Goal: Task Accomplishment & Management: Manage account settings

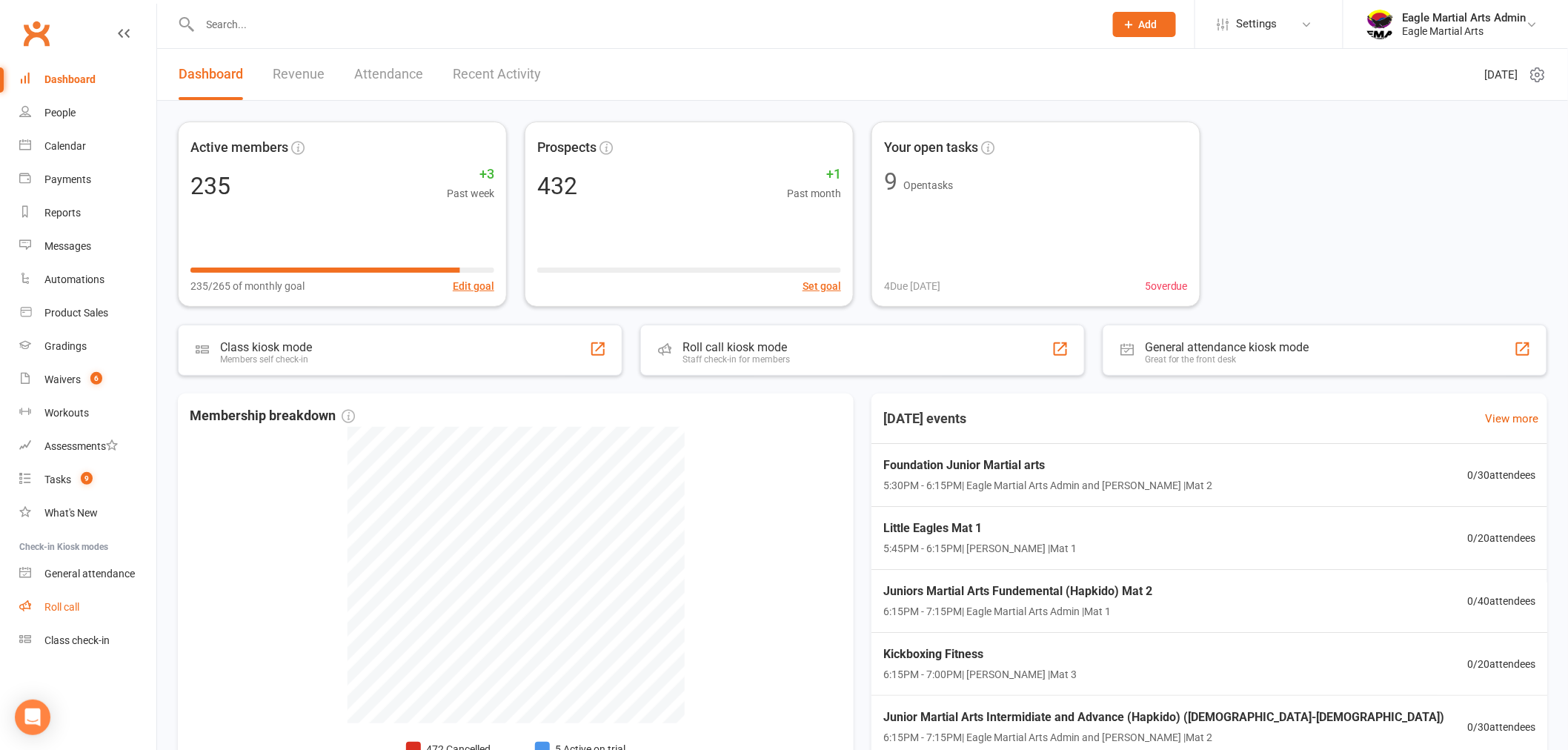
click at [85, 617] on link "Roll call" at bounding box center [88, 607] width 137 height 33
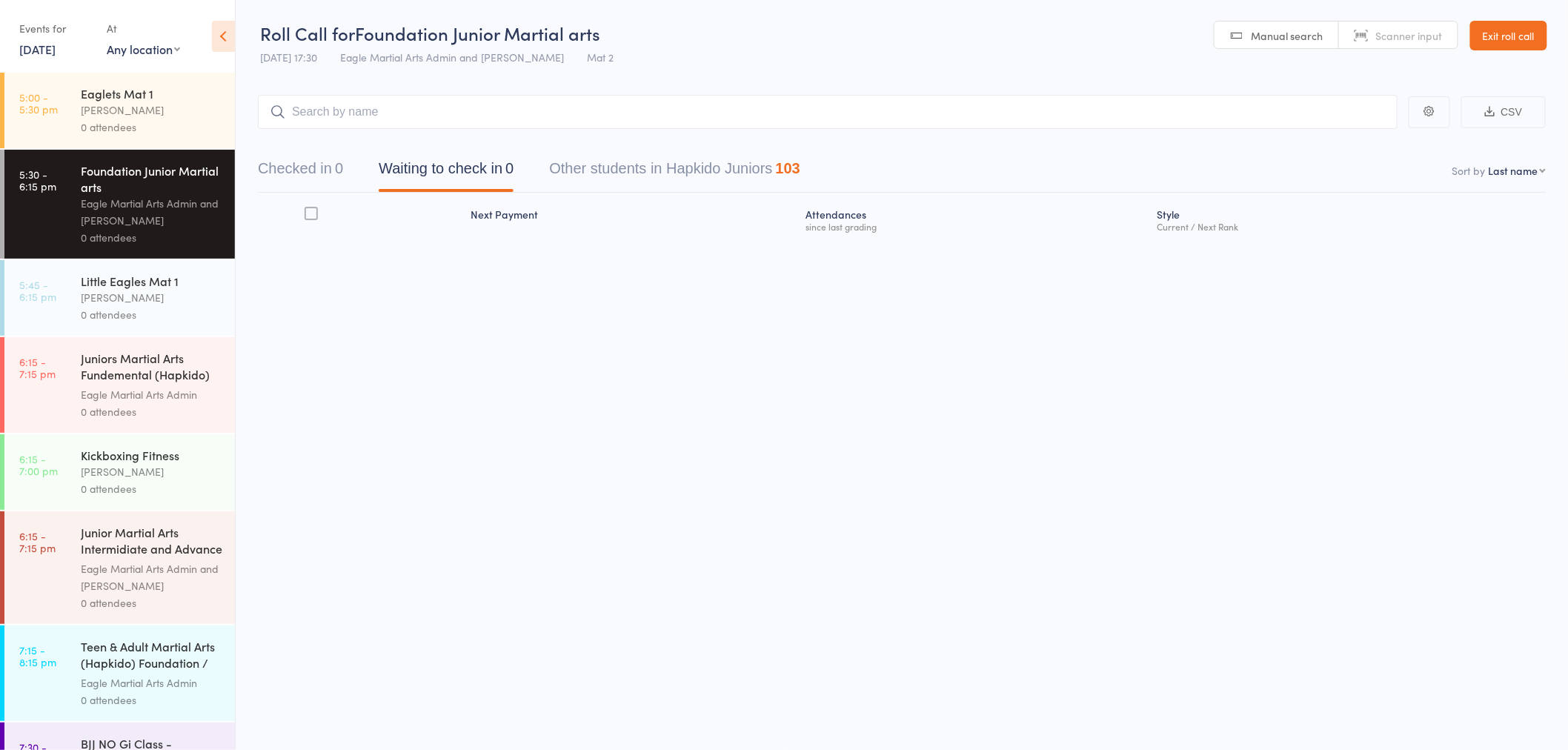
click at [127, 95] on div "Eaglets Mat 1" at bounding box center [151, 93] width 141 height 16
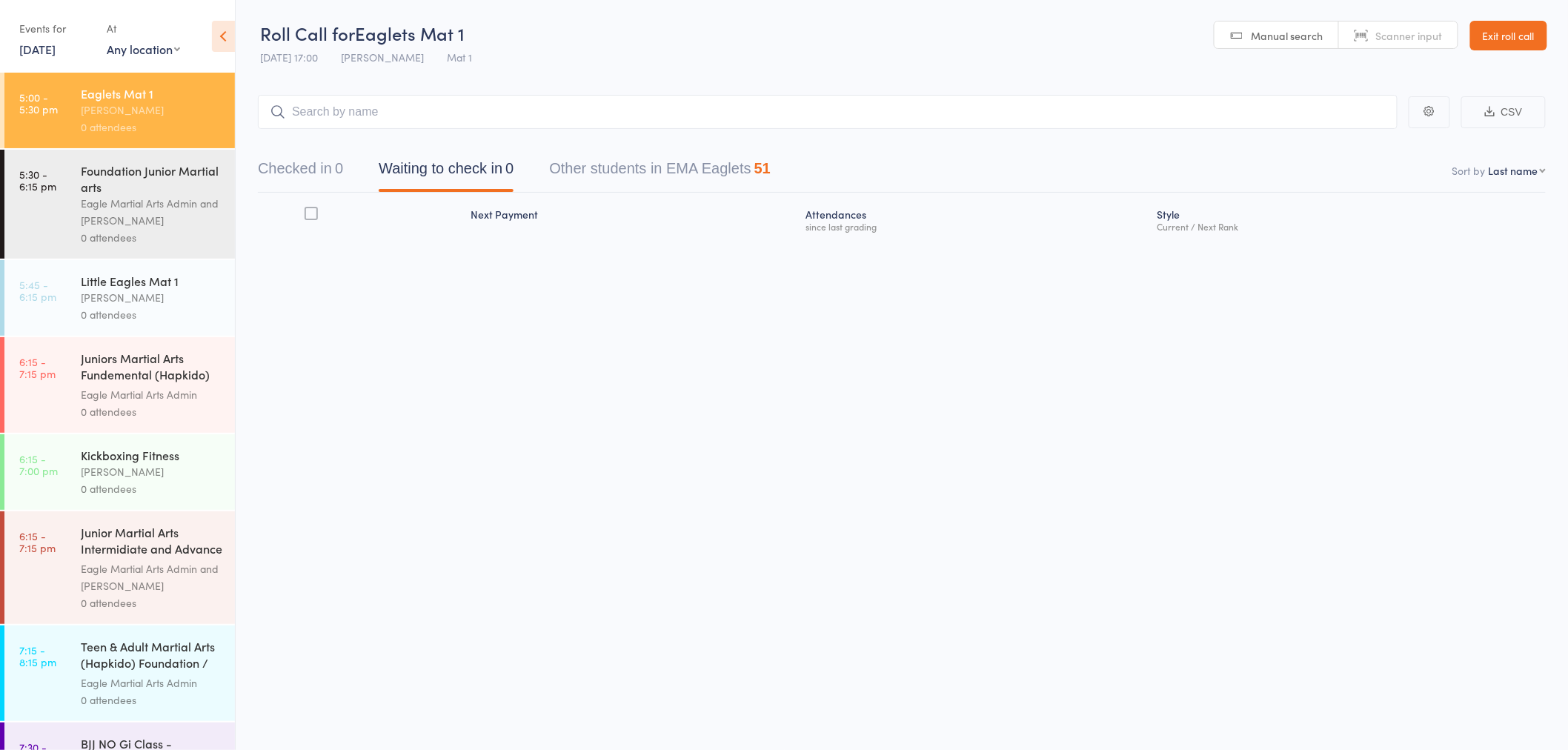
click at [402, 113] on input "search" at bounding box center [828, 112] width 1140 height 34
click at [343, 113] on input "search" at bounding box center [828, 112] width 1140 height 34
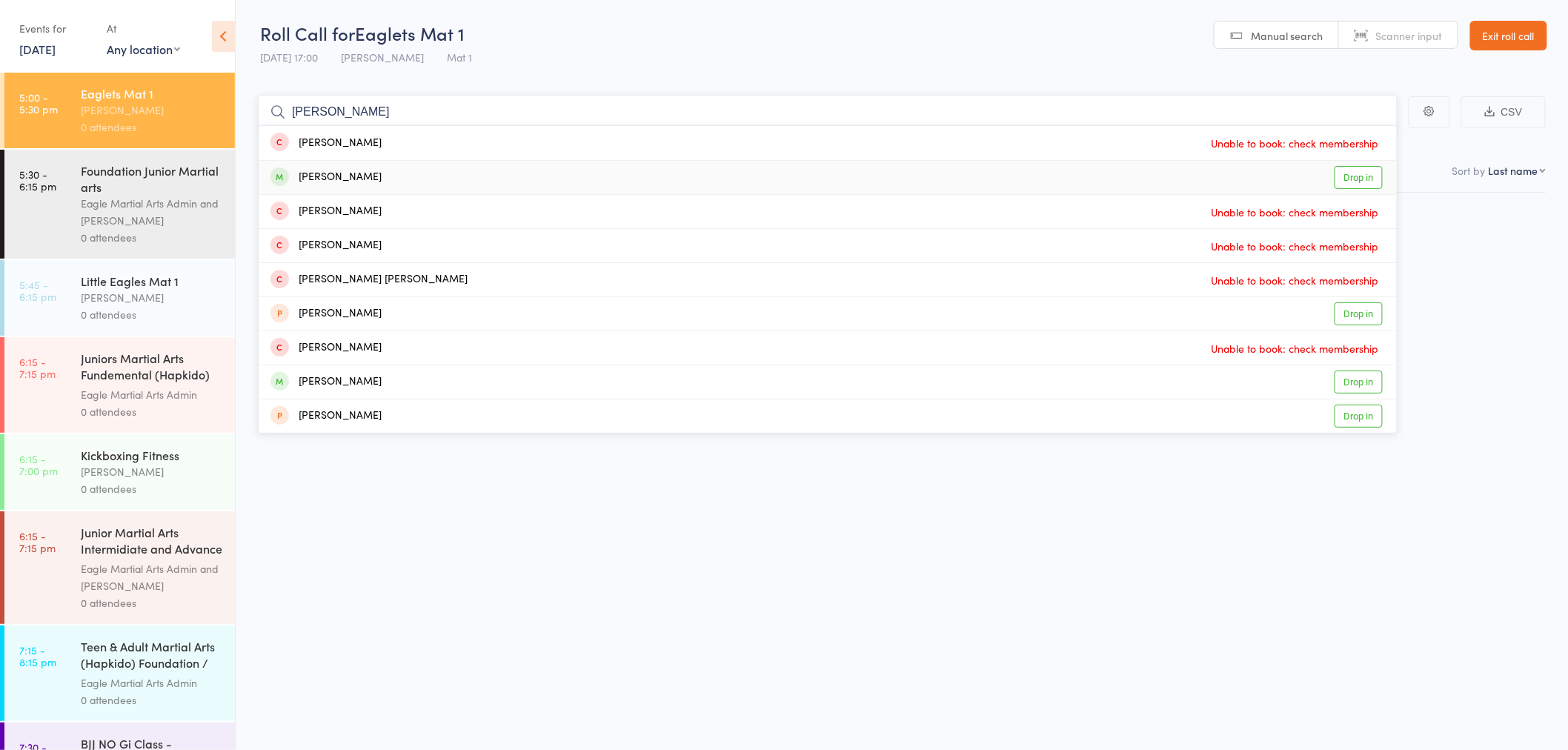
type input "benjamin"
click at [368, 172] on div "Benjamin Tran Drop in" at bounding box center [828, 177] width 1139 height 33
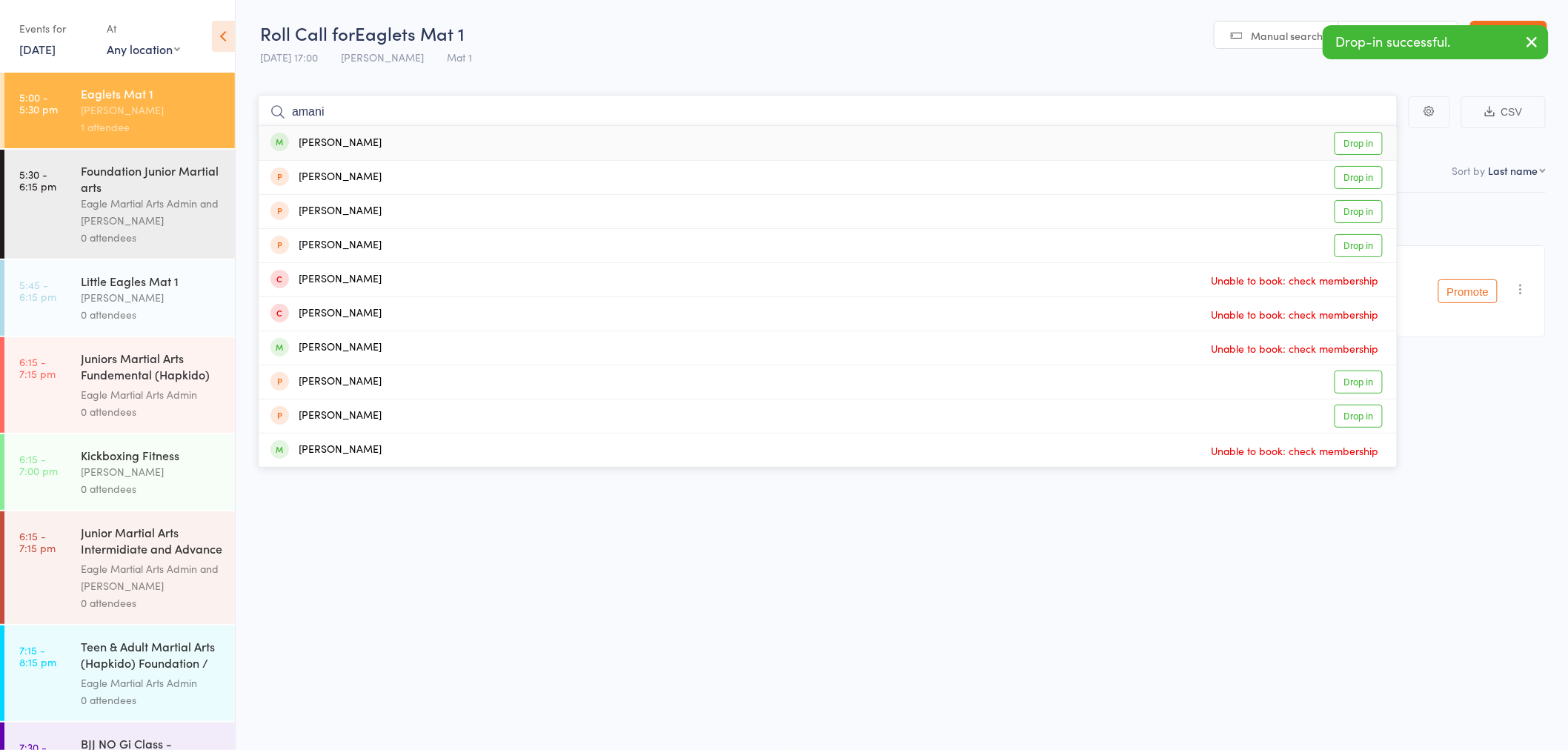
type input "amani"
click at [352, 145] on div "Amani Ismail" at bounding box center [325, 143] width 111 height 17
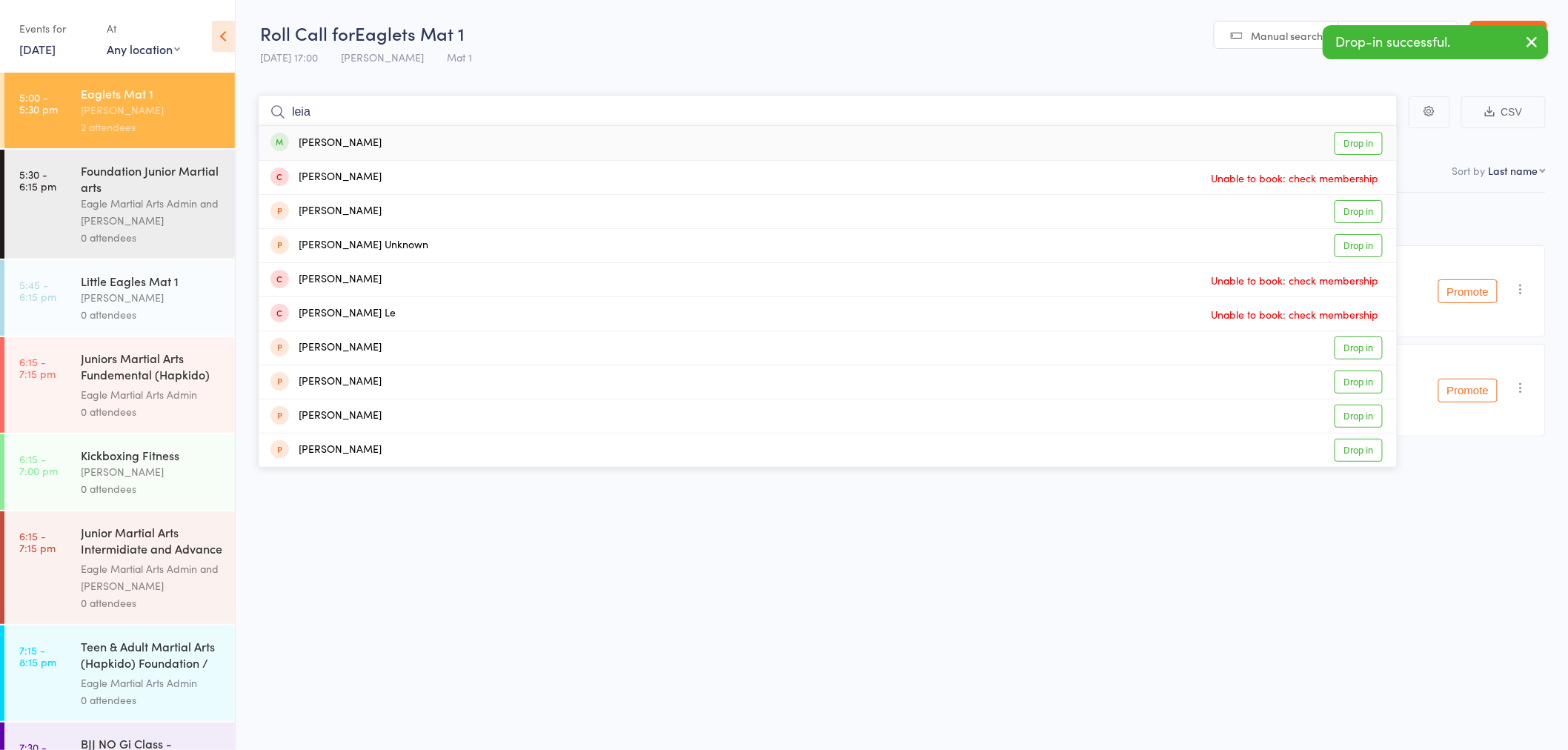
type input "leia"
click at [350, 141] on div "Leia Choo Drop in" at bounding box center [828, 143] width 1139 height 34
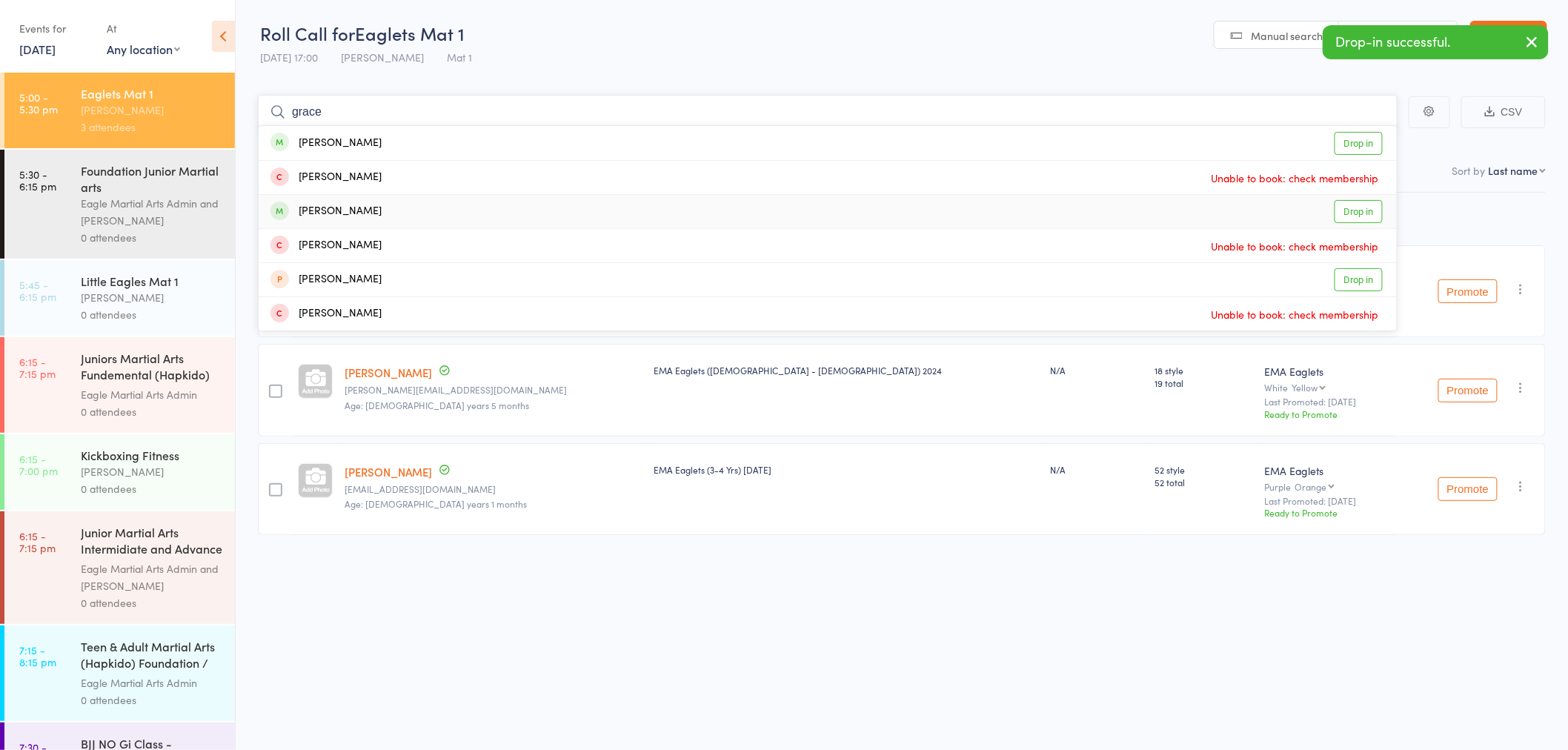
type input "grace"
click at [370, 208] on div "Grace Zhang Drop in" at bounding box center [828, 211] width 1139 height 33
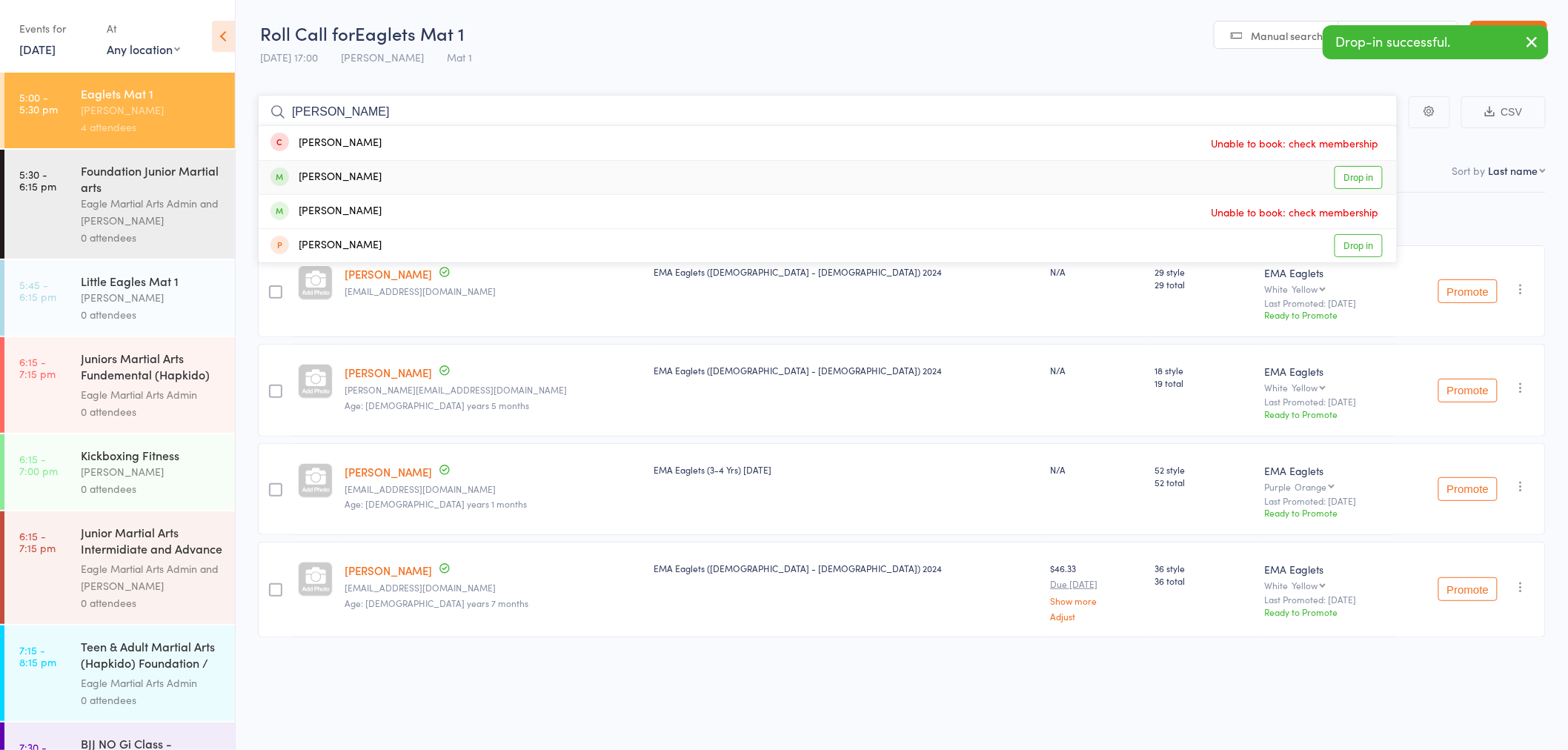
type input "vincient"
click at [349, 175] on div "Vincent Jian" at bounding box center [325, 177] width 111 height 17
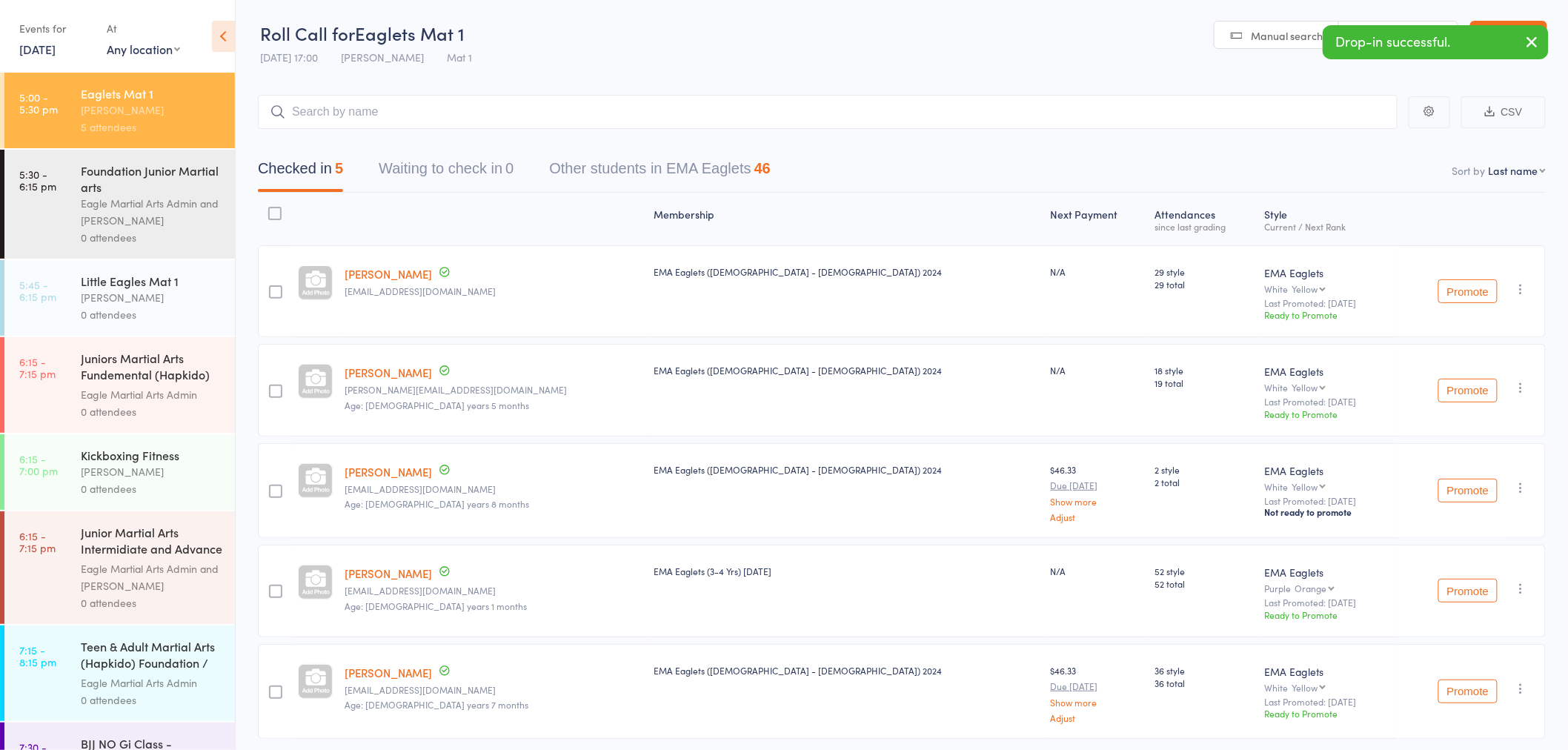
click at [1532, 33] on icon "button" at bounding box center [1532, 42] width 18 height 19
click at [1532, 33] on link "Exit roll call" at bounding box center [1509, 35] width 77 height 30
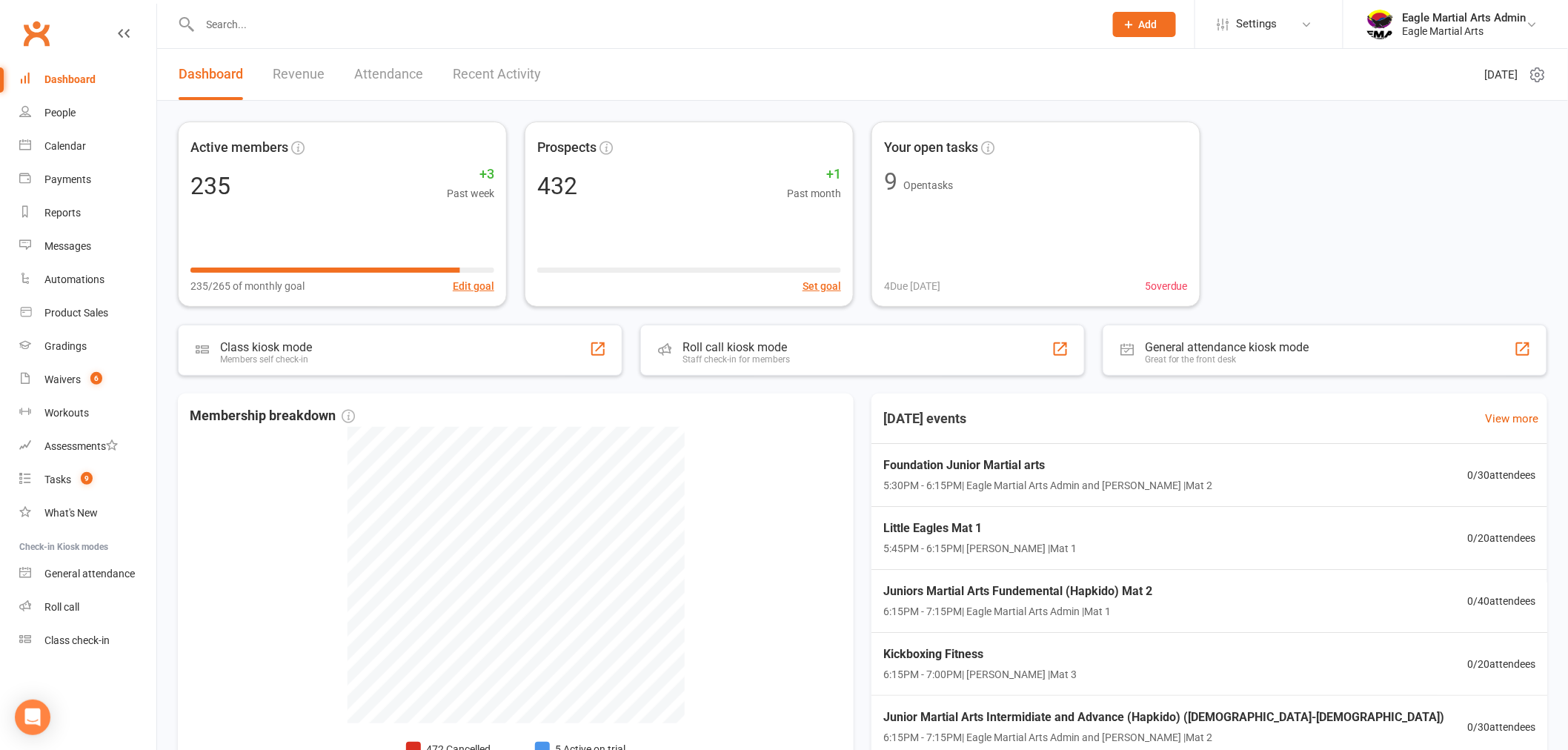
click at [272, 25] on input "text" at bounding box center [645, 25] width 898 height 20
type input "o"
type input "w"
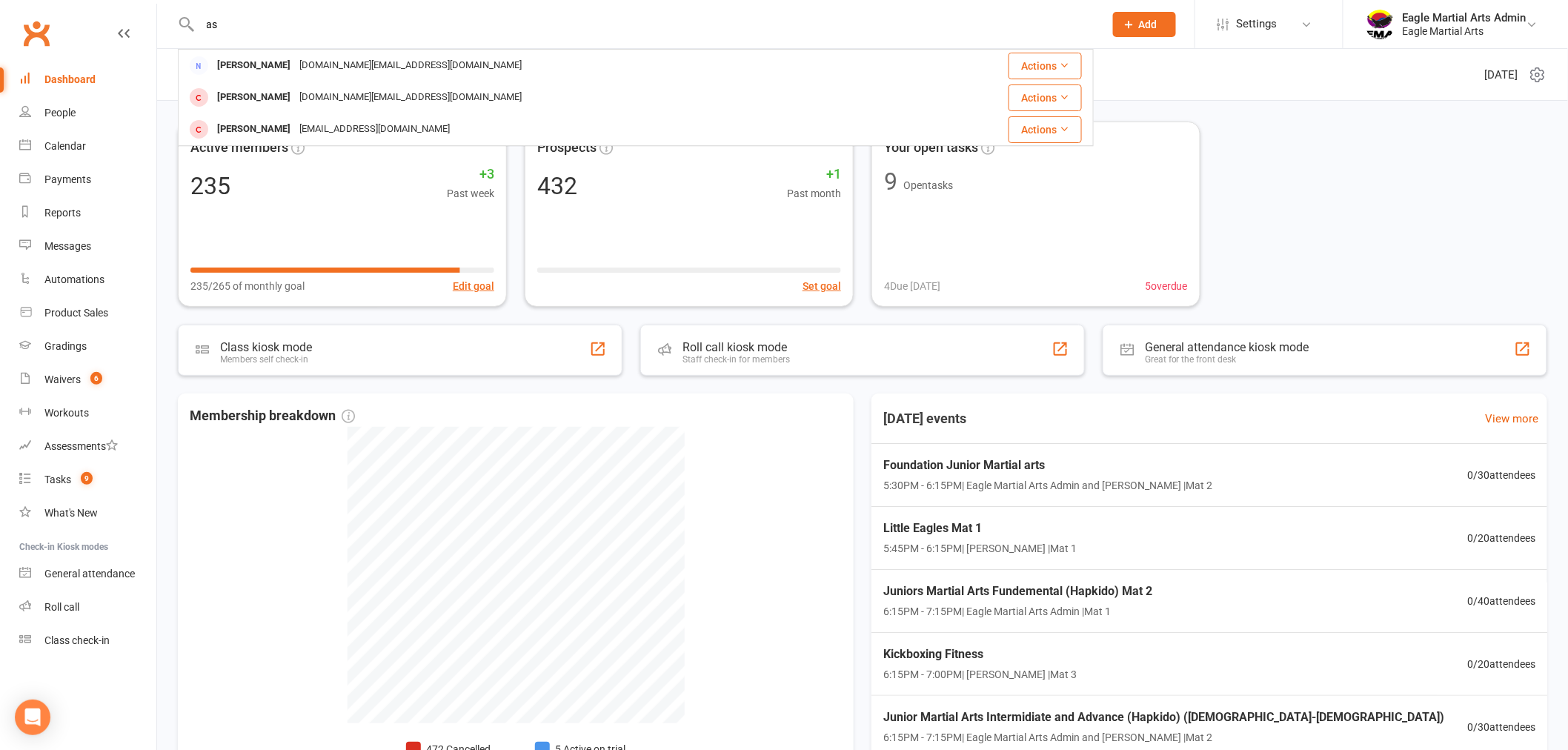
type input "a"
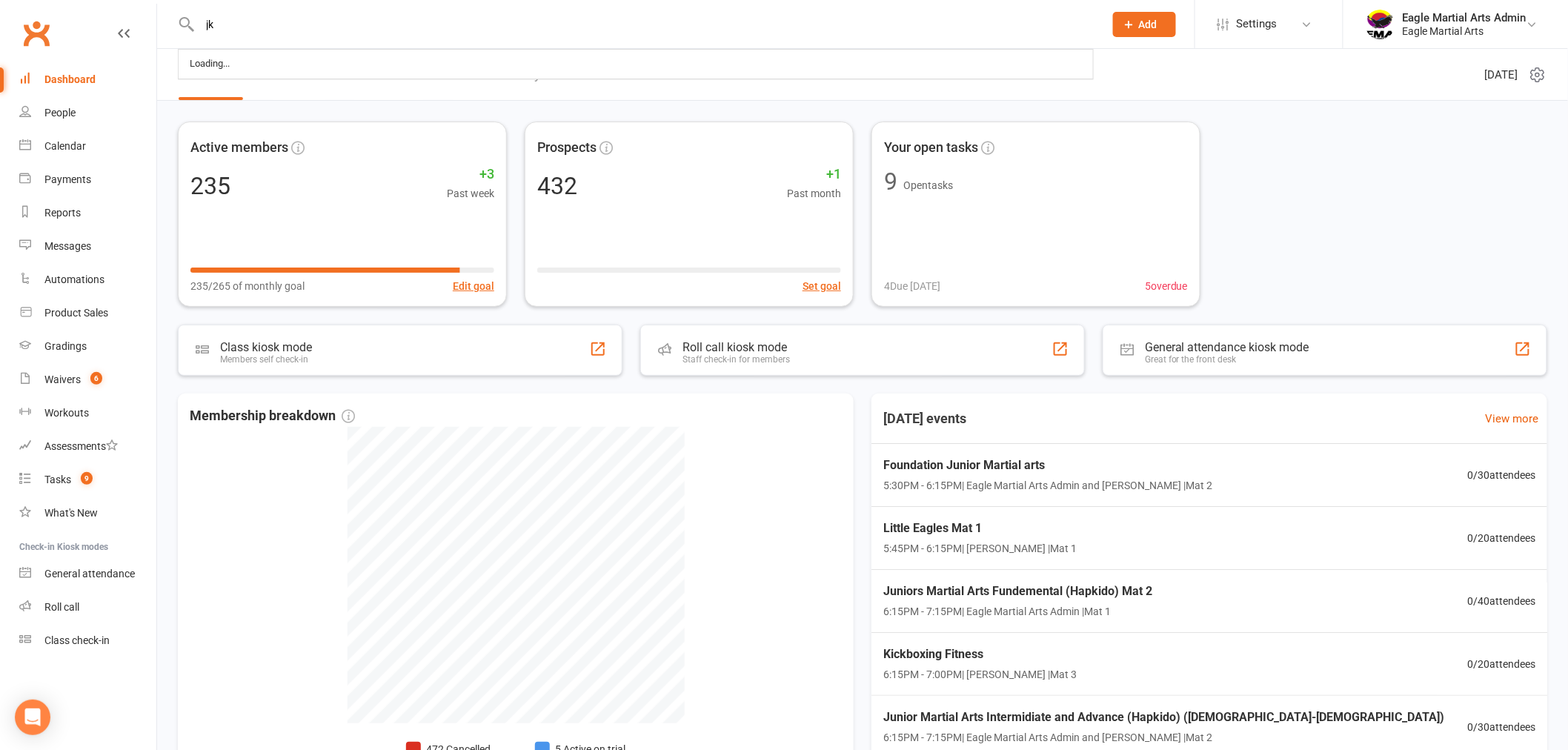
type input "j"
click at [787, 106] on div "Includes all open tasks in Clubworx, that are currently assigned to you. Active…" at bounding box center [862, 478] width 1411 height 755
click at [793, 103] on div "Includes all open tasks in Clubworx, that are currently assigned to you. Active…" at bounding box center [862, 478] width 1411 height 755
click at [287, 16] on input "text" at bounding box center [645, 25] width 898 height 20
click at [95, 642] on div "Class check-in" at bounding box center [76, 641] width 65 height 12
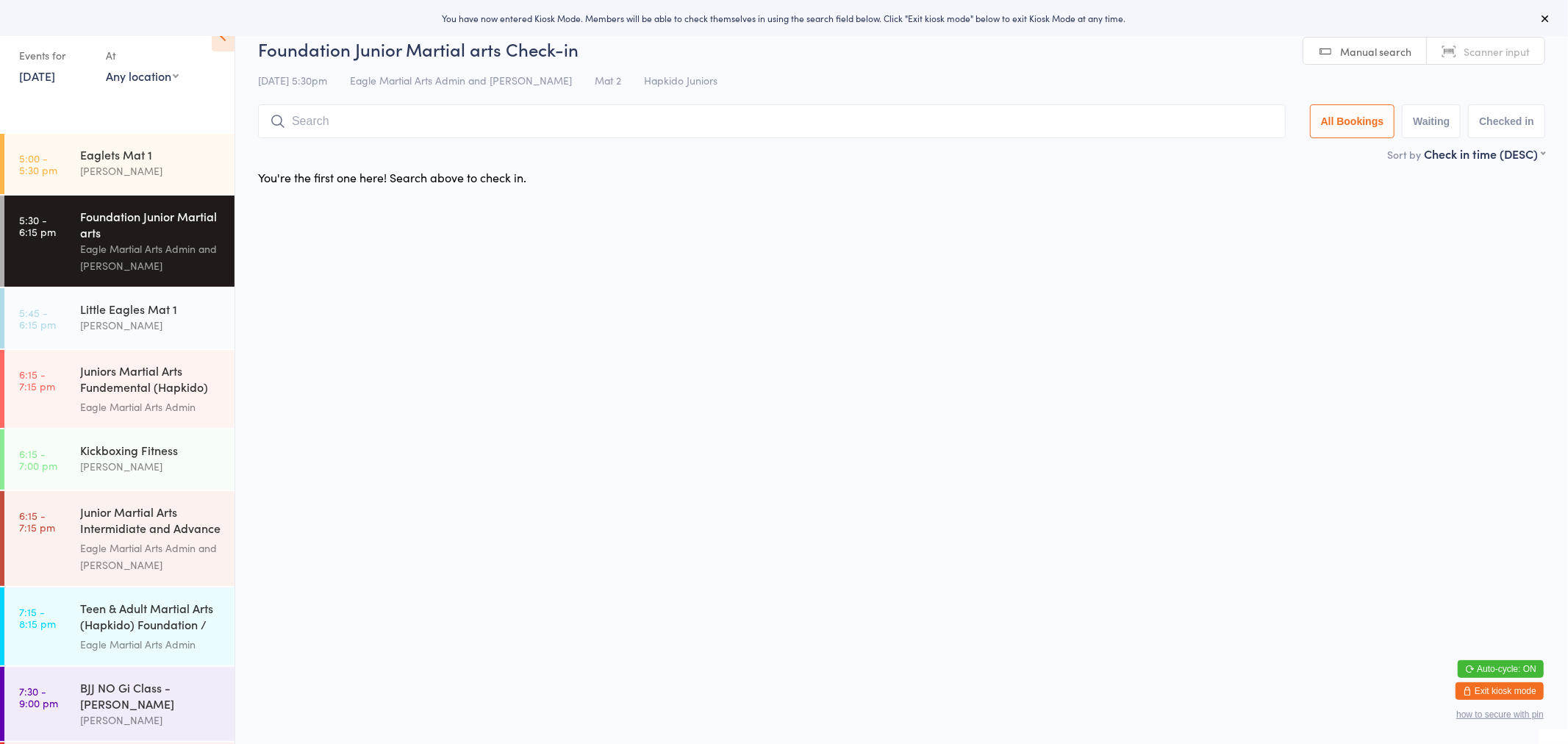
click at [55, 74] on link "11 Aug, 2025" at bounding box center [37, 75] width 36 height 16
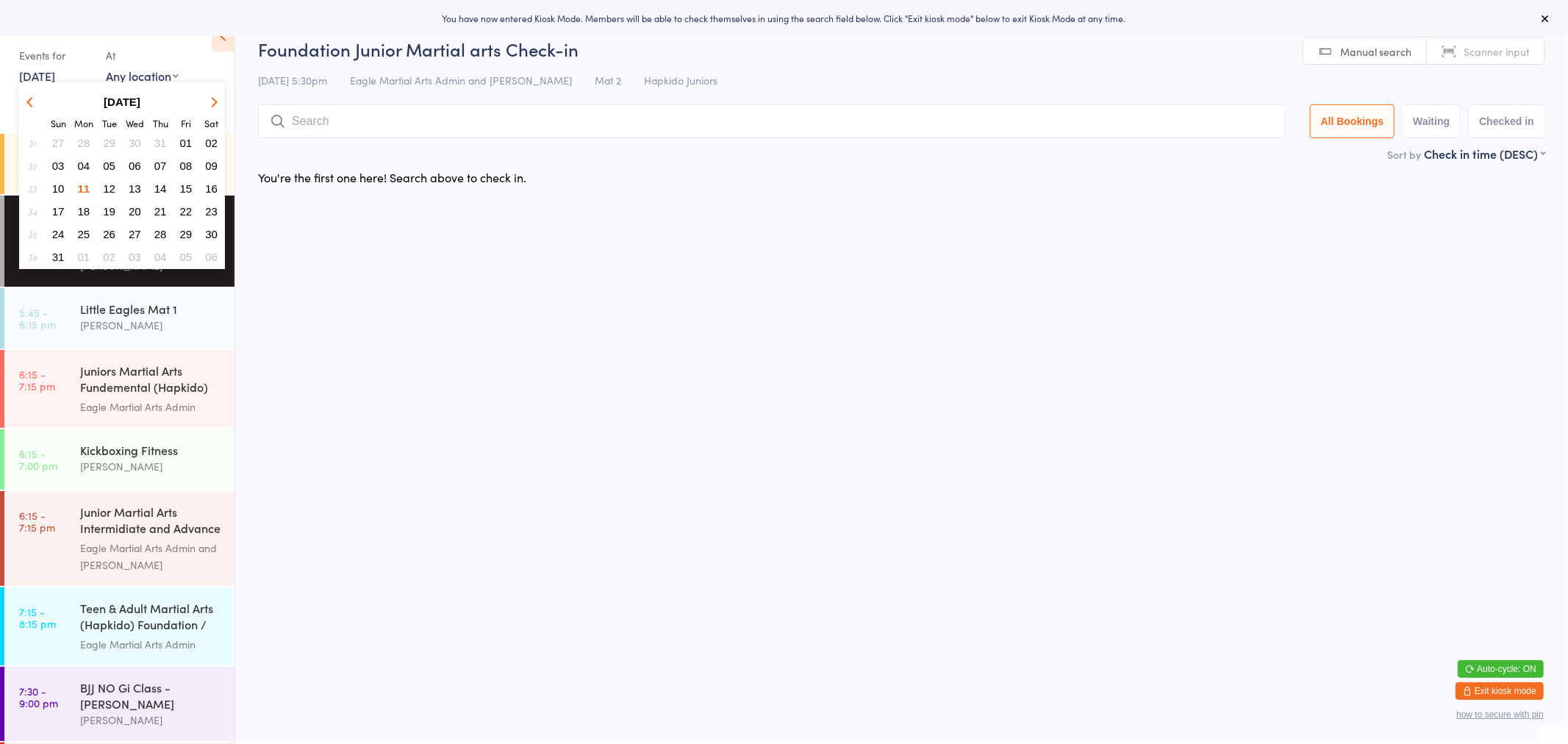
click at [208, 165] on span "09" at bounding box center [211, 166] width 13 height 13
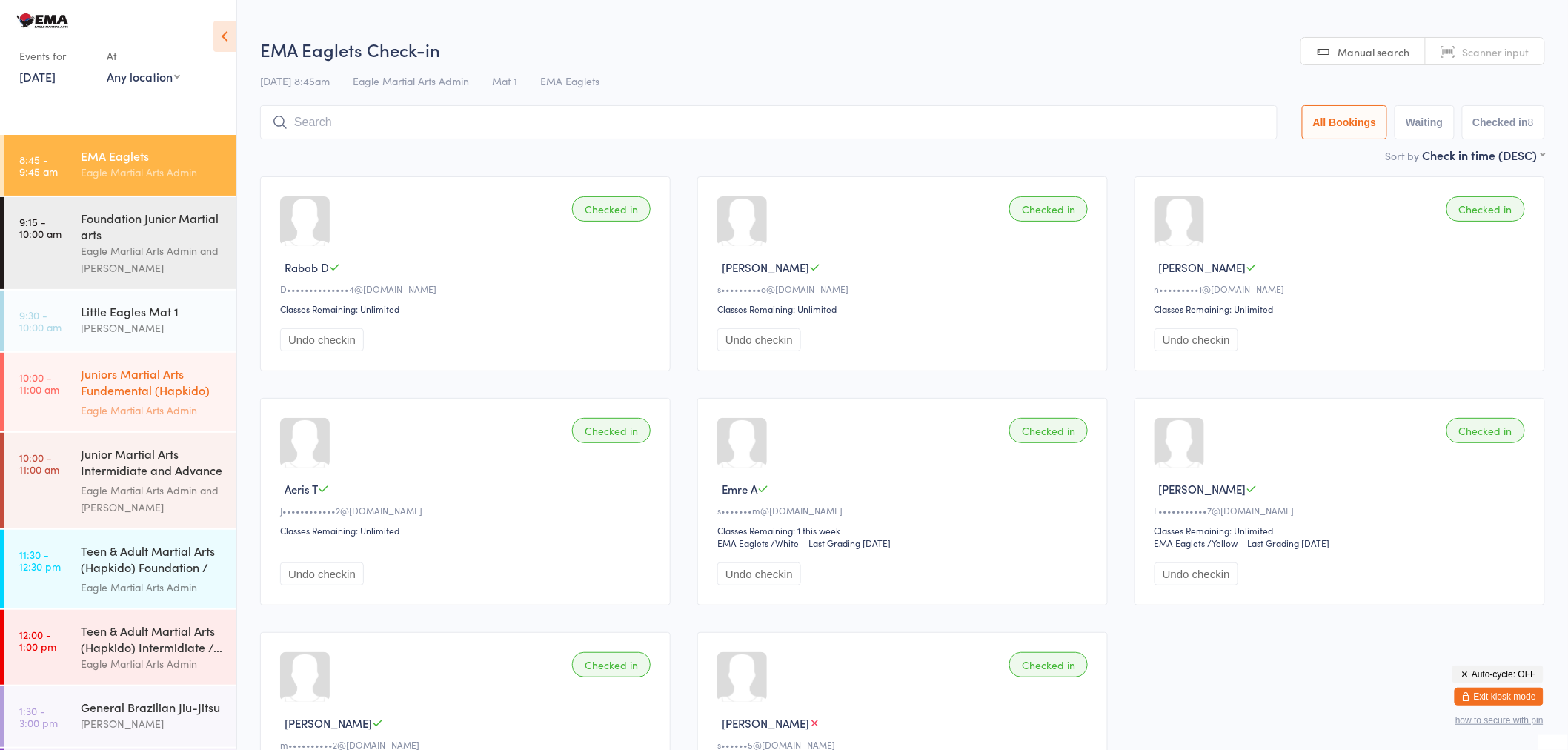
click at [109, 379] on div "Juniors Martial Arts Fundemental (Hapkido) Mat 2" at bounding box center [152, 383] width 143 height 36
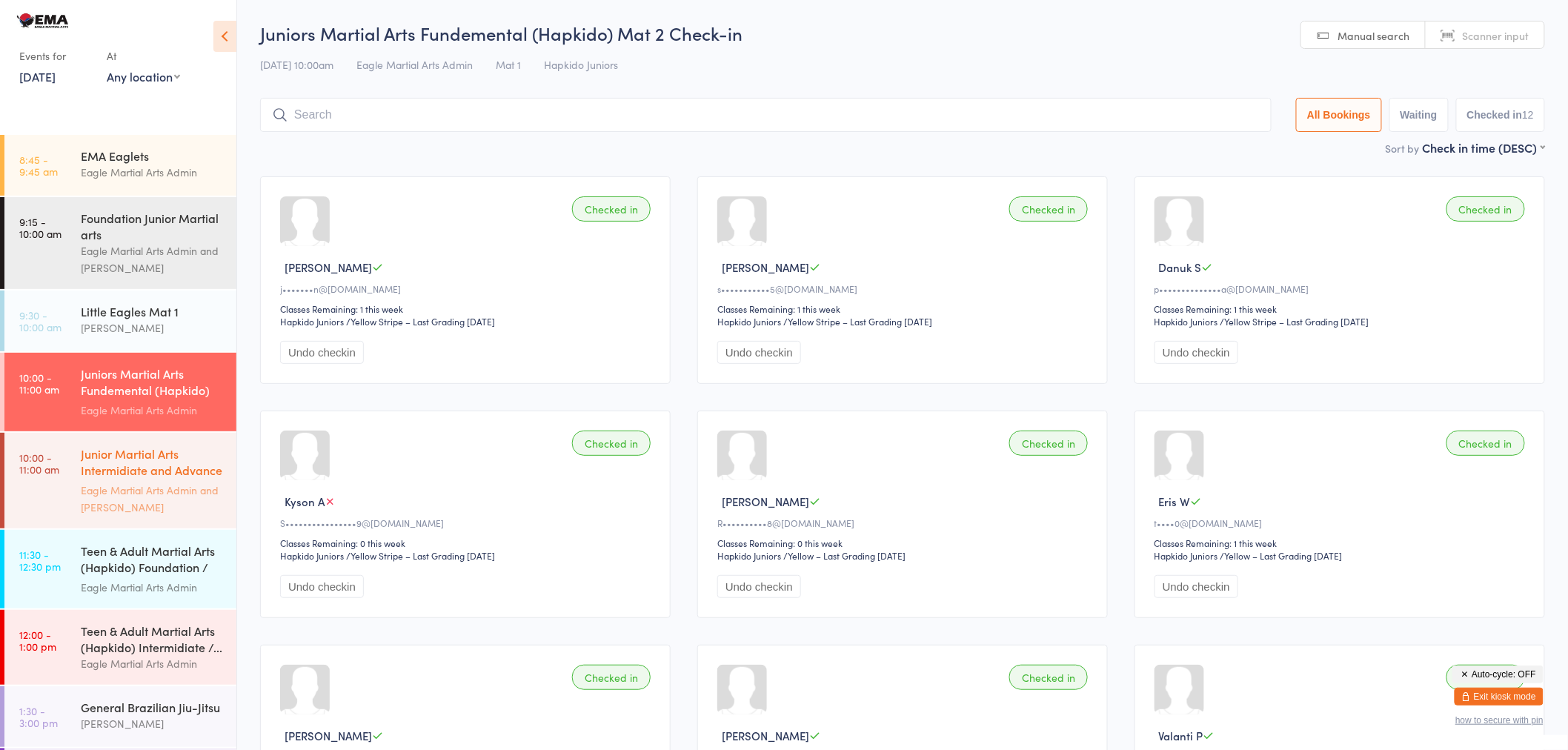
click at [121, 463] on div "Junior Martial Arts Intermidiate and Advance (Hap..." at bounding box center [152, 464] width 143 height 36
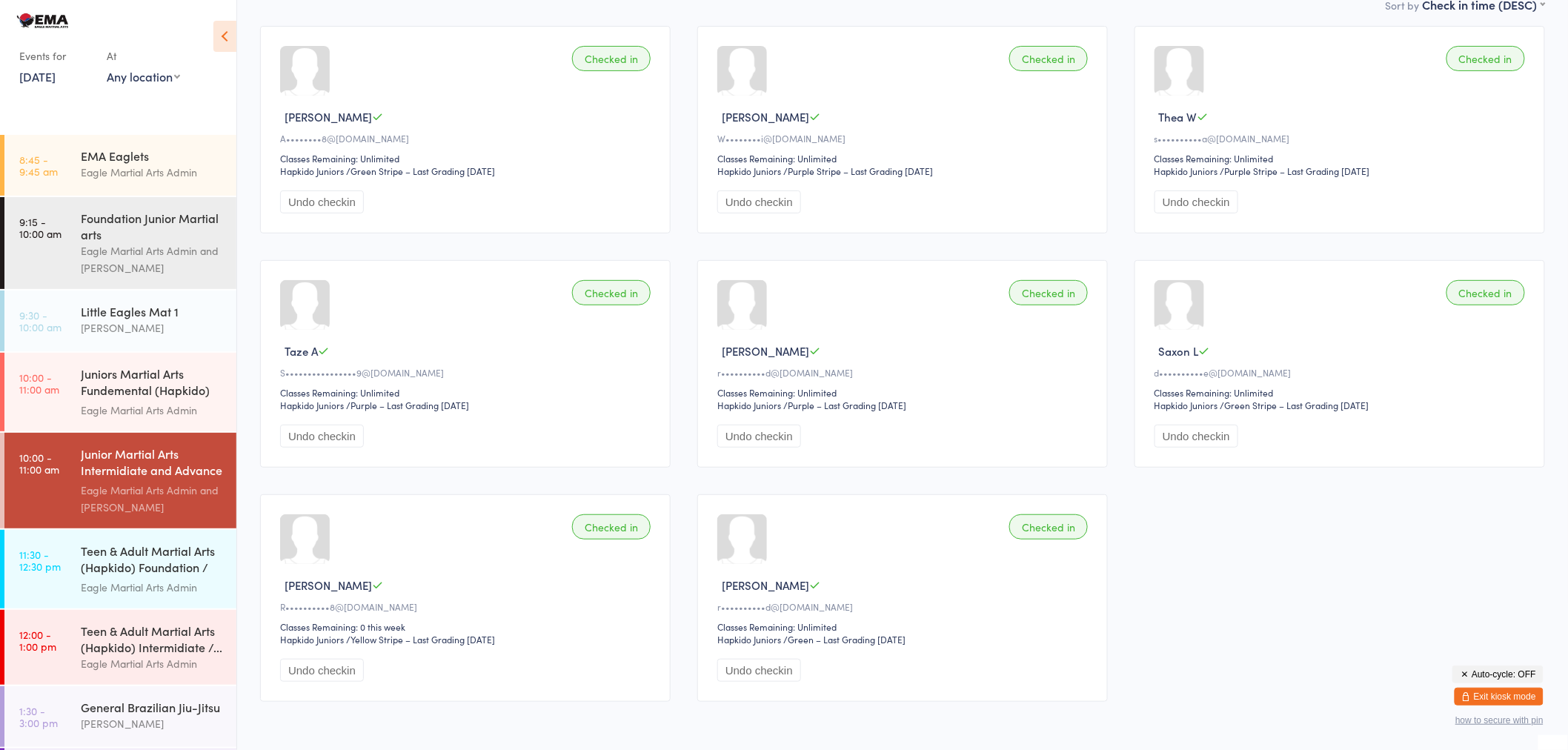
scroll to position [164, 0]
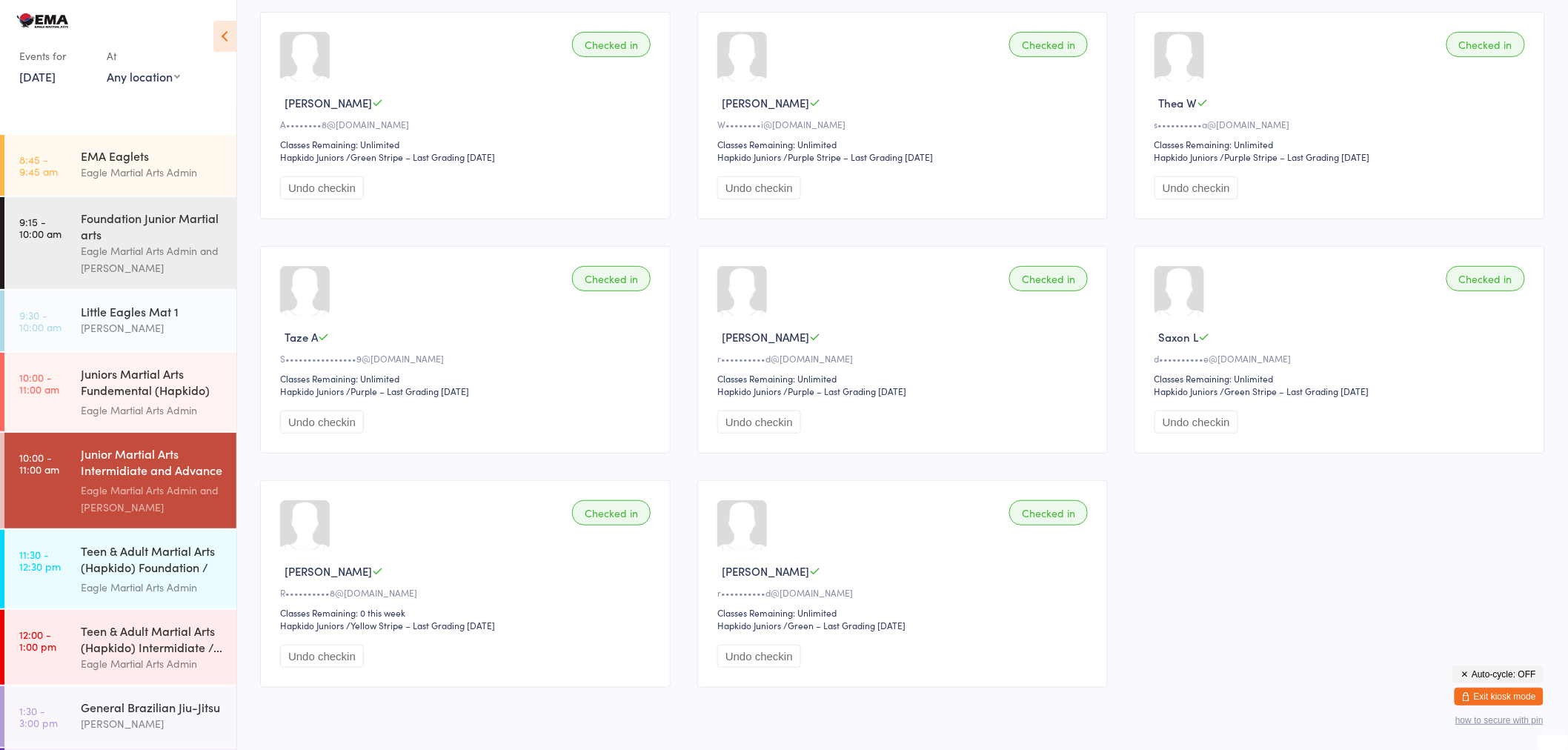
click at [1510, 699] on button "Exit kiosk mode" at bounding box center [1499, 697] width 89 height 18
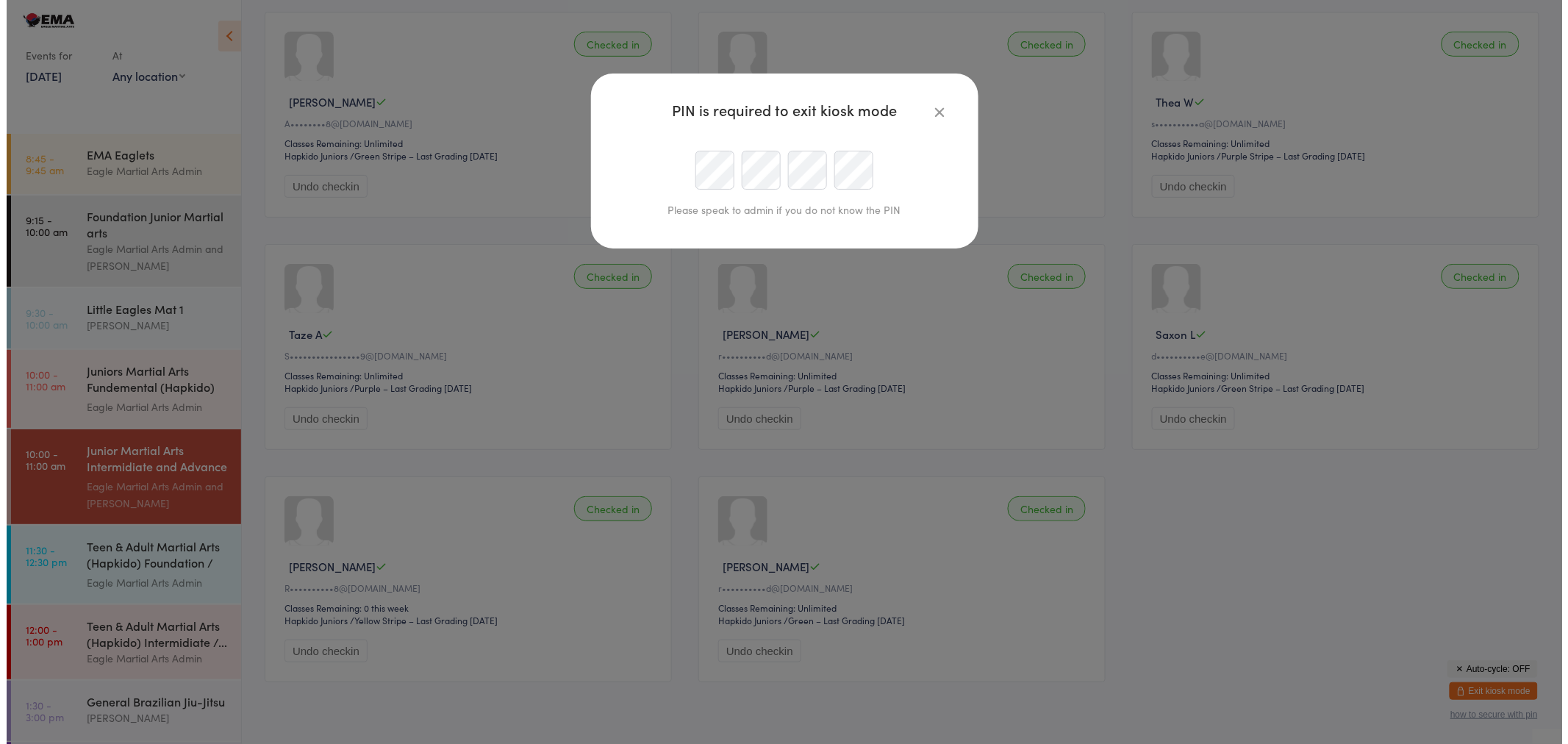
scroll to position [0, 0]
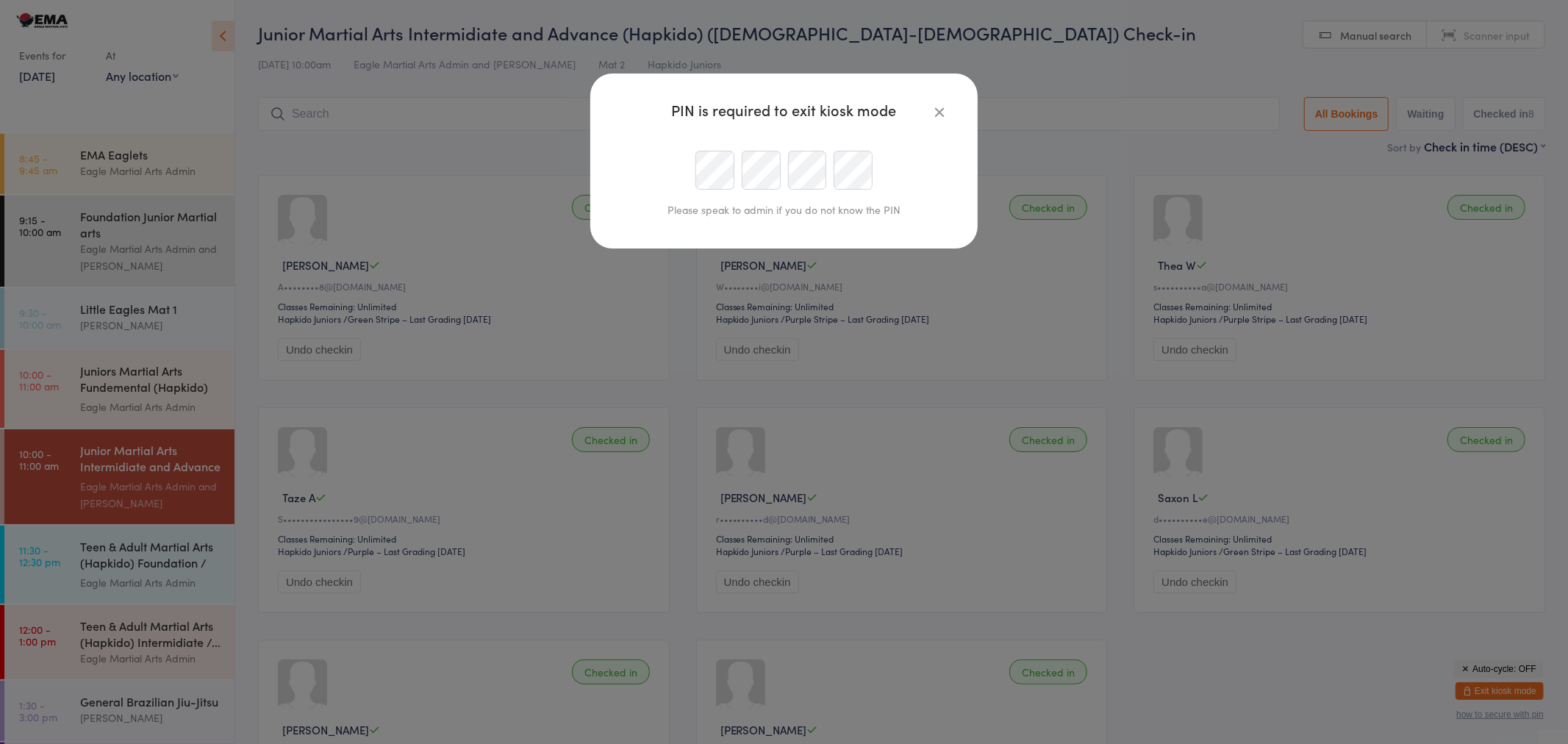
type input "admin@eaglema.com.au"
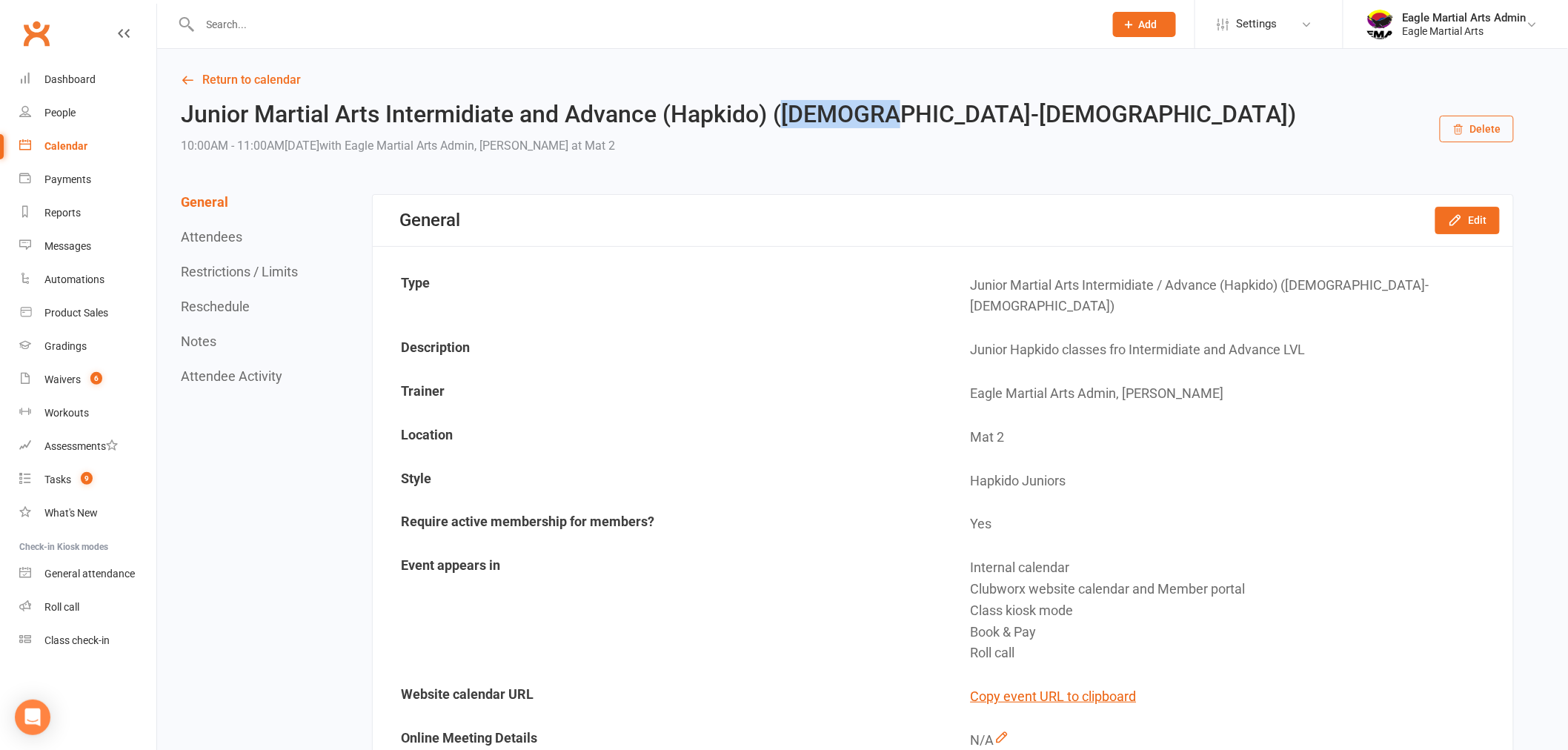
drag, startPoint x: 784, startPoint y: 115, endPoint x: 880, endPoint y: 119, distance: 96.1
click at [880, 119] on h2 "Junior Martial Arts Intermidiate and Advance (Hapkido) ([DEMOGRAPHIC_DATA]-[DEM…" at bounding box center [739, 114] width 1116 height 26
click at [997, 129] on div "Junior Martial Arts Intermidiate and Advance (Hapkido) ([DEMOGRAPHIC_DATA]-[DEM…" at bounding box center [847, 129] width 1333 height 55
drag, startPoint x: 991, startPoint y: 114, endPoint x: 1116, endPoint y: 109, distance: 125.1
click at [1116, 109] on div "Junior Martial Arts Intermidiate and Advance (Hapkido) ([DEMOGRAPHIC_DATA]-[DEM…" at bounding box center [847, 129] width 1333 height 55
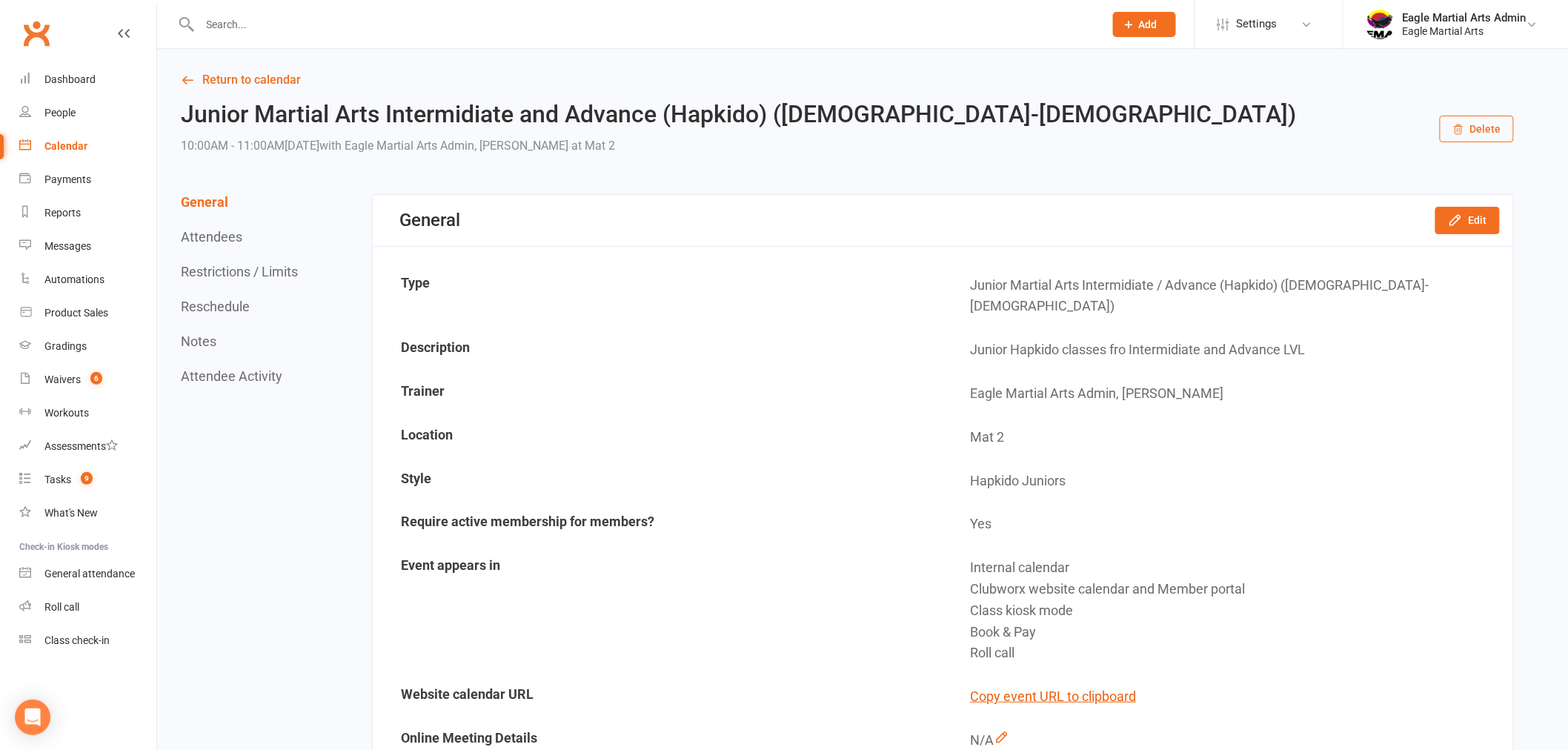
click at [1115, 109] on div "Junior Martial Arts Intermidiate and Advance (Hapkido) (7yo-12yo) 10:00AM - 11:…" at bounding box center [847, 129] width 1333 height 55
click at [267, 20] on input "text" at bounding box center [645, 25] width 898 height 20
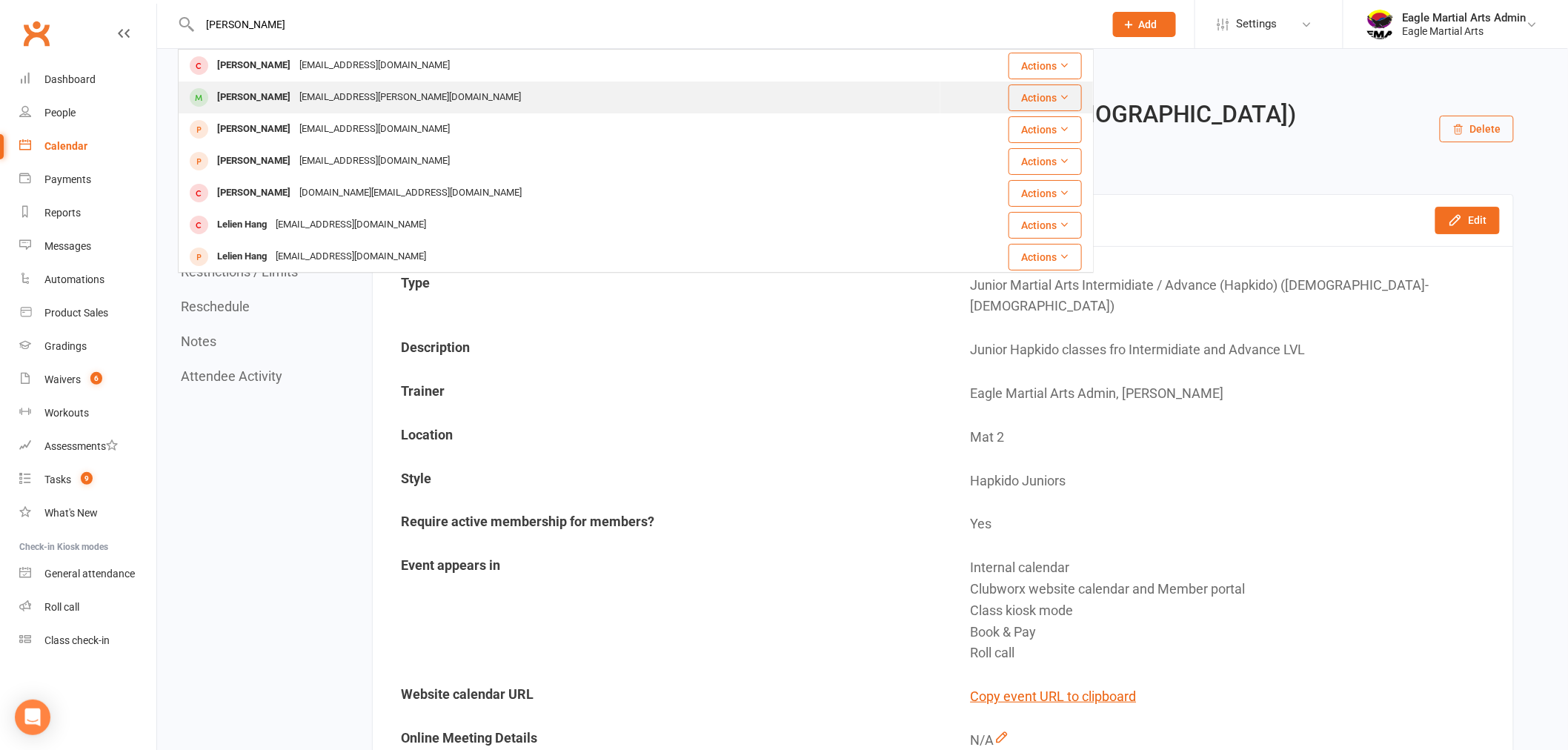
type input "hannah"
click at [276, 94] on div "Hannah Vanh" at bounding box center [253, 97] width 82 height 21
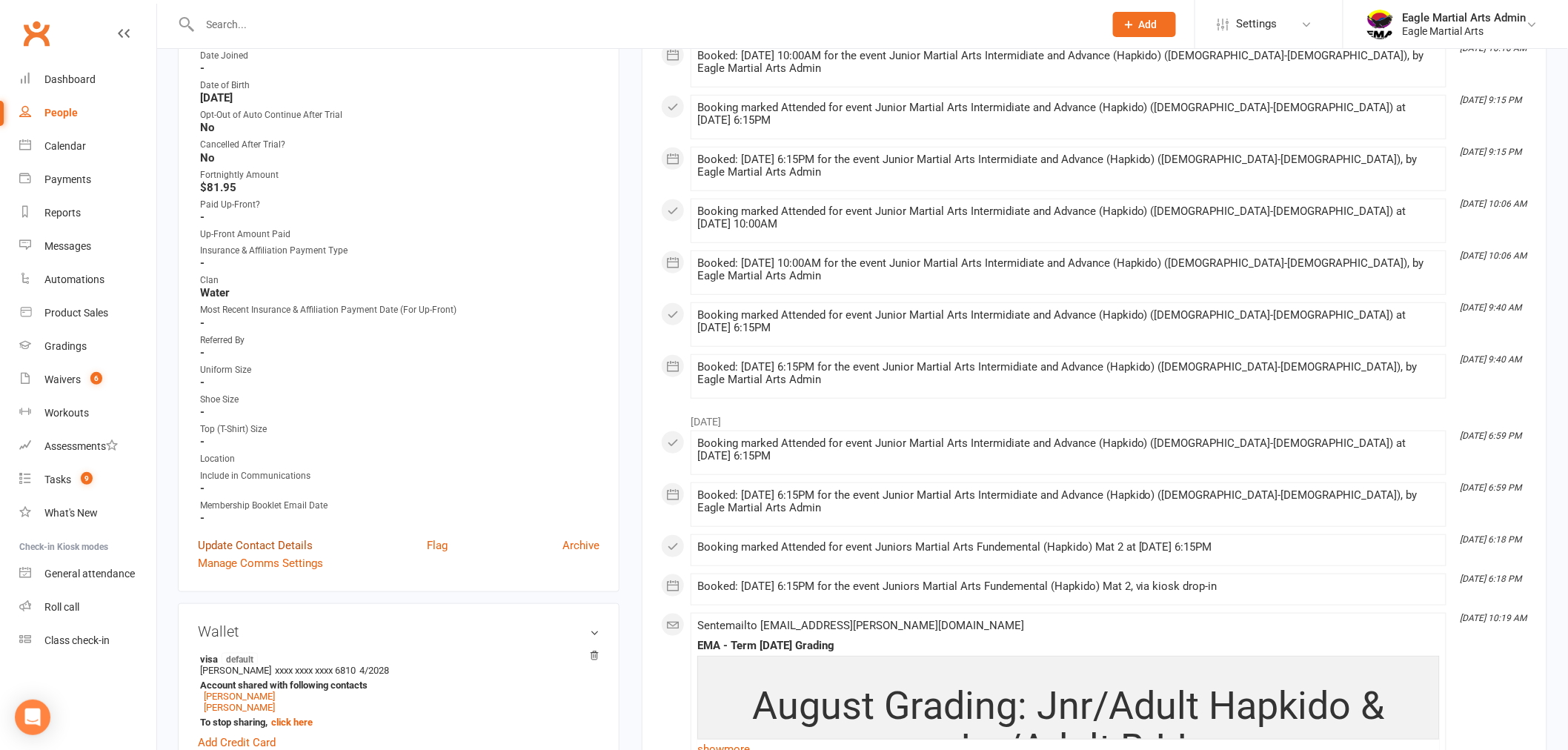
click at [250, 536] on link "Update Contact Details" at bounding box center [256, 545] width 115 height 18
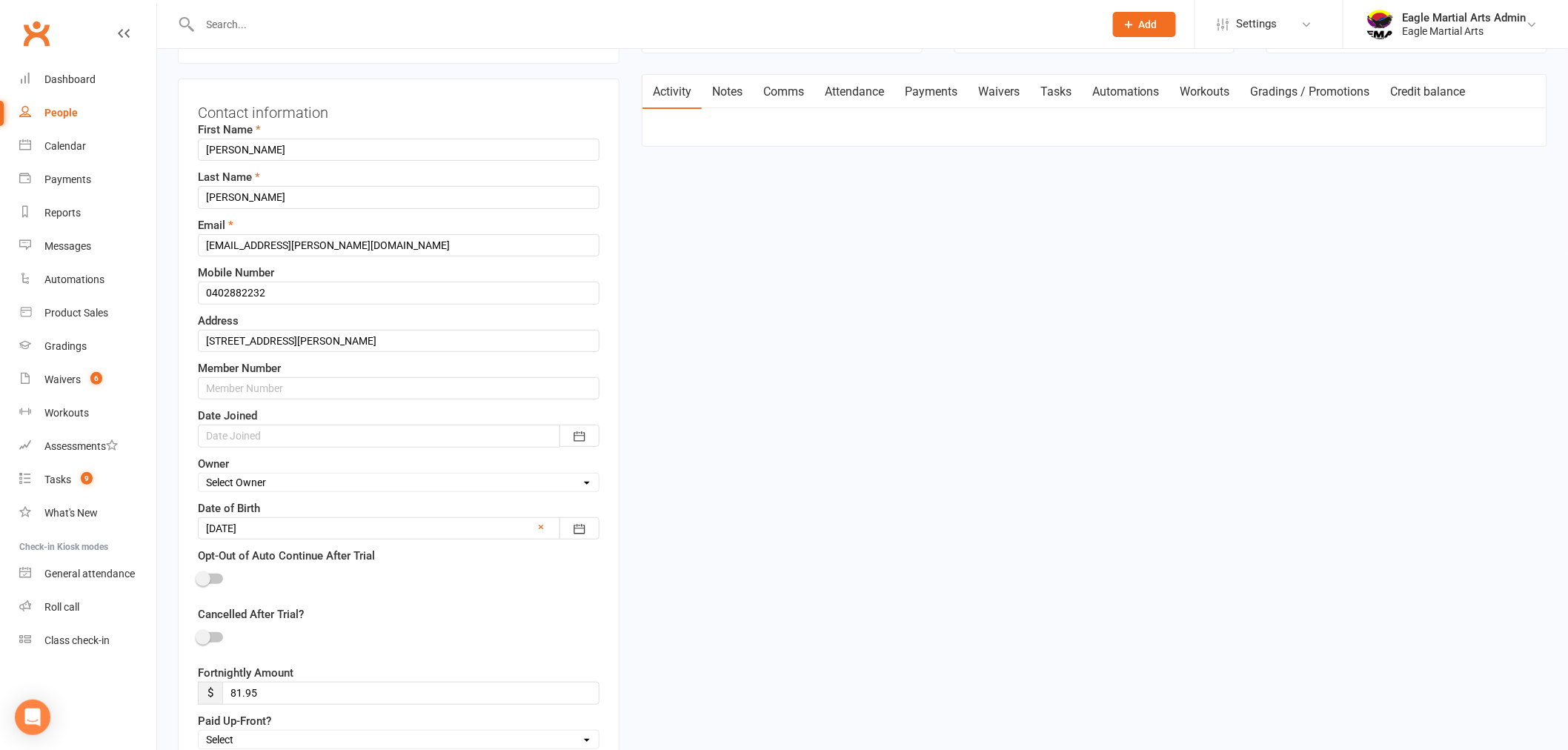
scroll to position [69, 0]
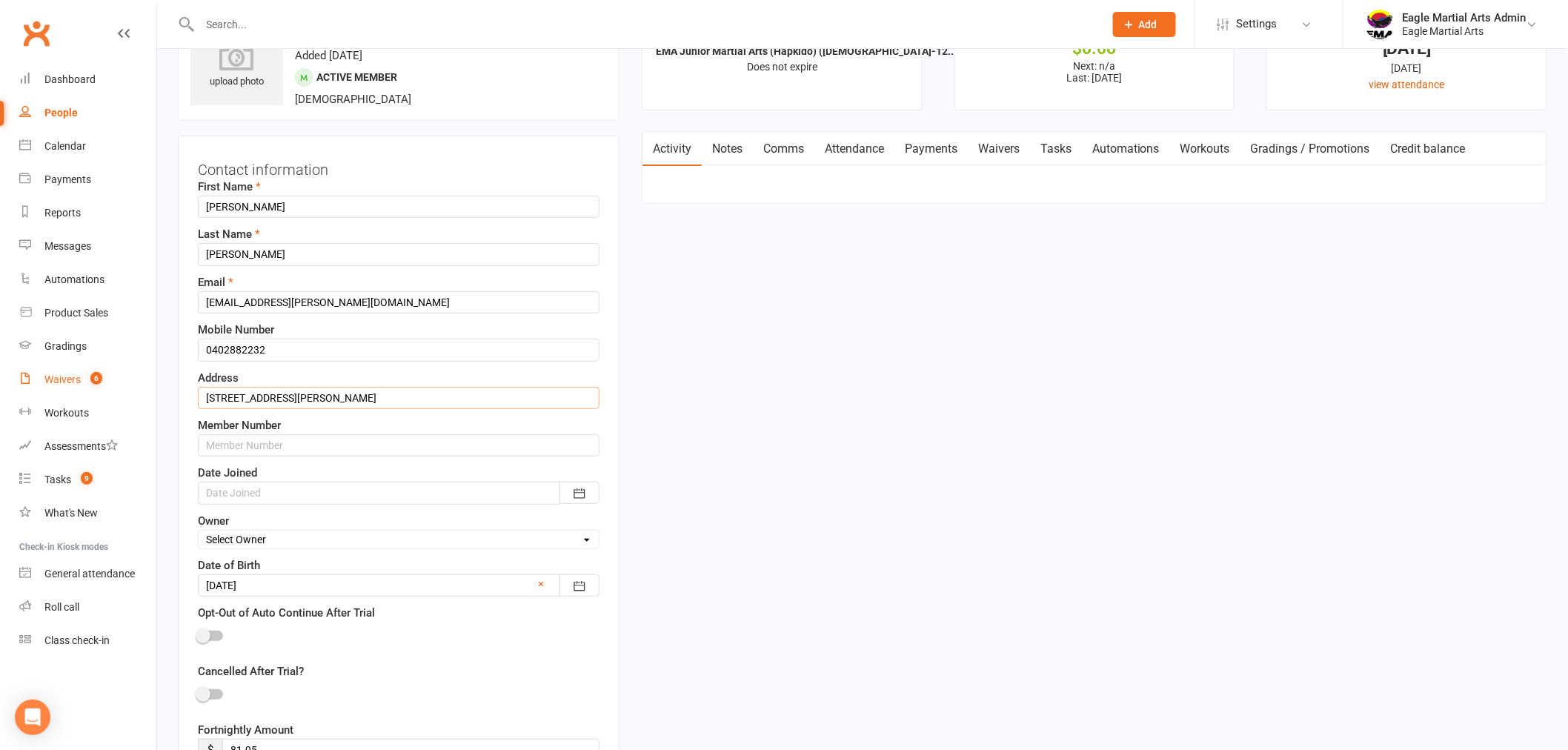
drag, startPoint x: 340, startPoint y: 397, endPoint x: 138, endPoint y: 381, distance: 202.6
click at [725, 147] on link "Notes" at bounding box center [728, 149] width 51 height 34
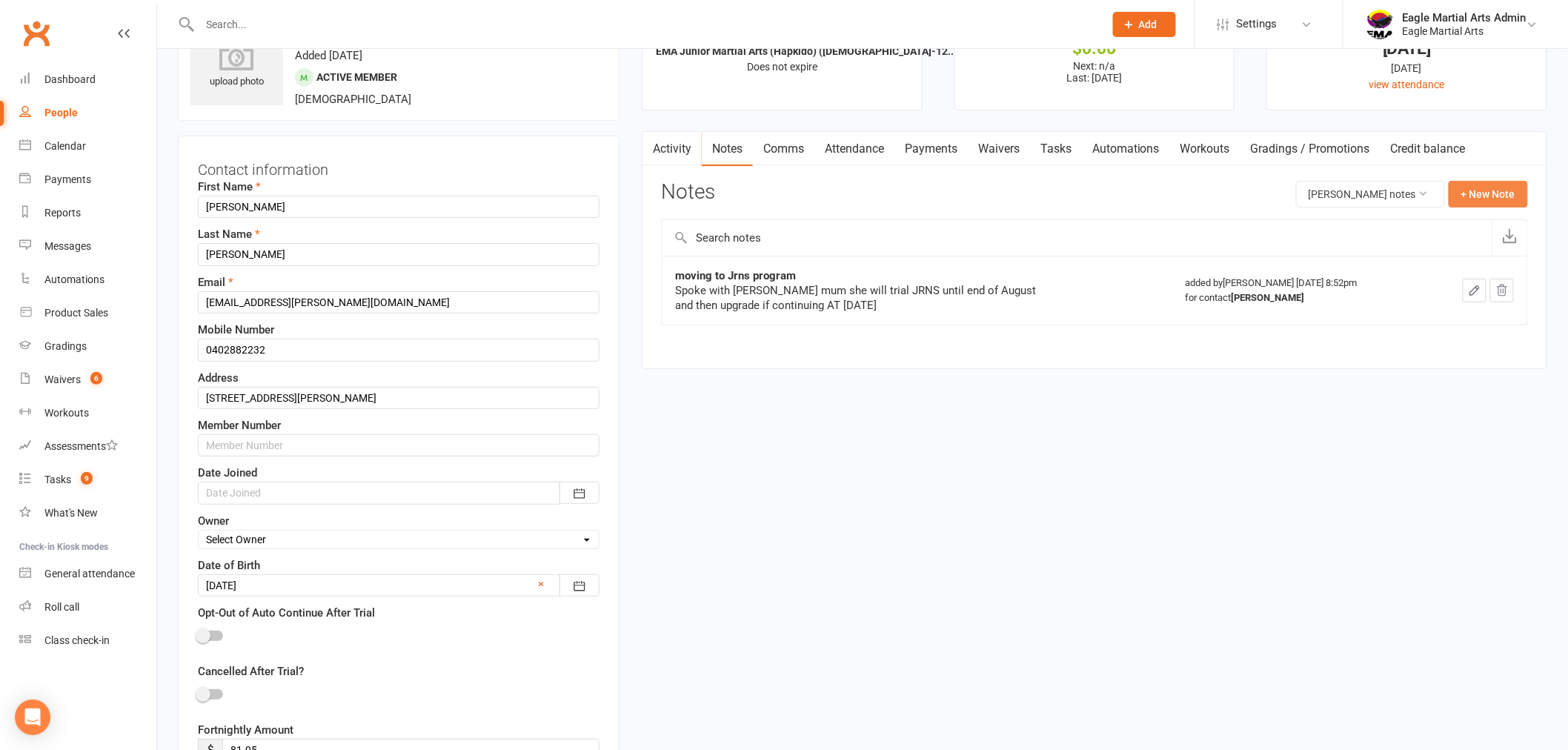
click at [1484, 190] on button "+ New Note" at bounding box center [1488, 193] width 80 height 26
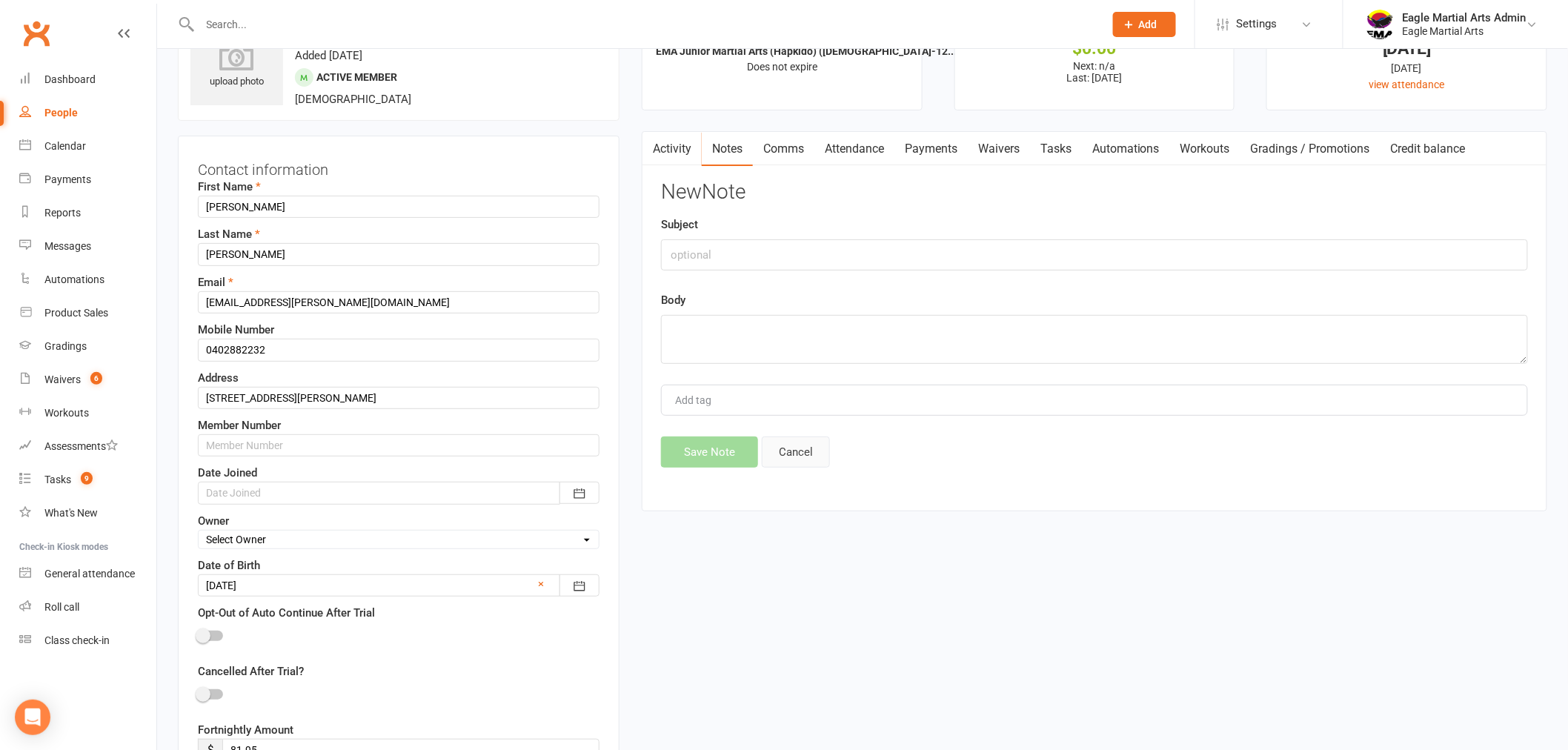
click at [789, 440] on button "Cancel" at bounding box center [795, 452] width 68 height 31
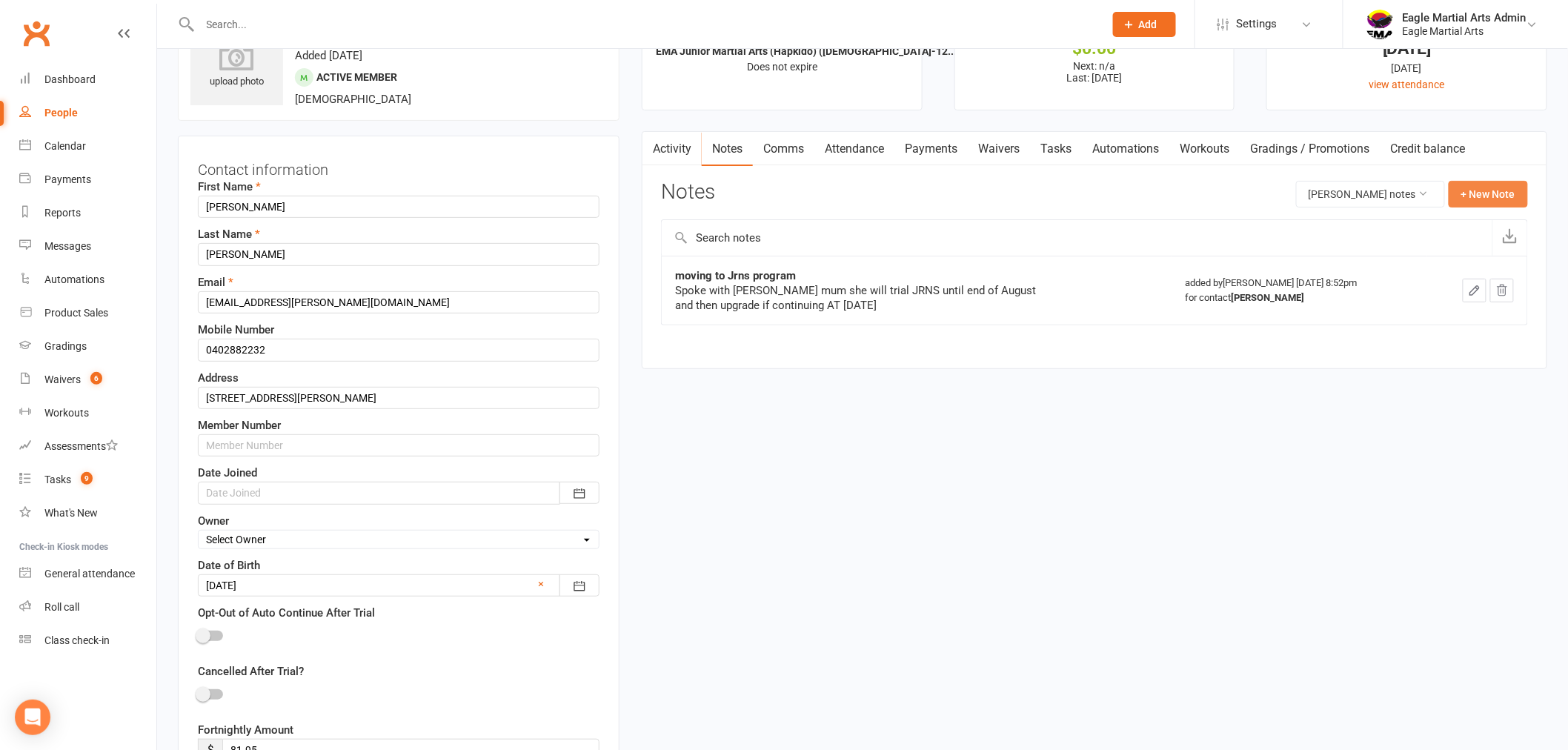
click at [1488, 204] on button "+ New Note" at bounding box center [1488, 193] width 80 height 26
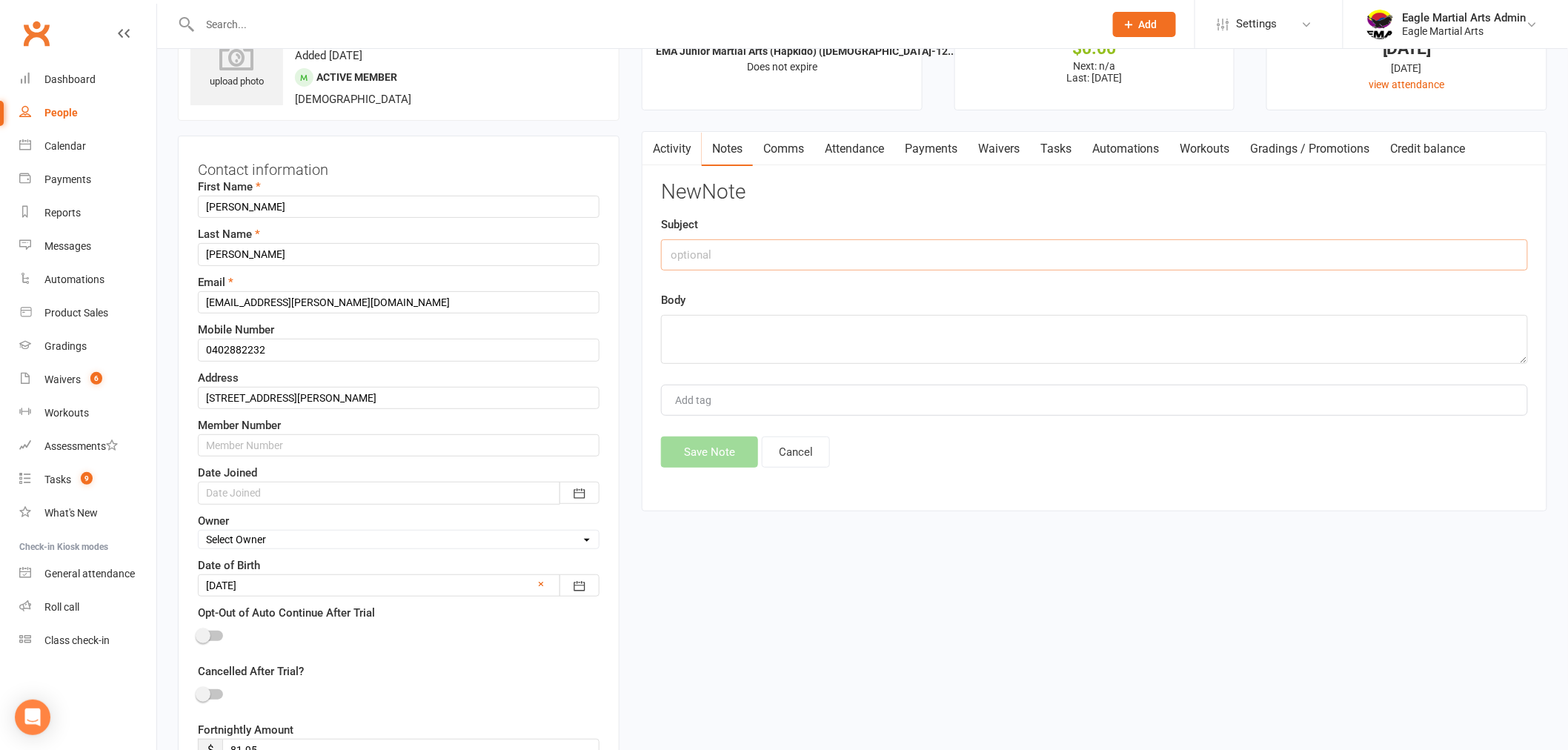
click at [736, 256] on input "text" at bounding box center [1094, 255] width 867 height 31
type input "Old Address (moving back once built)"
click at [740, 336] on textarea at bounding box center [1094, 340] width 867 height 49
paste textarea "20 Carson Street Mulgrave VIC 3170"
type textarea "20 Carson Street Mulgrave VIC 3170"
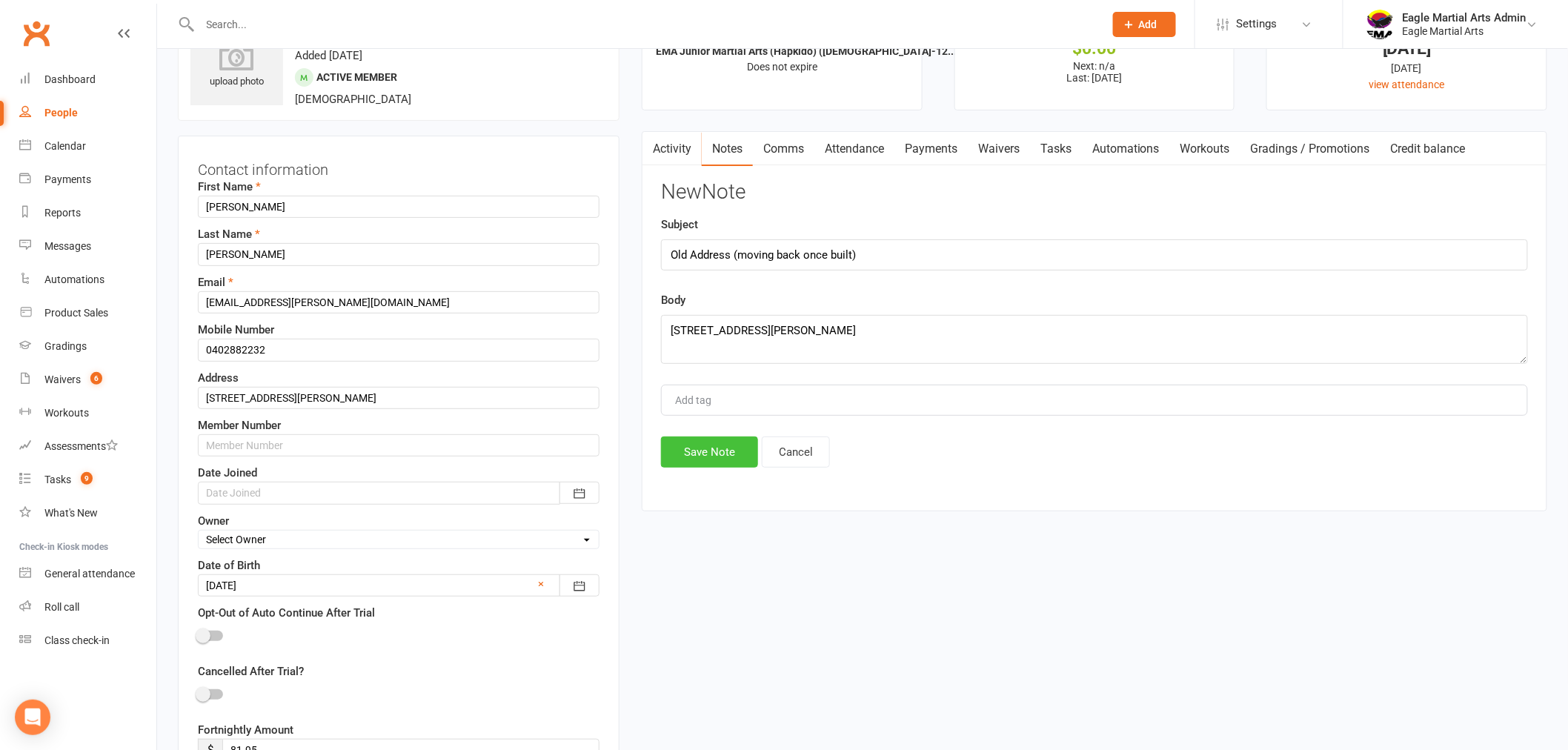
click at [707, 456] on button "Save Note" at bounding box center [709, 452] width 97 height 31
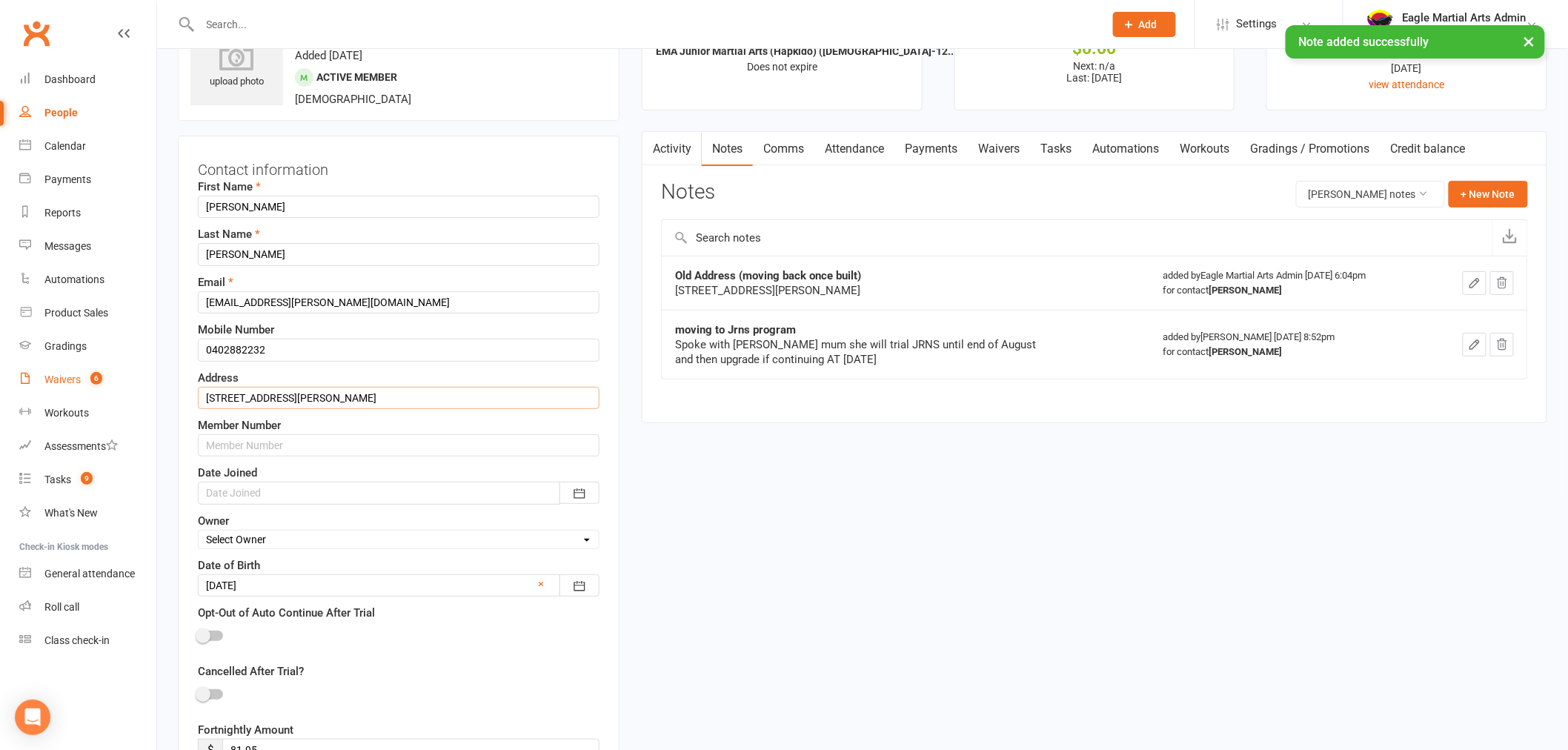
drag, startPoint x: 396, startPoint y: 397, endPoint x: 91, endPoint y: 395, distance: 305.0
drag, startPoint x: 386, startPoint y: 395, endPoint x: 53, endPoint y: 376, distance: 333.5
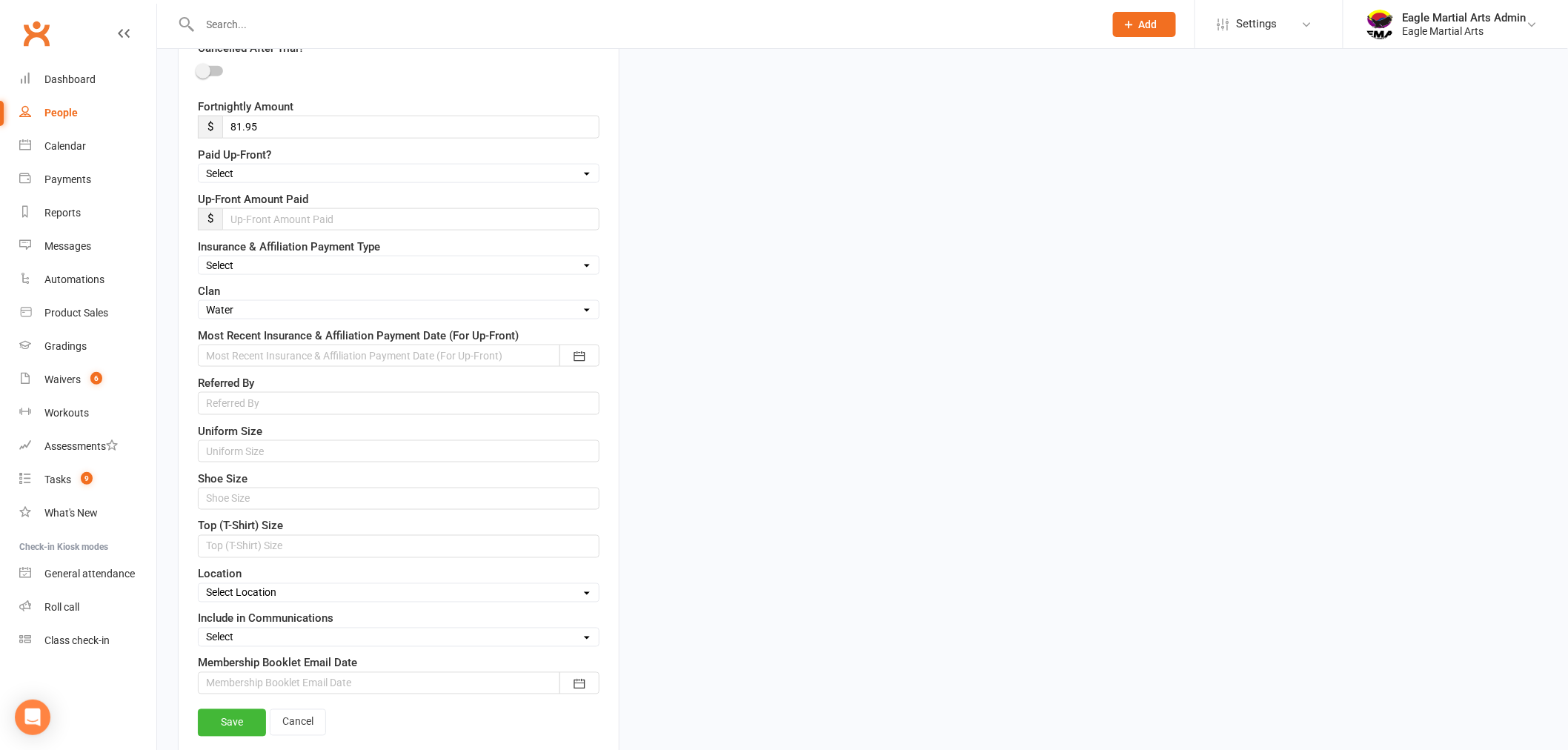
scroll to position [988, 0]
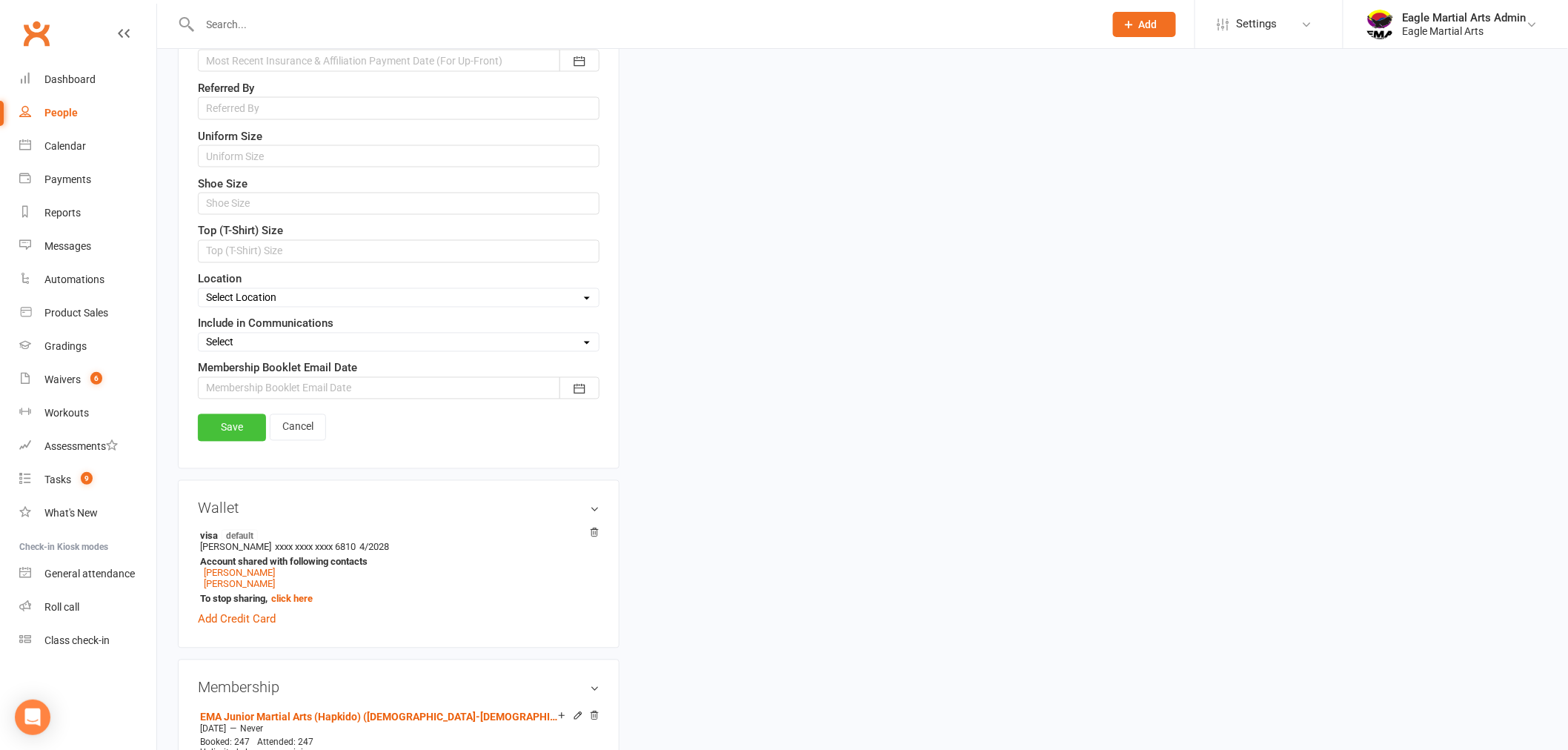
type input "43 Oliver Street Ringwood VIC 3134"
click at [243, 429] on link "Save" at bounding box center [232, 427] width 68 height 26
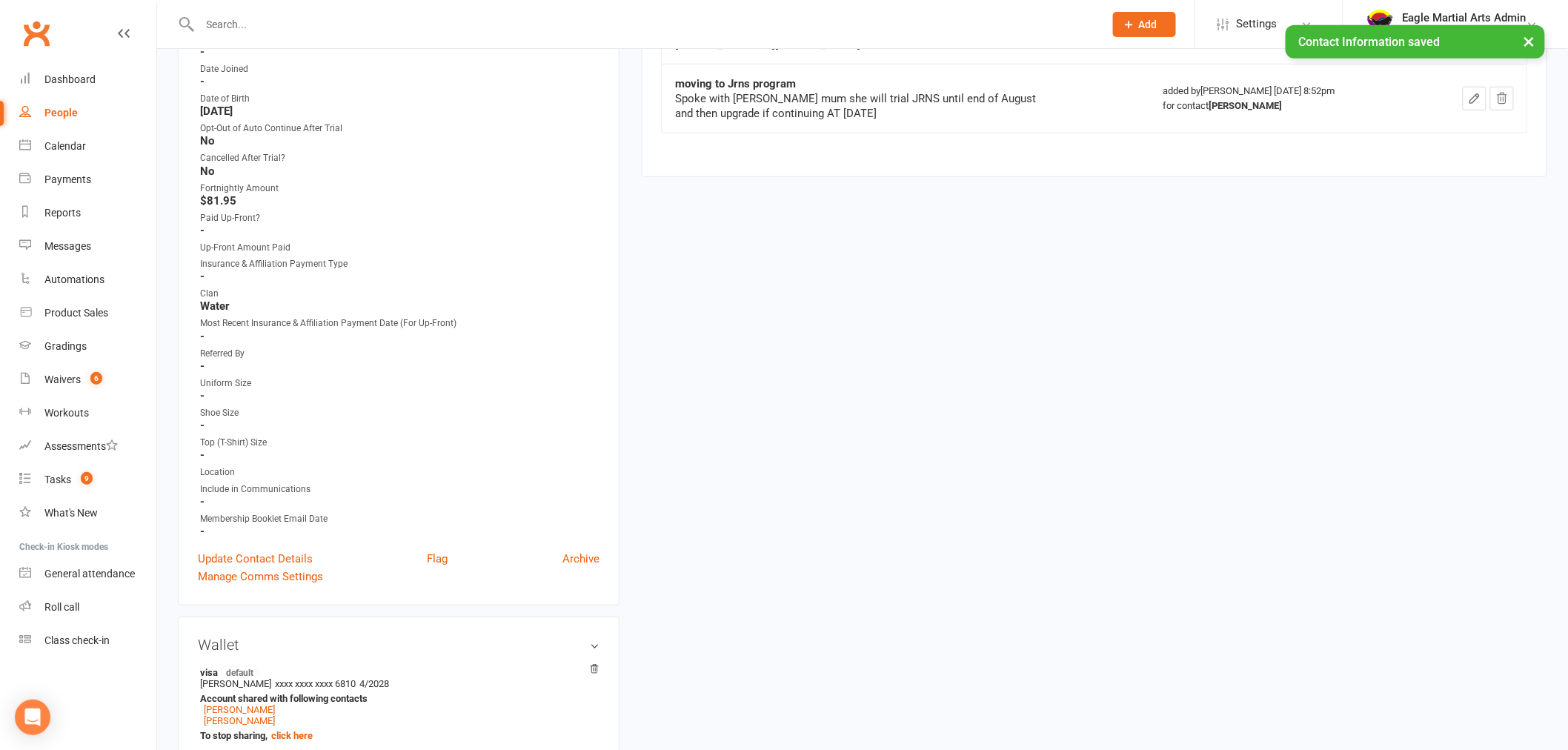
scroll to position [494, 0]
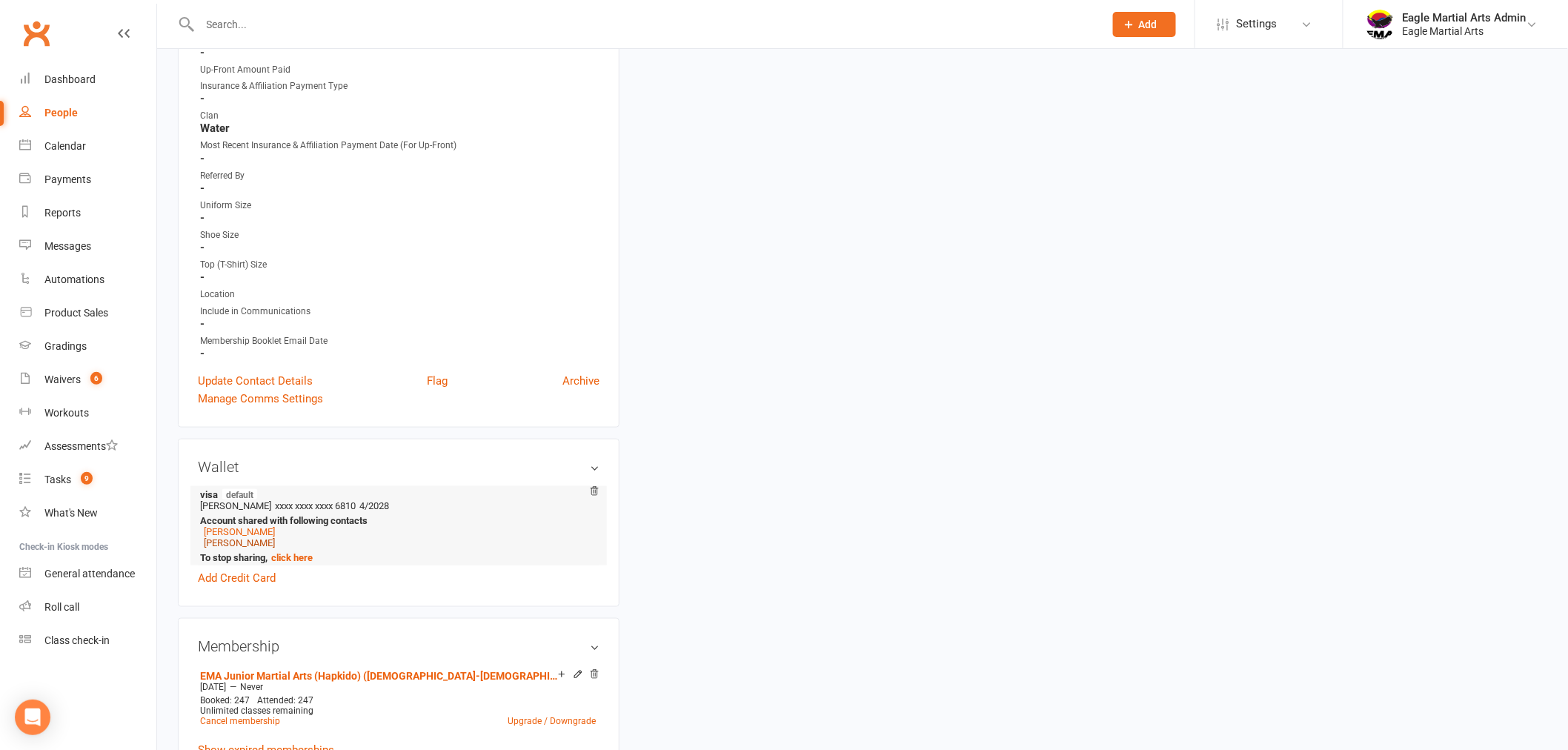
click at [228, 542] on link "Charlie Vanh" at bounding box center [240, 542] width 71 height 11
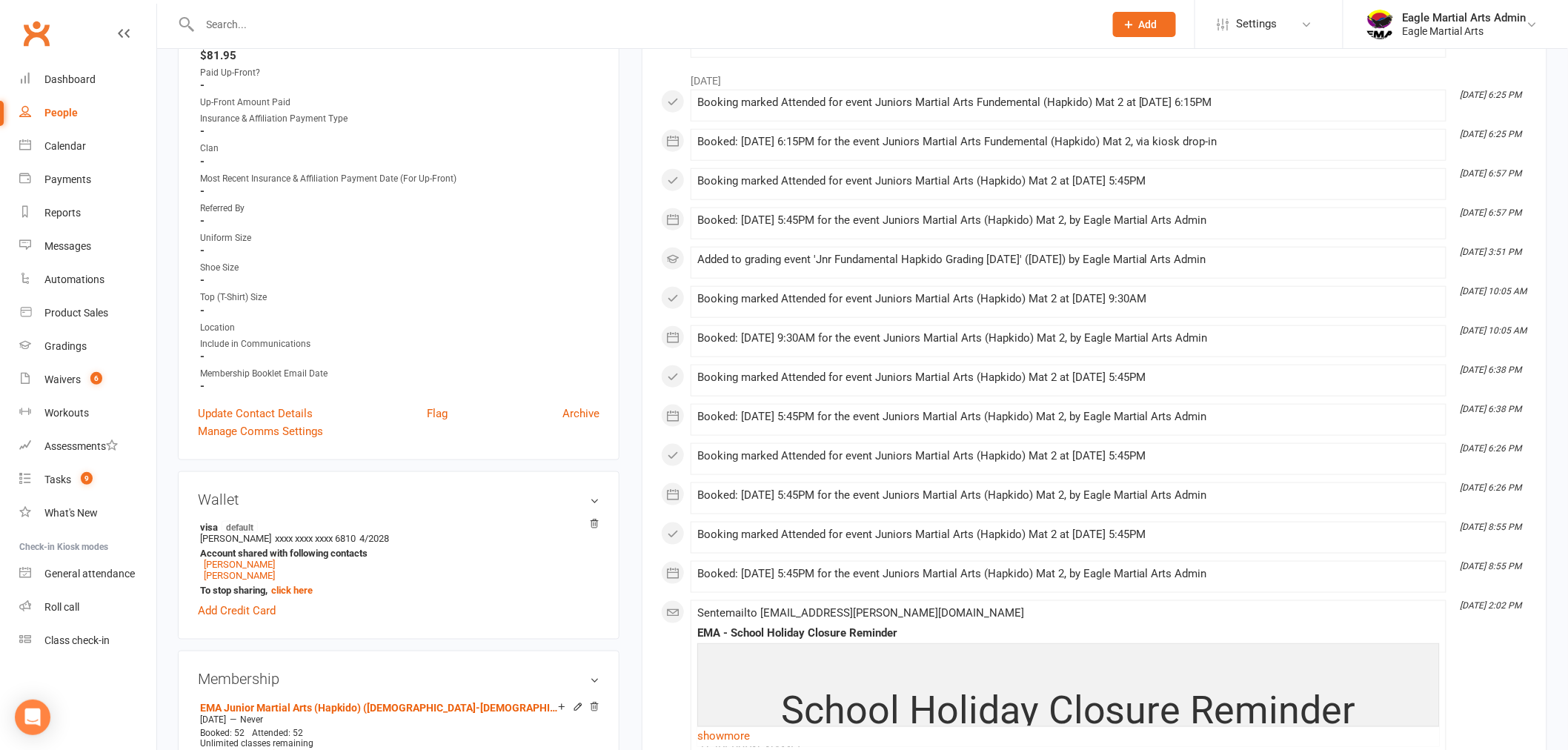
scroll to position [494, 0]
click at [241, 404] on link "Update Contact Details" at bounding box center [256, 410] width 115 height 18
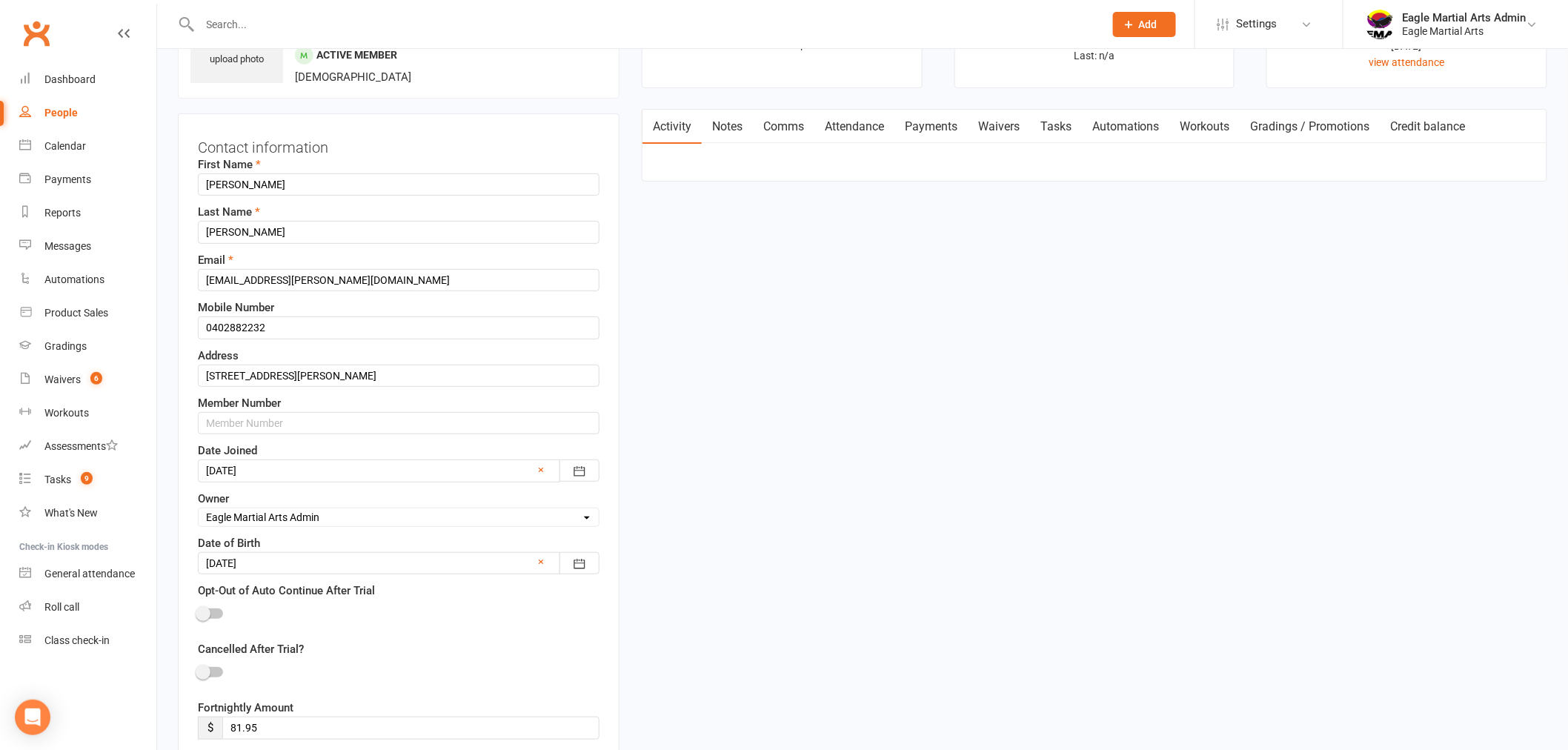
scroll to position [69, 0]
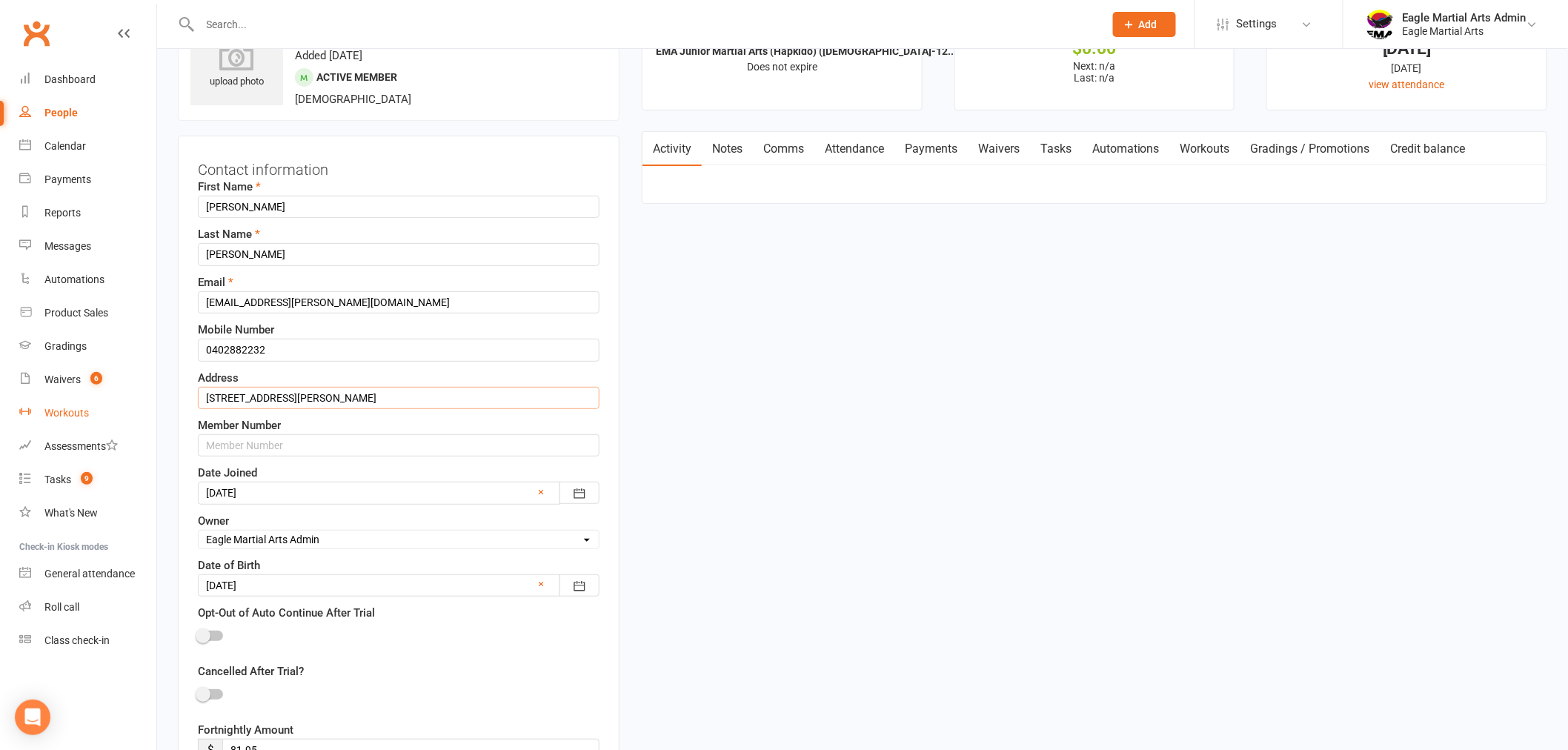
drag, startPoint x: 350, startPoint y: 396, endPoint x: 94, endPoint y: 409, distance: 256.3
click at [359, 397] on input "20 Carson St Mulgrave 3166" at bounding box center [399, 398] width 402 height 22
paste input "43 Oliver Street Ringwood VIC 3134"
drag, startPoint x: 337, startPoint y: 397, endPoint x: 86, endPoint y: 402, distance: 251.0
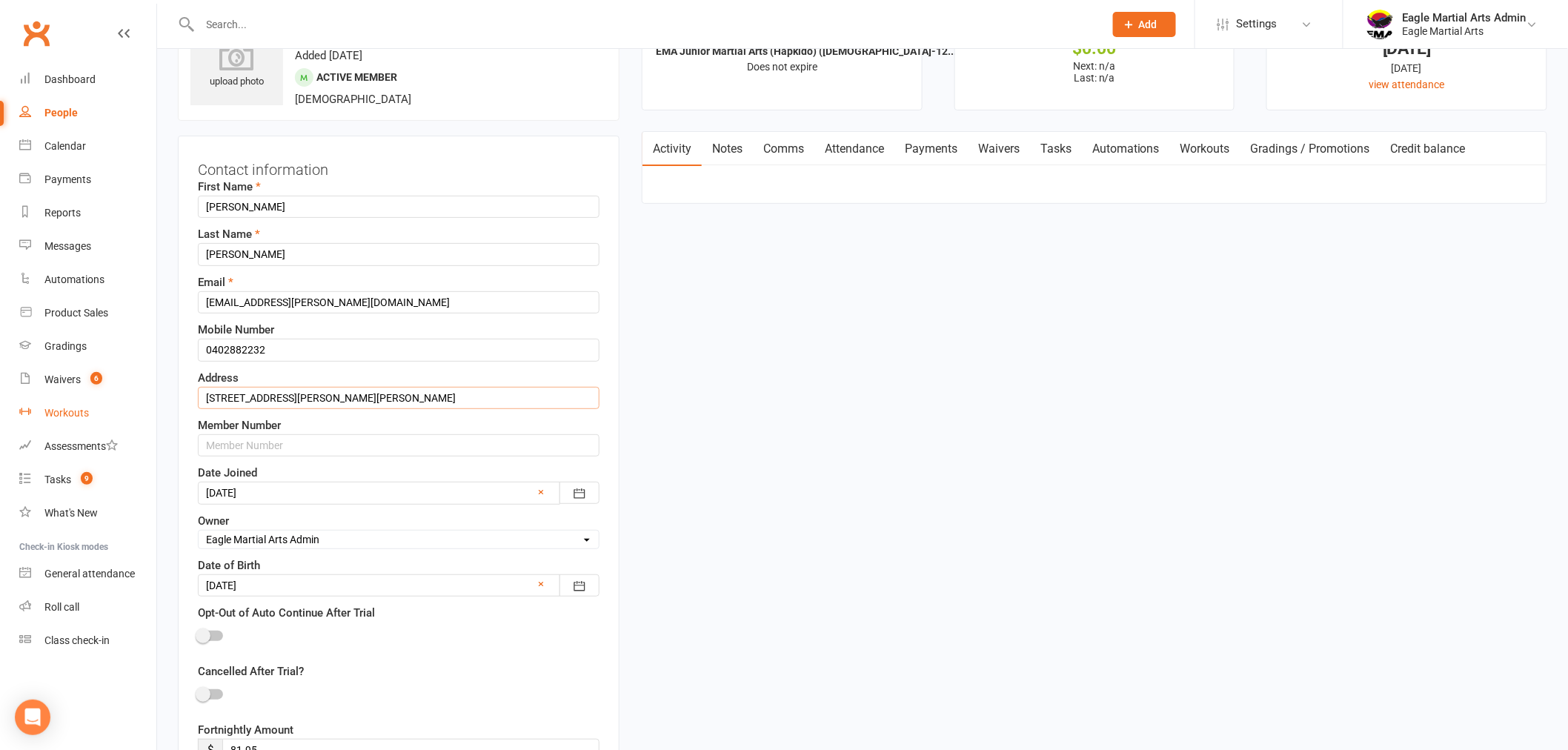
click at [736, 149] on link "Notes" at bounding box center [728, 149] width 51 height 34
type input "43 Oliver Street Ringwood VIC 3134"
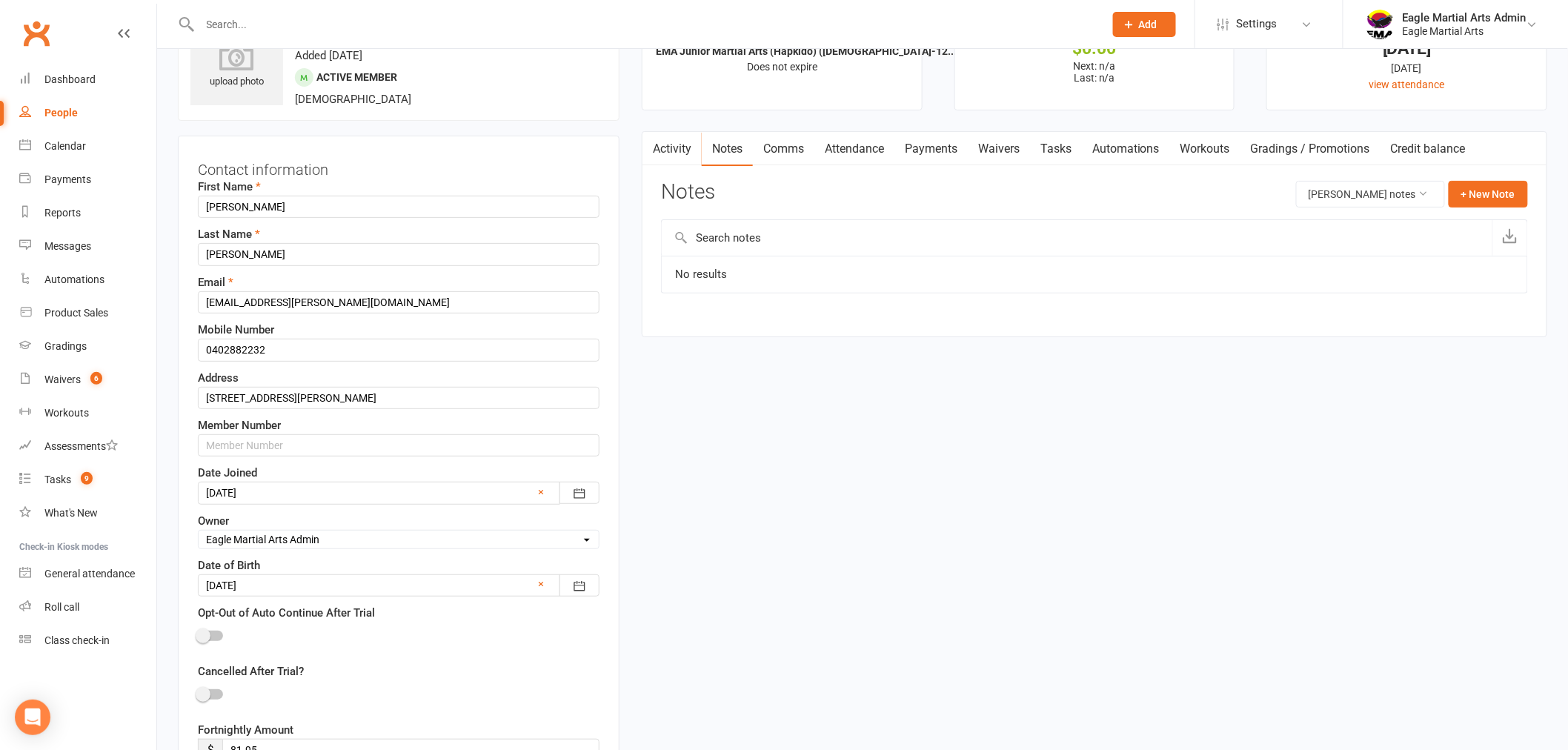
click at [734, 241] on input "text" at bounding box center [1077, 238] width 831 height 36
click at [1496, 191] on button "+ New Note" at bounding box center [1488, 193] width 80 height 26
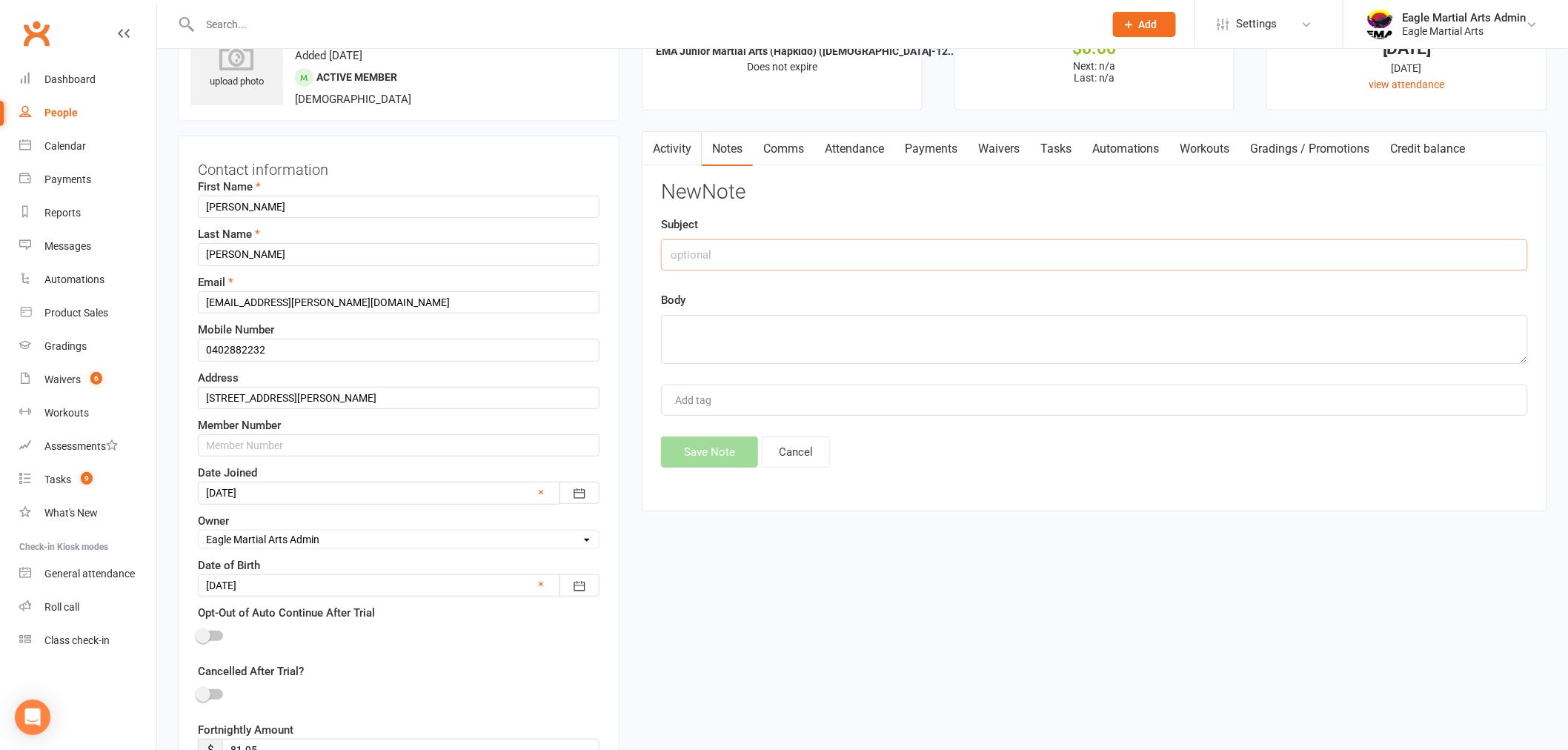
drag, startPoint x: 791, startPoint y: 258, endPoint x: 797, endPoint y: 250, distance: 10.0
click at [793, 256] on input "text" at bounding box center [1094, 255] width 867 height 31
type input "o"
type input "Old Address (will move back)"
paste textarea "20 Carson St Mulgrave 3166"
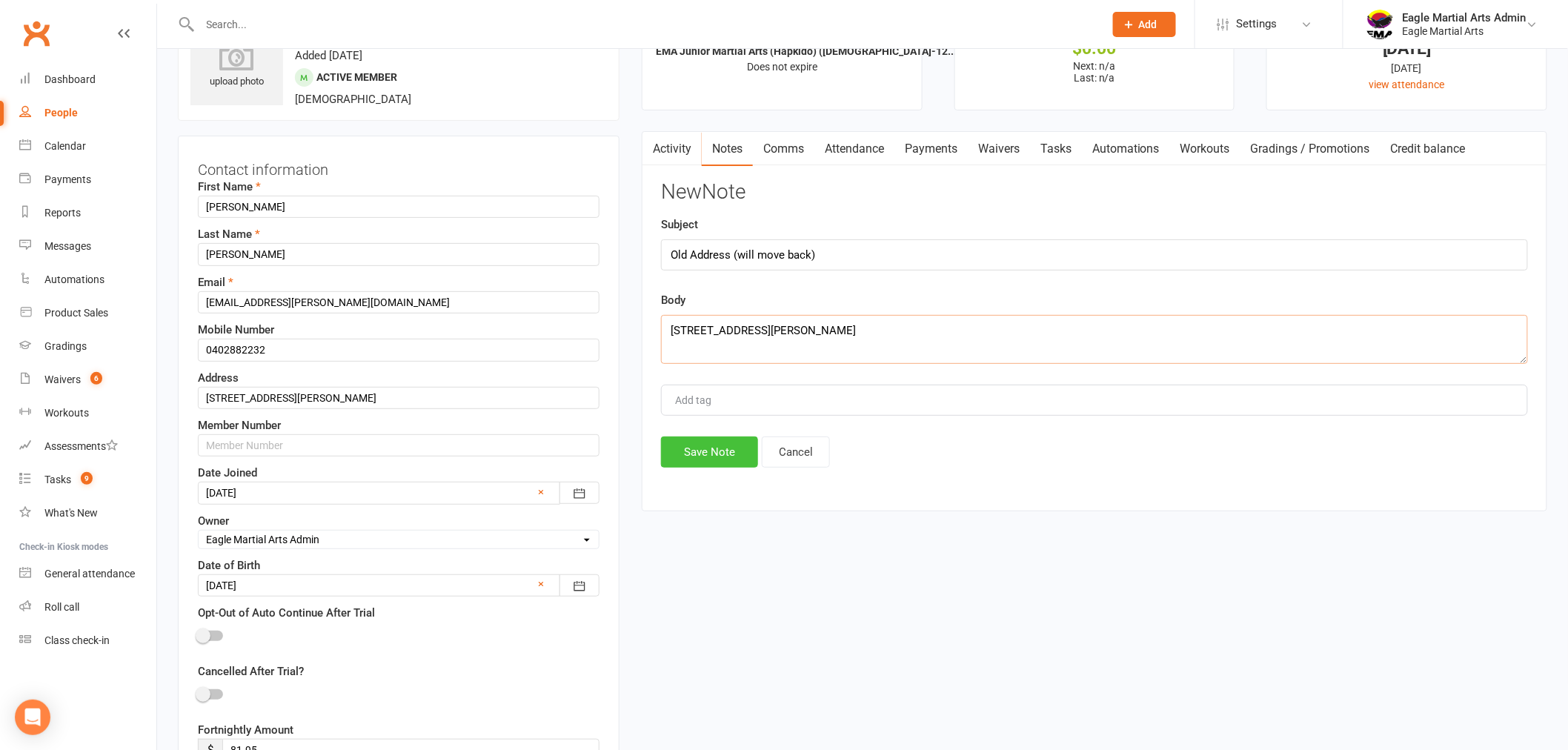
type textarea "20 Carson St Mulgrave 3166"
click at [691, 453] on button "Save Note" at bounding box center [709, 452] width 97 height 31
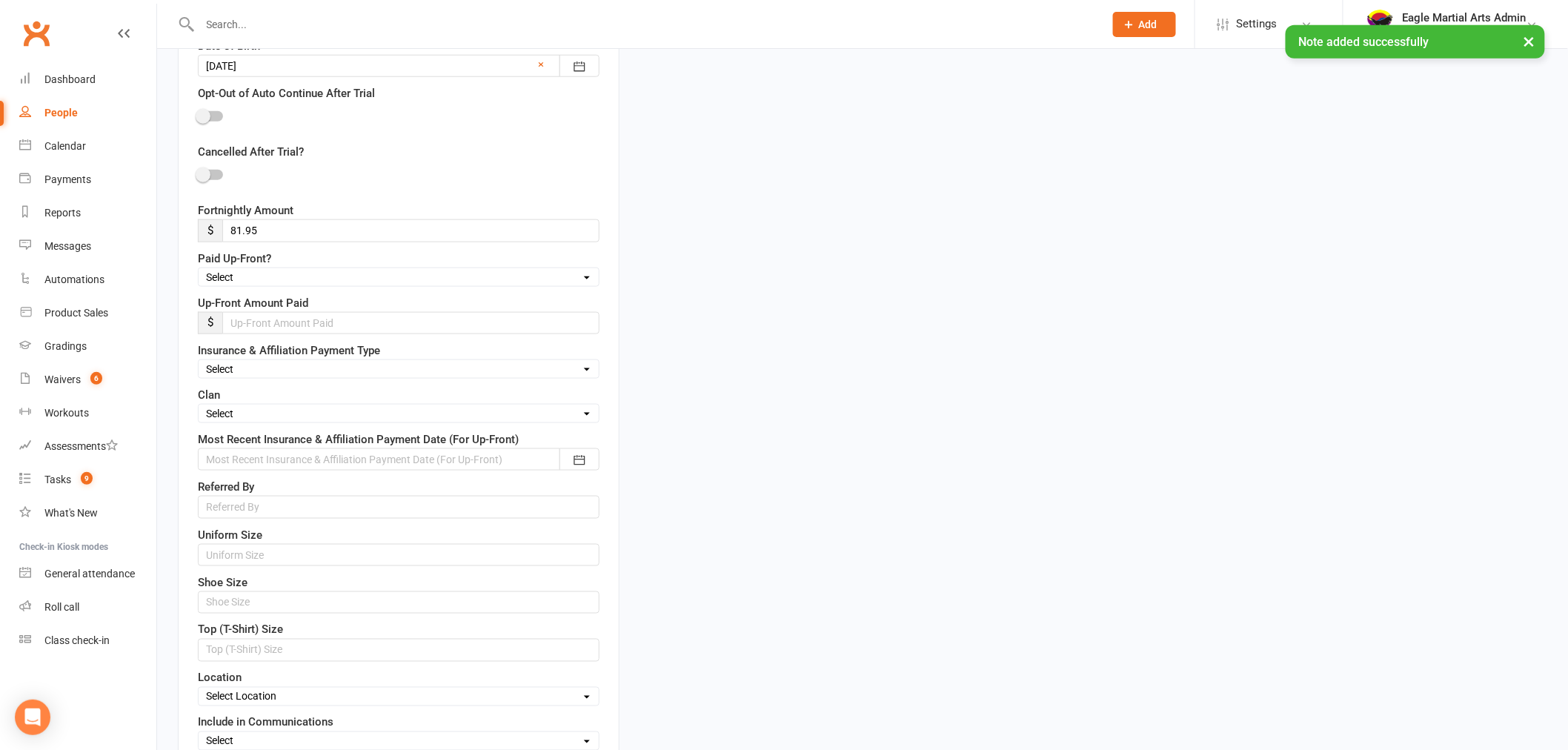
scroll to position [729, 0]
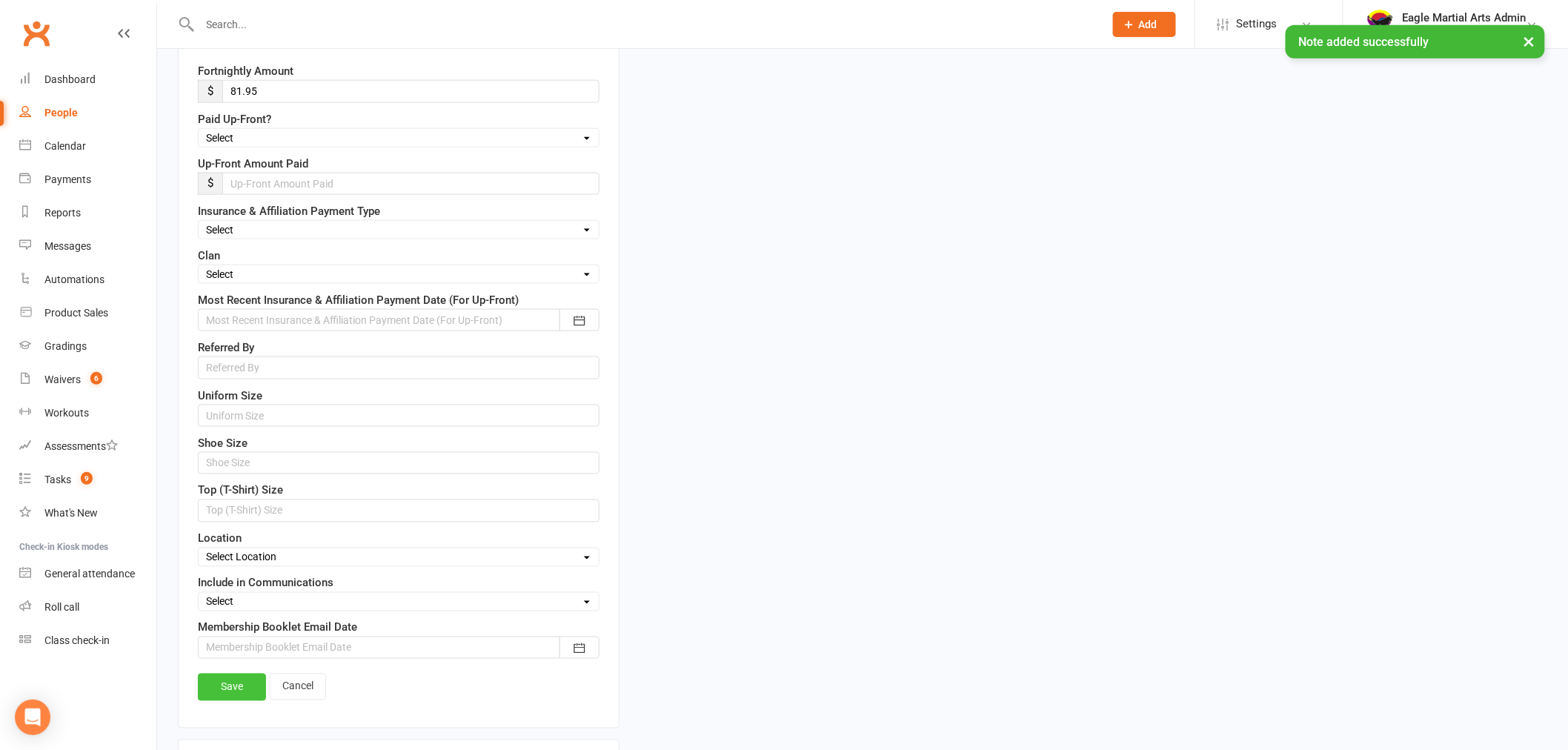
click at [224, 691] on link "Save" at bounding box center [232, 686] width 68 height 26
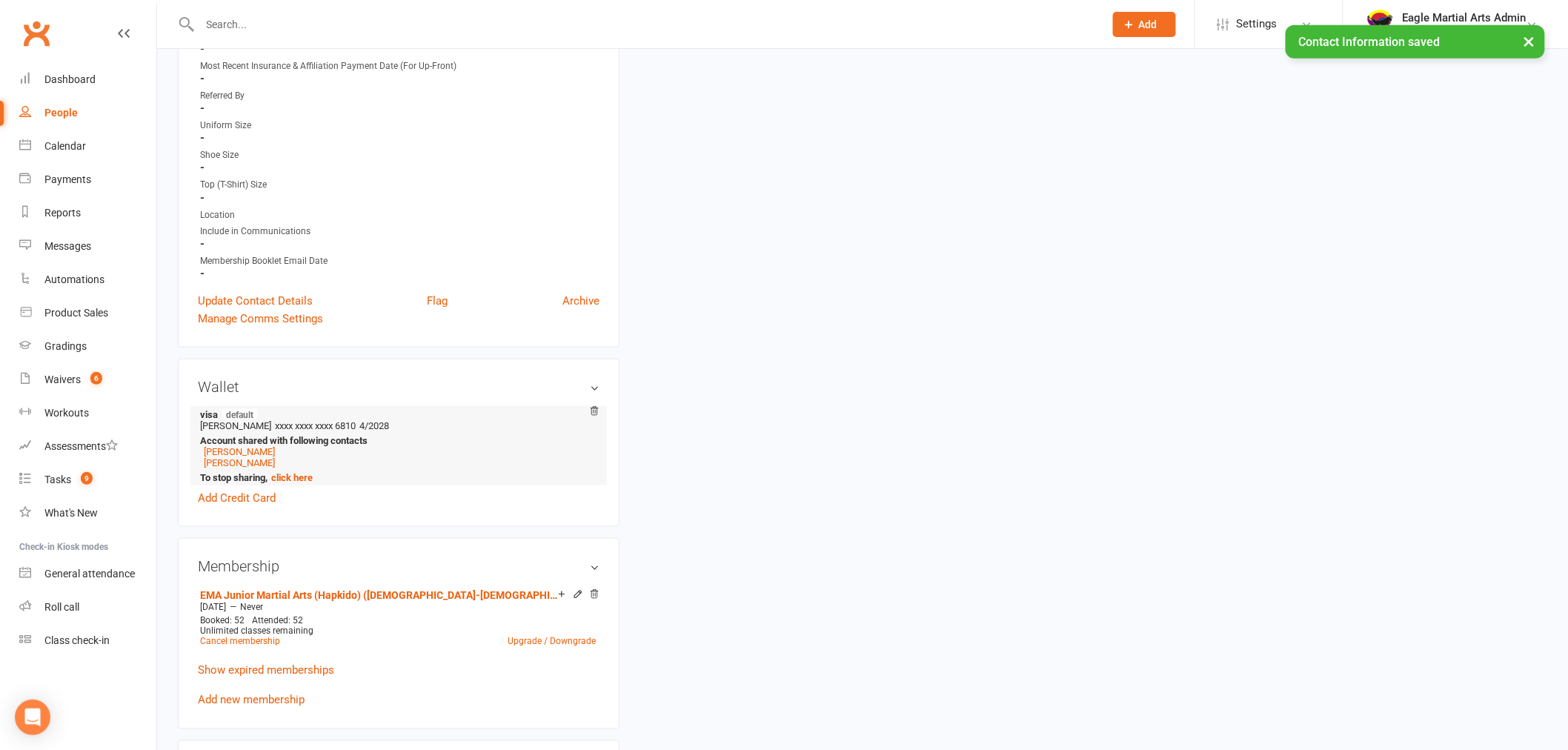
scroll to position [906, 0]
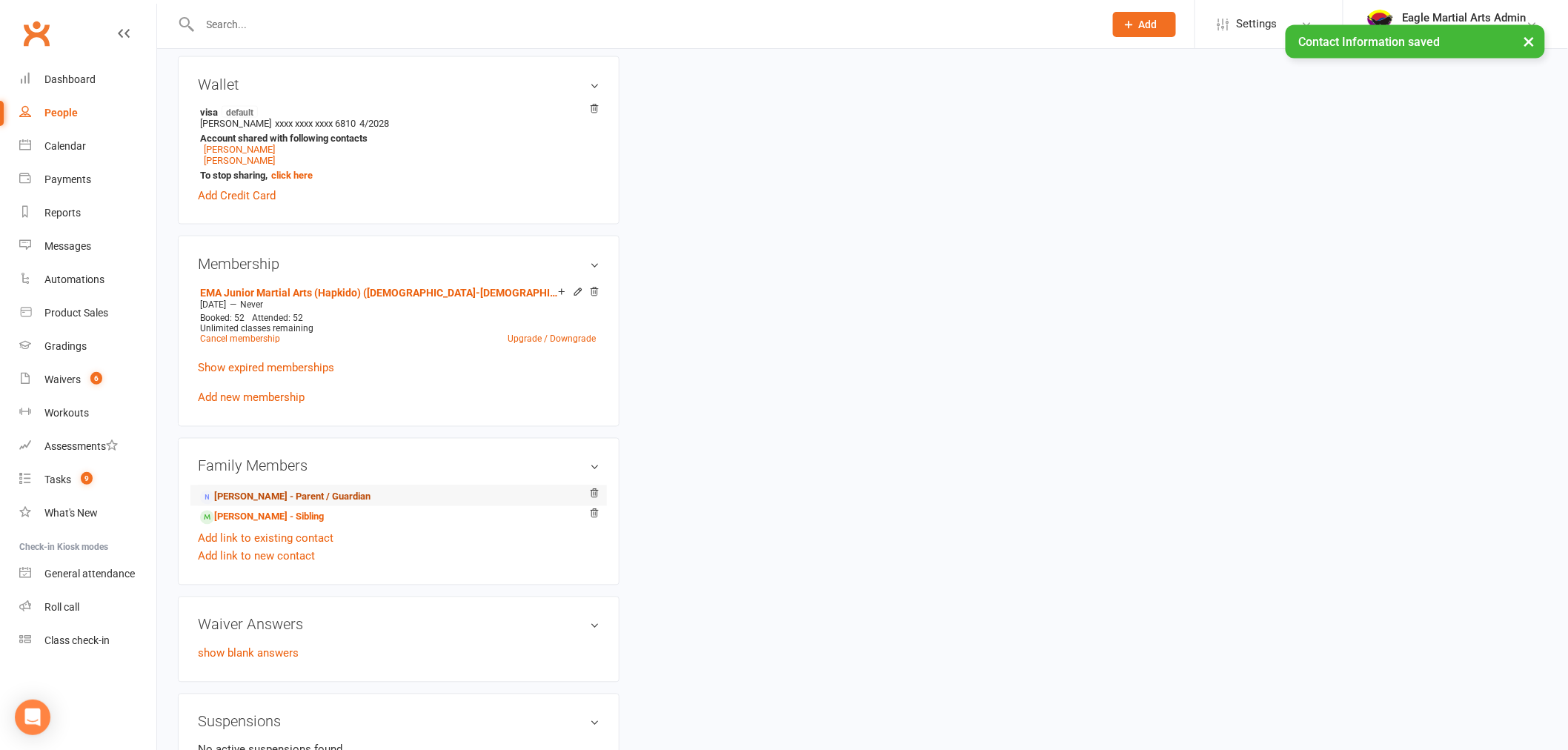
click at [261, 492] on link "Winnie Bui - Parent / Guardian" at bounding box center [285, 497] width 170 height 15
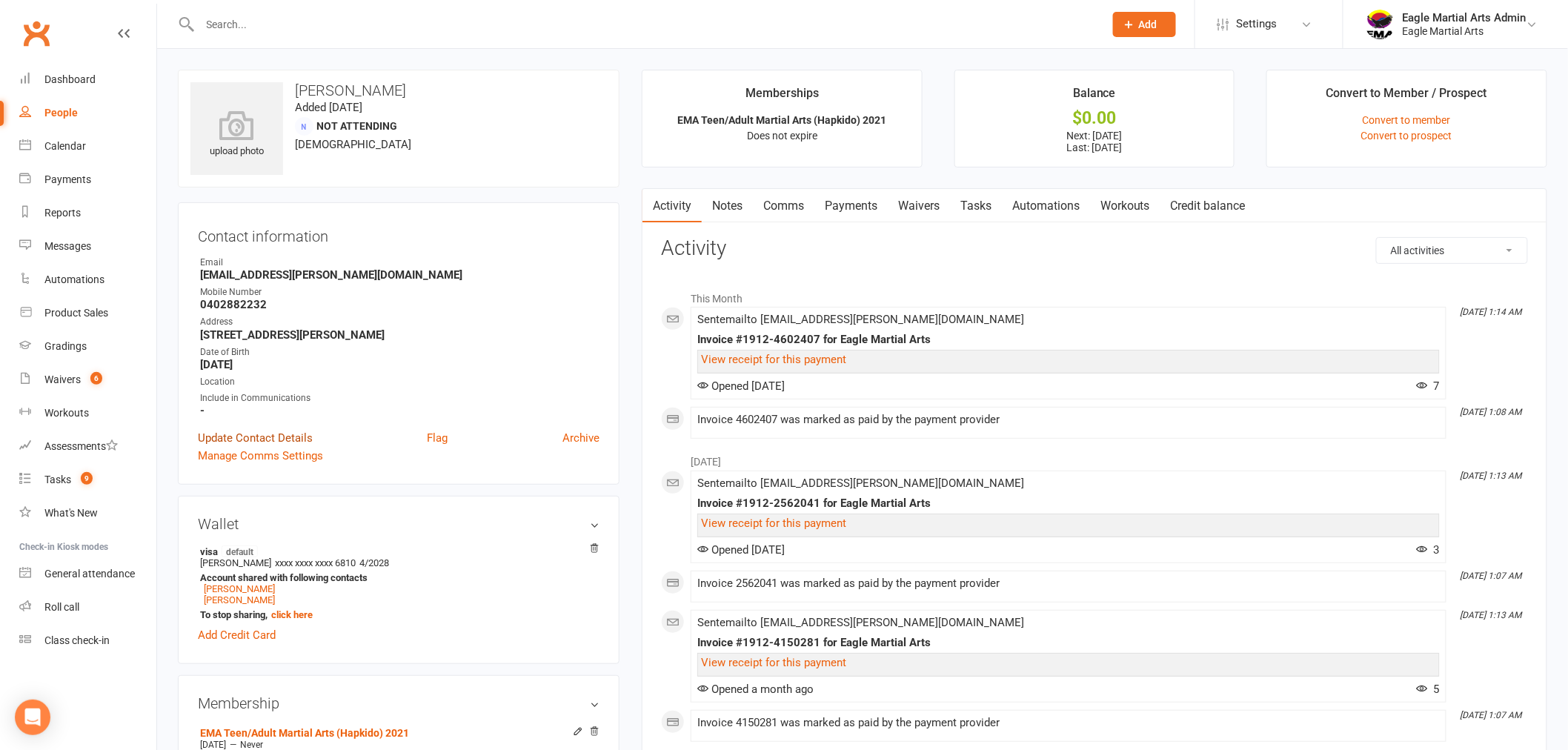
click at [269, 430] on link "Update Contact Details" at bounding box center [256, 438] width 115 height 18
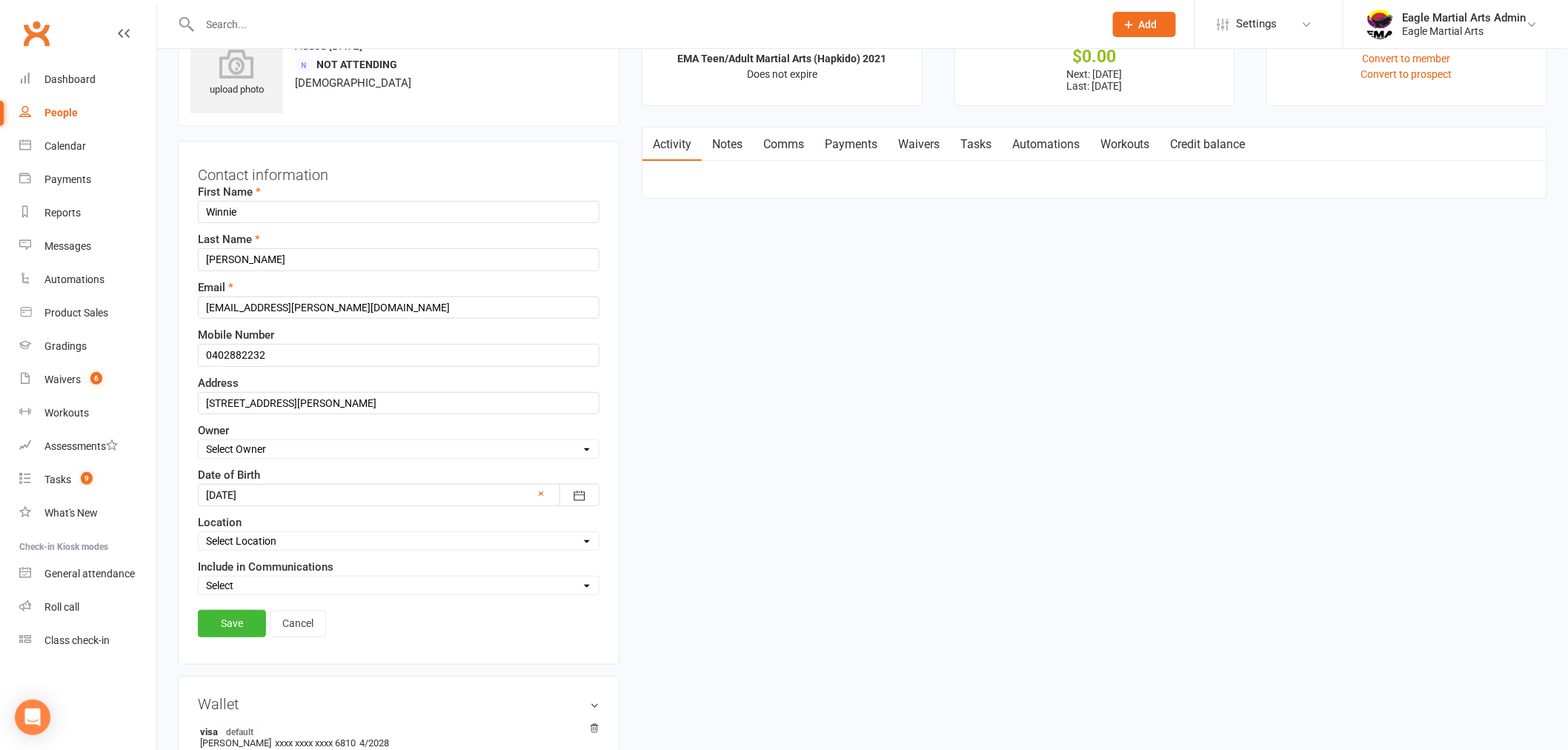
scroll to position [69, 0]
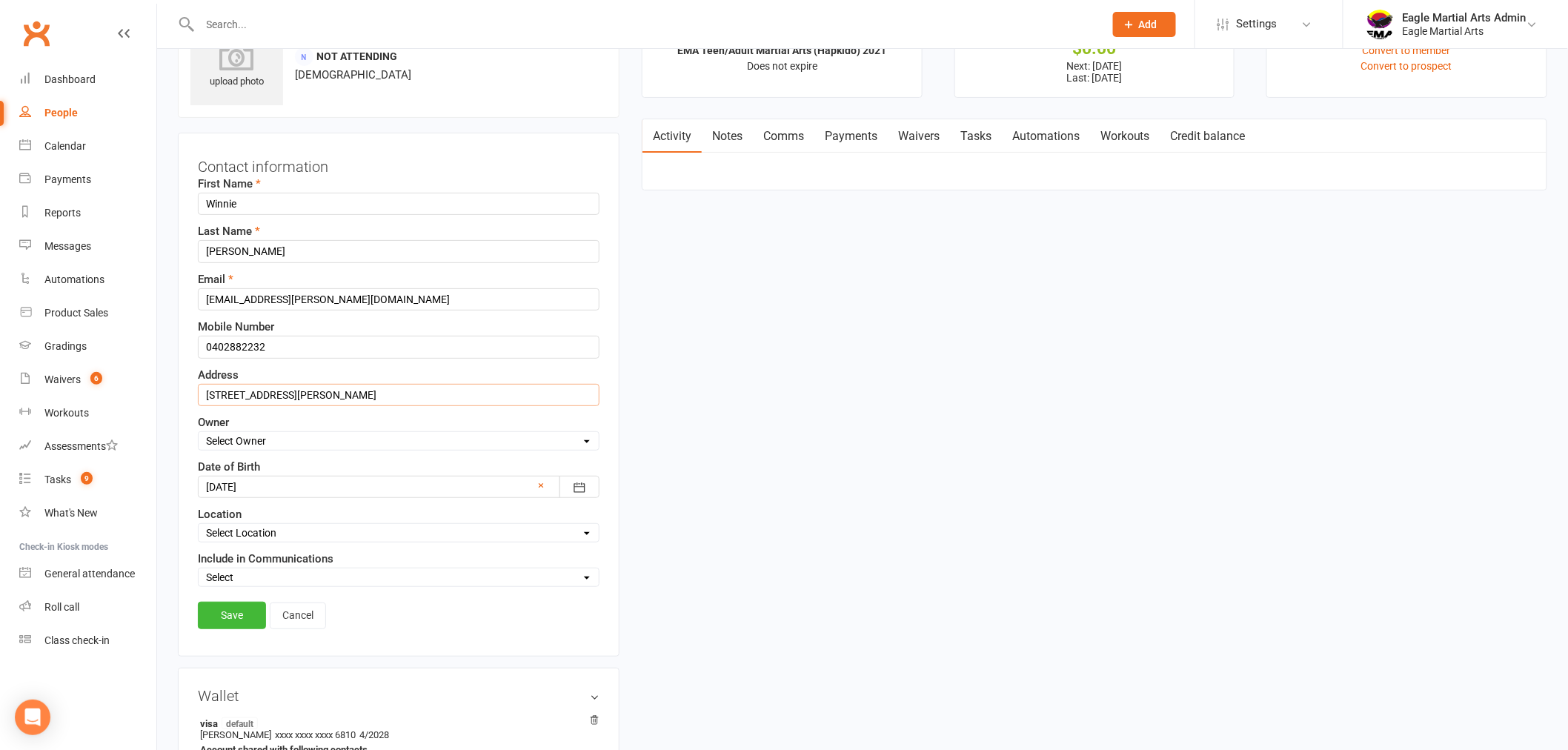
click at [404, 395] on input "20 Carson Street Mulgrave VIC 3170" at bounding box center [399, 395] width 402 height 22
click at [203, 396] on input "20 Carson Street Mulgrave VIC 3170" at bounding box center [399, 395] width 402 height 22
paste input "20 Carson St Mulgrave 3166"
drag, startPoint x: 335, startPoint y: 395, endPoint x: 601, endPoint y: 394, distance: 266.0
click at [601, 394] on div "Contact information First Name Winnie Last Name Bui Email Winnie.bui@gmail.com …" at bounding box center [398, 395] width 441 height 525
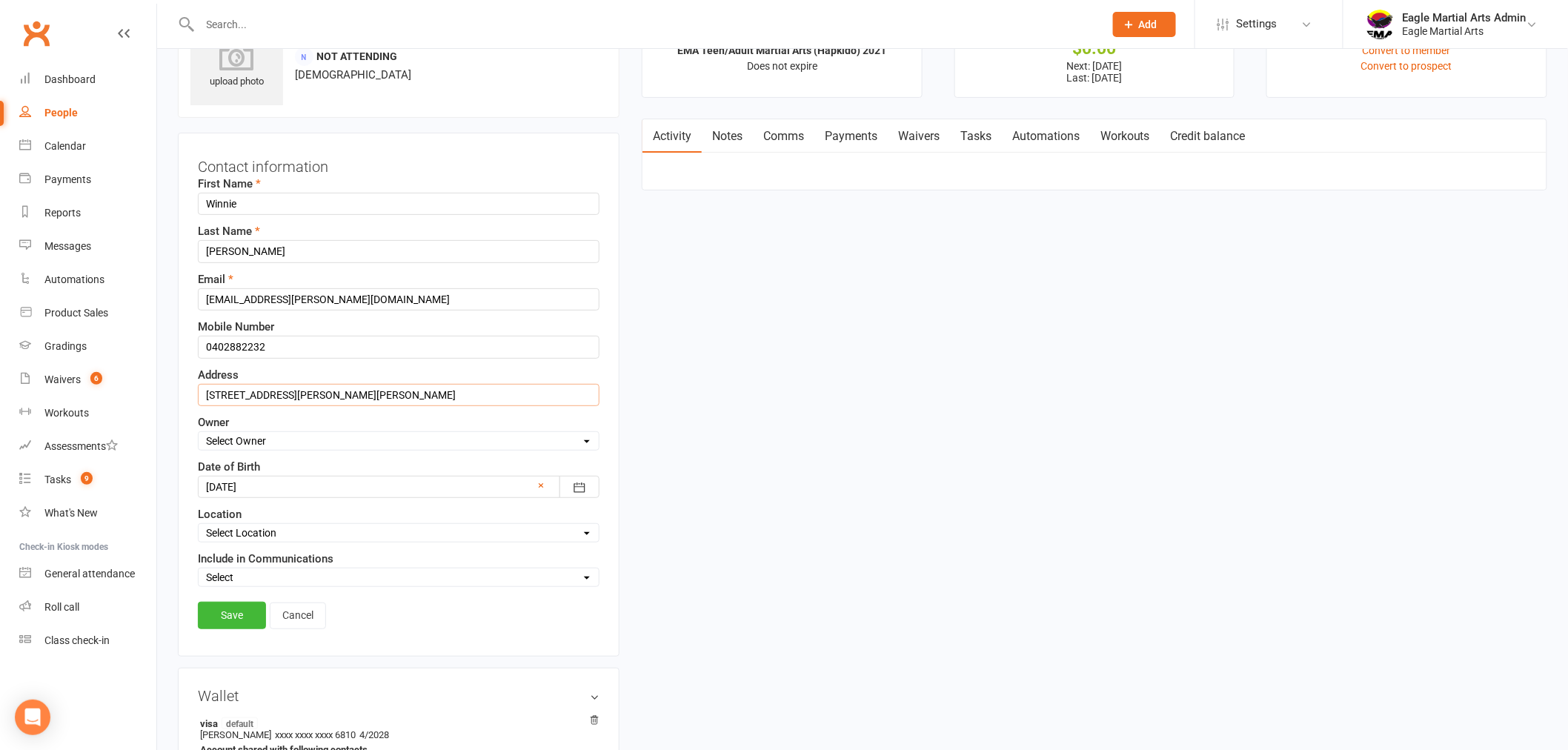
click at [335, 394] on input "20 Carson St Mulgrave 316620 Carson Street Mulgrave VIC 3170" at bounding box center [399, 395] width 402 height 22
drag, startPoint x: 335, startPoint y: 394, endPoint x: 64, endPoint y: 386, distance: 271.1
click at [64, 386] on ui-view "Prospect Member Non-attending contact Class / event Appointment Grading event T…" at bounding box center [784, 708] width 1568 height 1549
type input "20 Carson Street Mulgrave VIC 3170"
drag, startPoint x: 374, startPoint y: 383, endPoint x: 360, endPoint y: 341, distance: 44.3
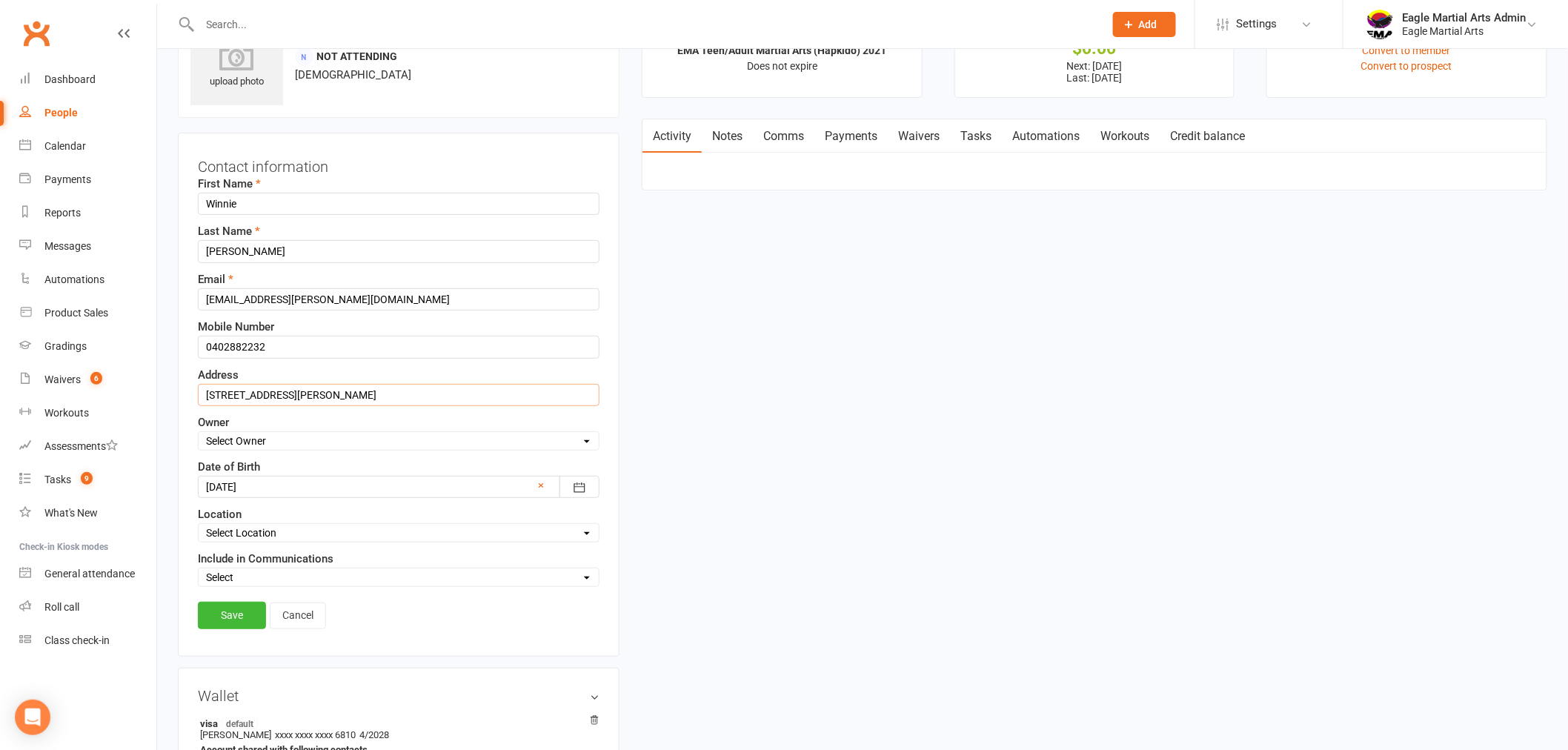
click at [114, 371] on ui-view "Prospect Member Non-attending contact Class / event Appointment Grading event T…" at bounding box center [784, 708] width 1568 height 1549
click at [719, 136] on link "Notes" at bounding box center [728, 136] width 51 height 34
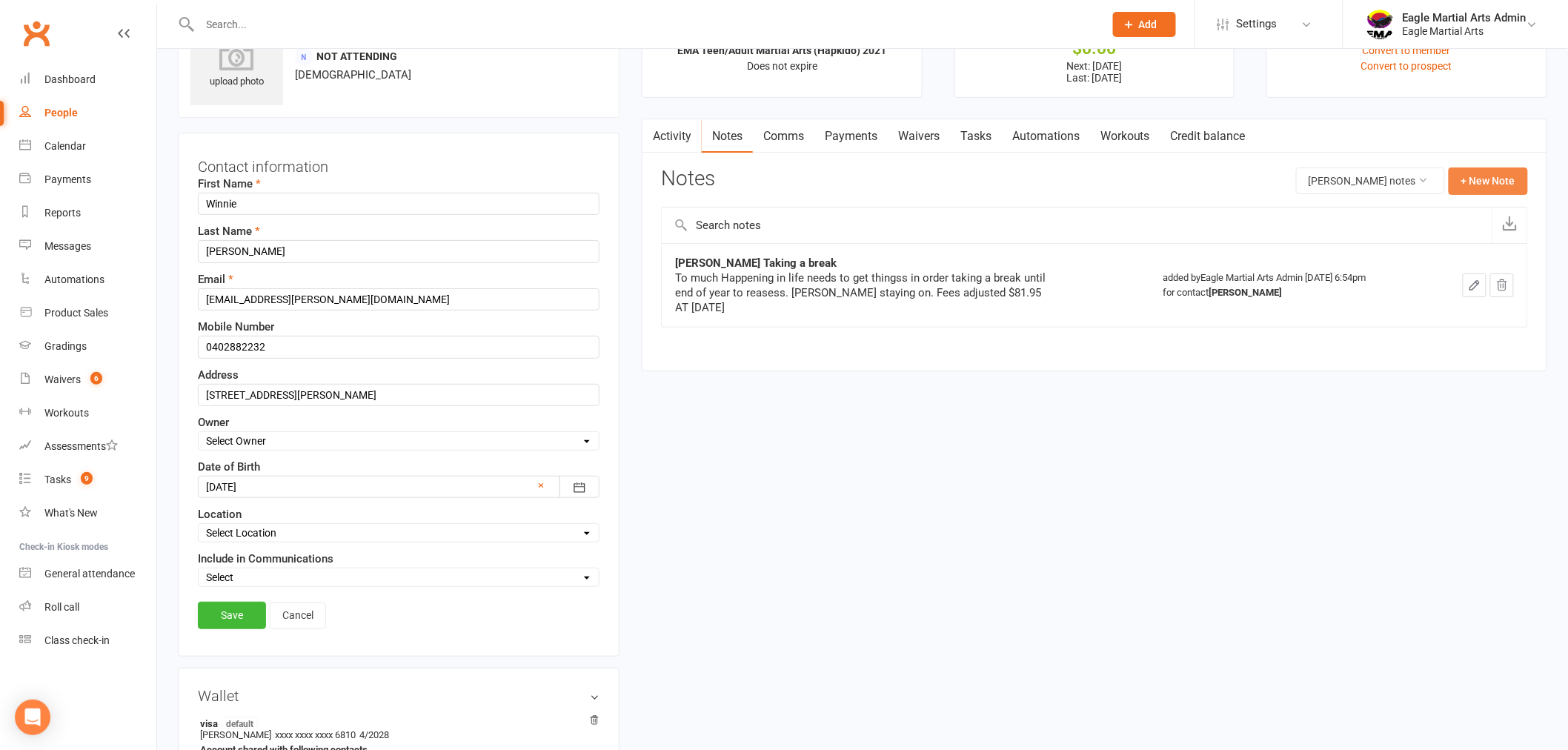
click at [1506, 181] on button "+ New Note" at bounding box center [1488, 181] width 80 height 26
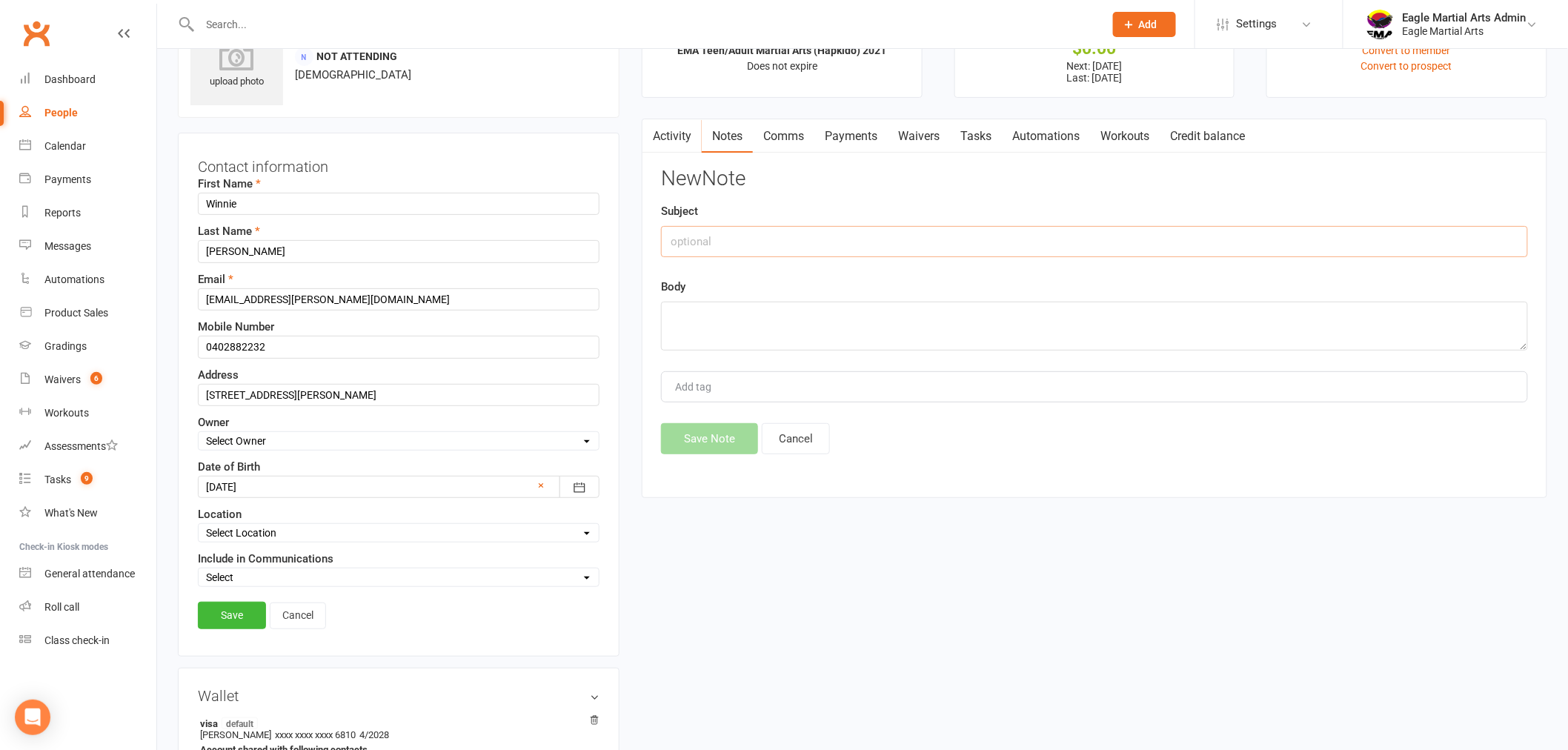
click at [785, 230] on input "text" at bounding box center [1094, 242] width 867 height 31
type input "D"
type input "E"
type input "Old Address"
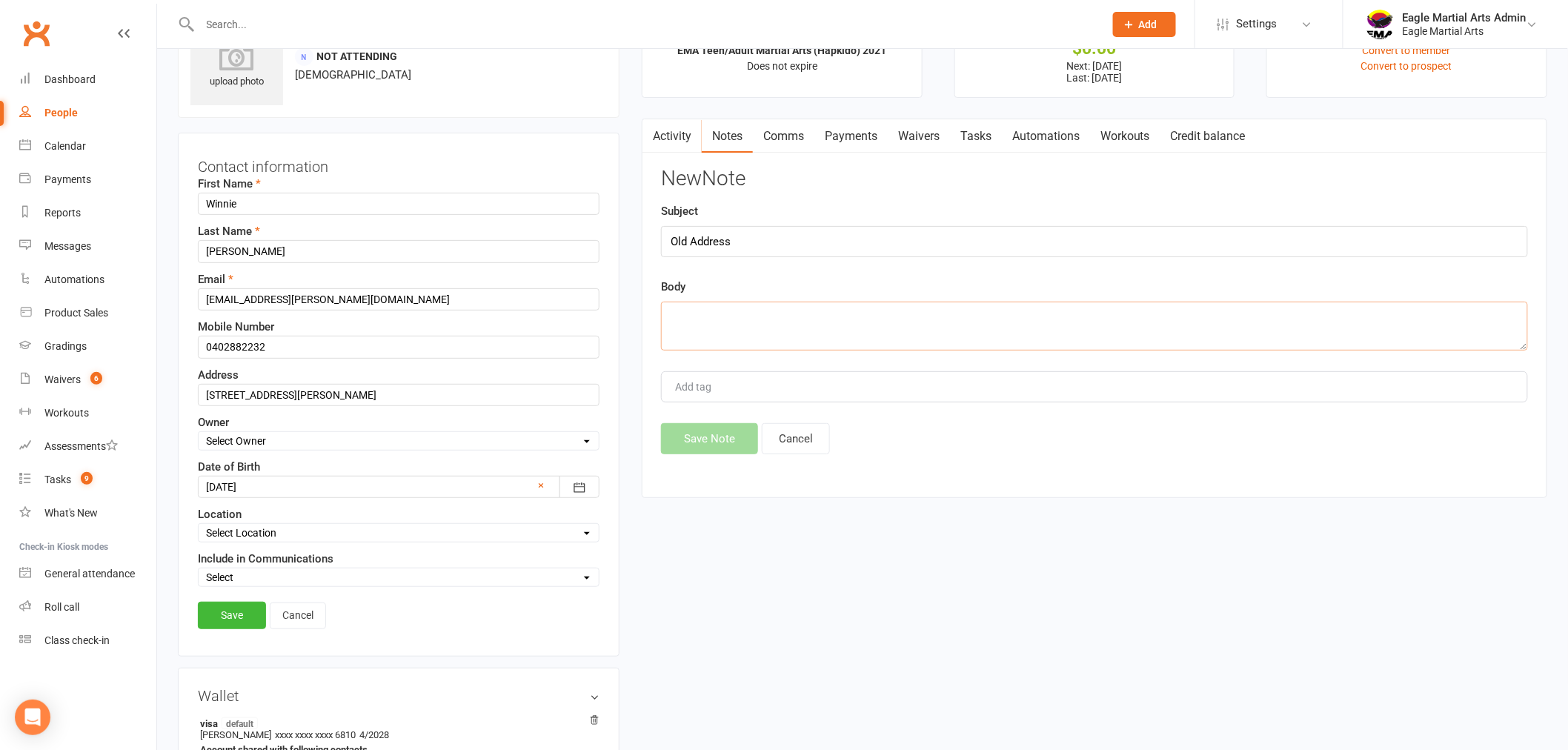
paste textarea "20 Carson Street Mulgrave VIC 3170"
type textarea "20 Carson Street Mulgrave VIC 3170"
drag, startPoint x: 382, startPoint y: 398, endPoint x: -52, endPoint y: 381, distance: 434.3
click at [0, 381] on html "Prospect Member Non-attending contact Class / event Appointment Grading event T…" at bounding box center [784, 717] width 1568 height 1574
click at [312, 397] on input "20 Carson Street Mulgrave VIC 3170" at bounding box center [399, 395] width 402 height 22
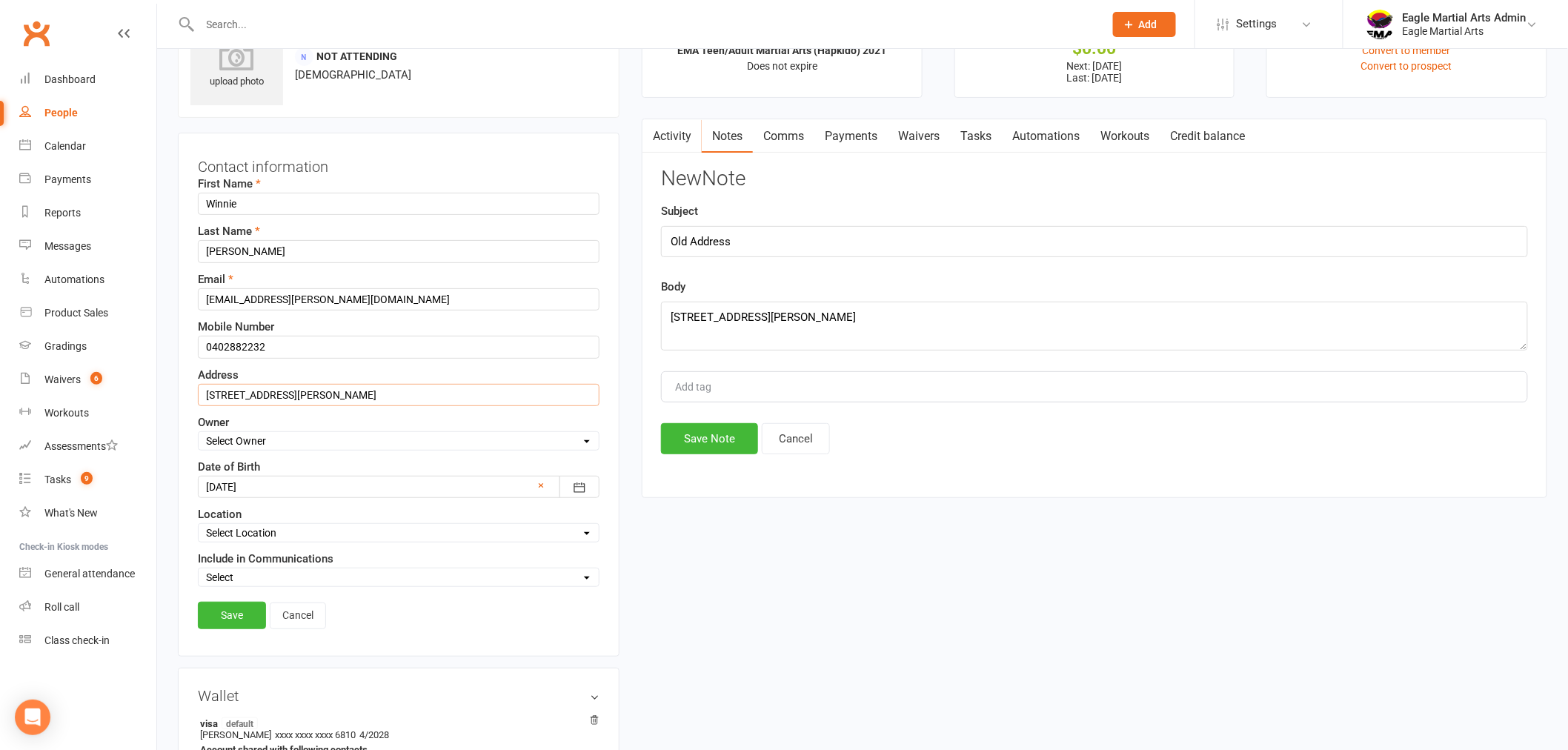
click at [412, 397] on input "20 Carson Street Mulgrave VIC 3170" at bounding box center [399, 395] width 402 height 22
drag, startPoint x: 418, startPoint y: 394, endPoint x: 91, endPoint y: 395, distance: 327.0
click at [91, 395] on ui-view "Prospect Member Non-attending contact Class / event Appointment Grading event T…" at bounding box center [784, 708] width 1568 height 1549
type input "43 Oliver Street Ringwood VIC 3134"
click at [249, 246] on input "Bui" at bounding box center [399, 251] width 402 height 22
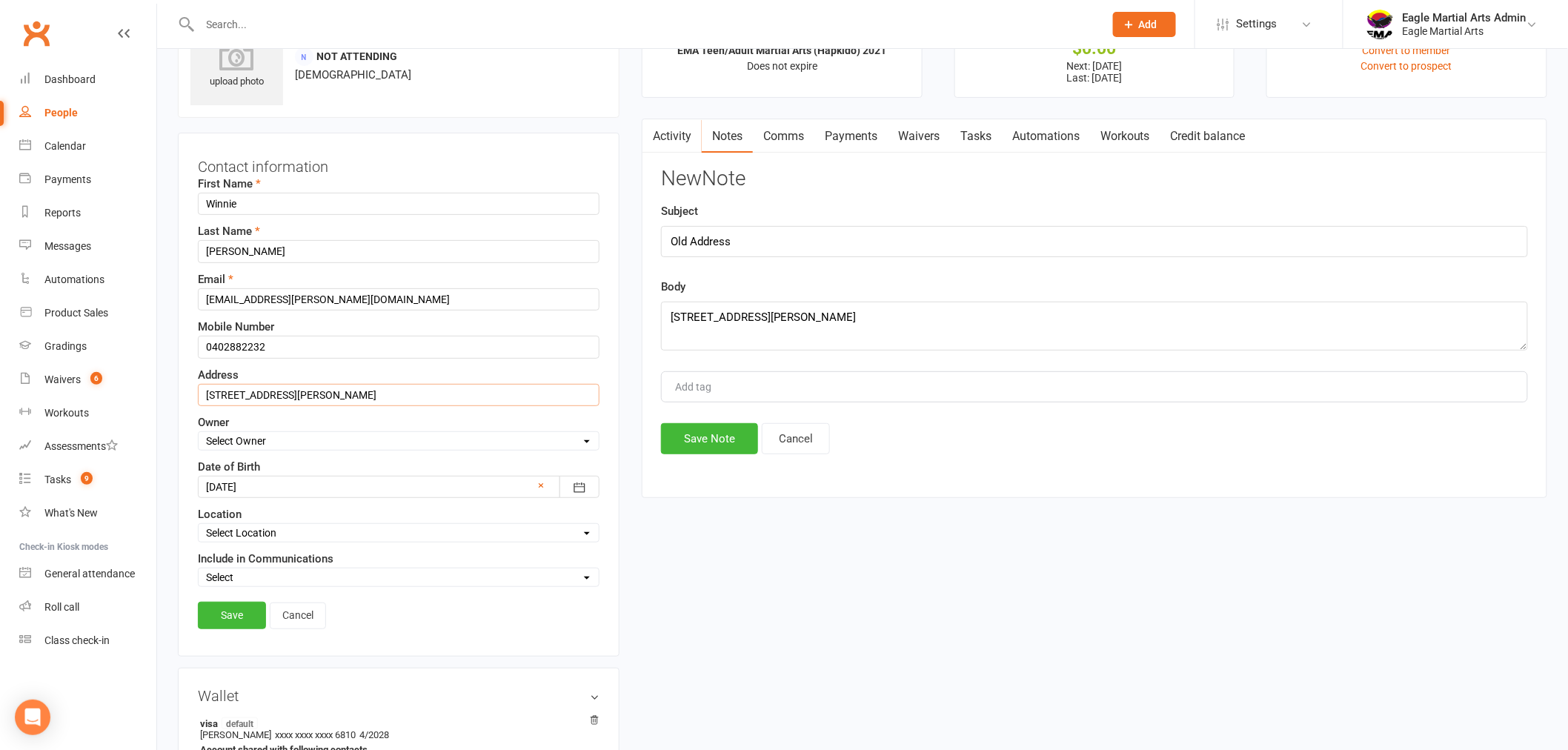
click at [415, 390] on input "43 Oliver Street Ringwood VIC 3134" at bounding box center [399, 395] width 402 height 22
click at [359, 225] on div "Last Name Bui" at bounding box center [399, 242] width 402 height 40
click at [224, 614] on link "Save" at bounding box center [232, 614] width 68 height 26
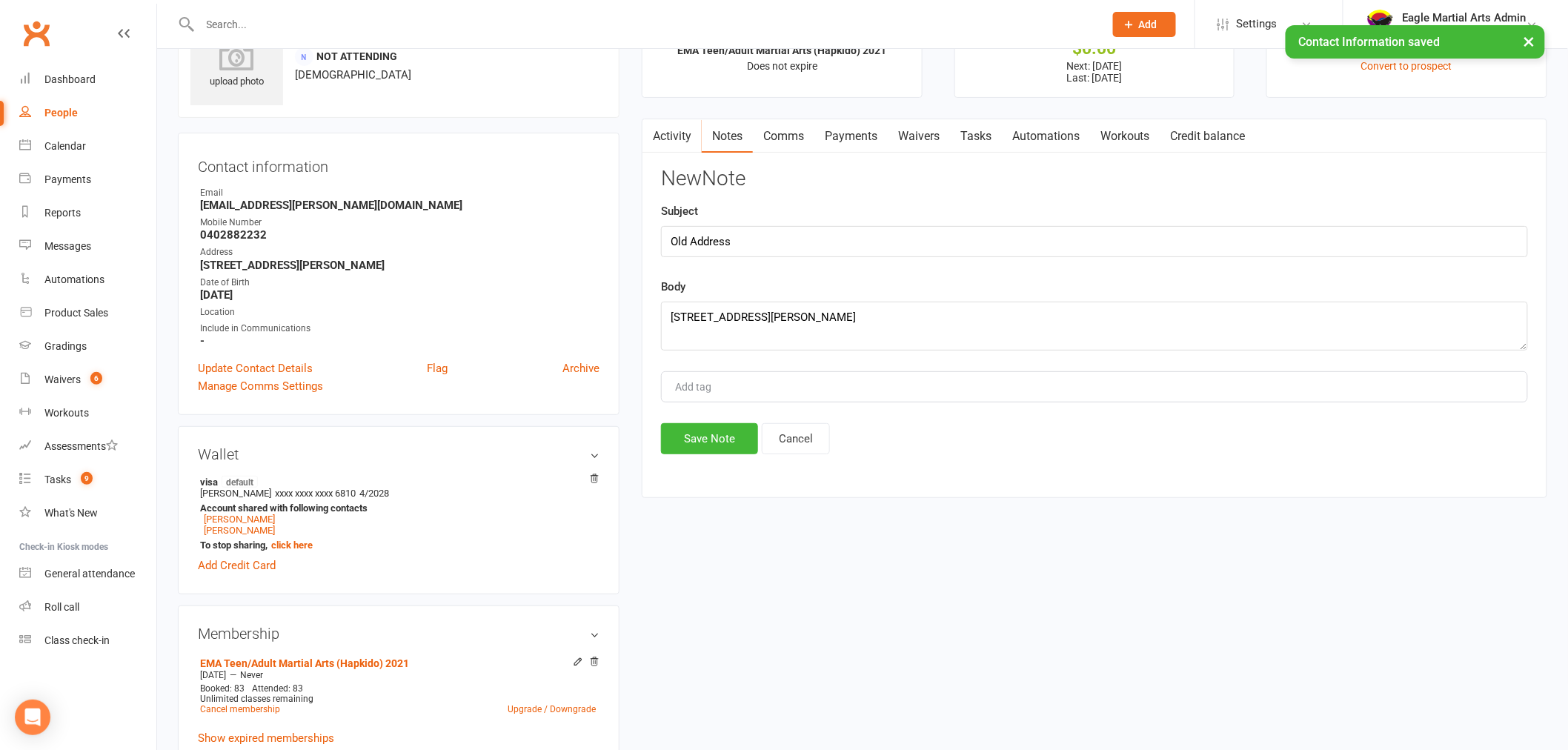
click at [823, 620] on div "upload photo Winnie Bui Added 28 January, 2022 Not Attending 43 years old Conta…" at bounding box center [862, 603] width 1392 height 1205
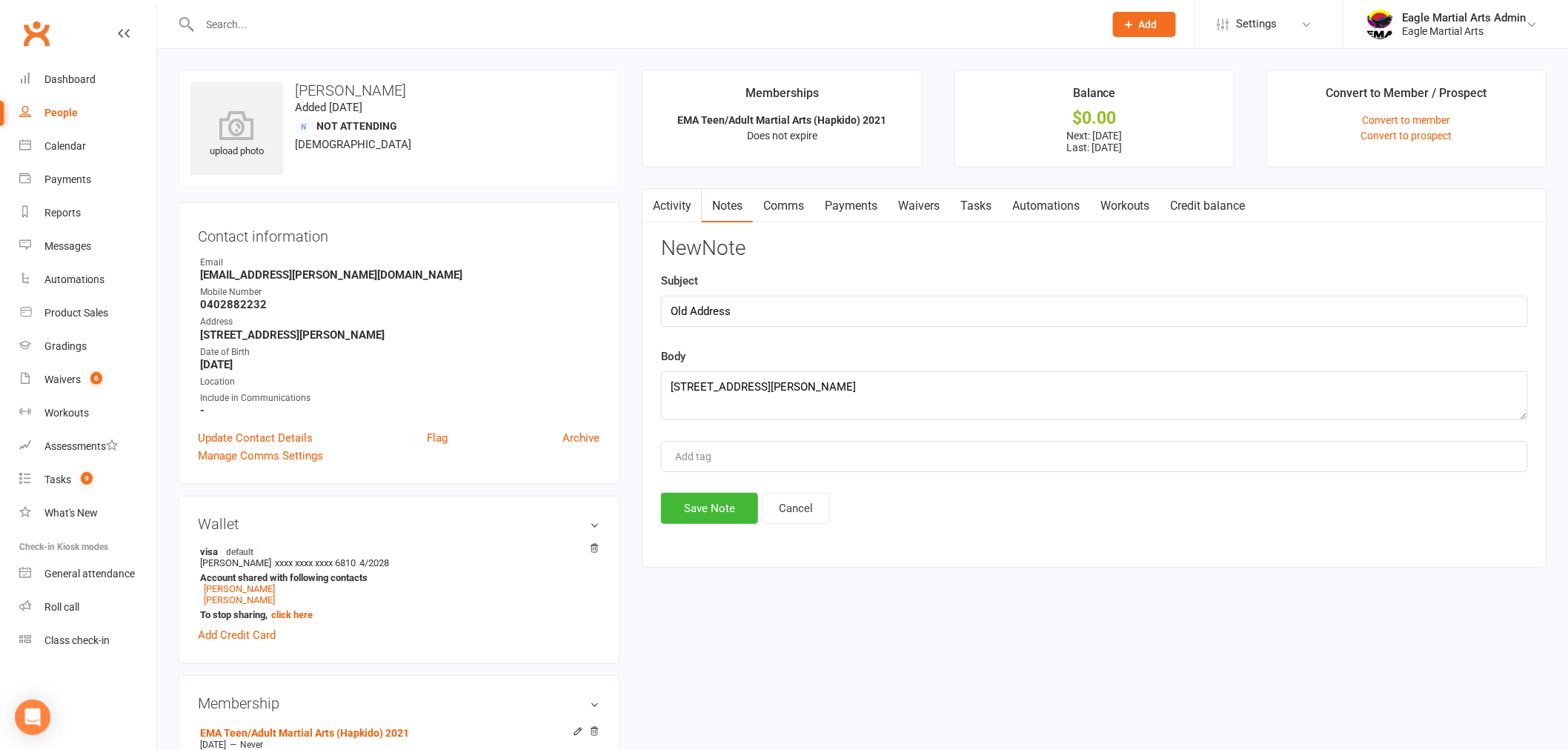
drag, startPoint x: 382, startPoint y: 336, endPoint x: 198, endPoint y: 341, distance: 184.1
click at [198, 341] on li "Address 43 Oliver Street Ringwood VIC 3134" at bounding box center [399, 328] width 402 height 26
copy strong "43 Oliver Street Ringwood VIC 3134"
click at [69, 77] on div "Dashboard" at bounding box center [69, 80] width 51 height 12
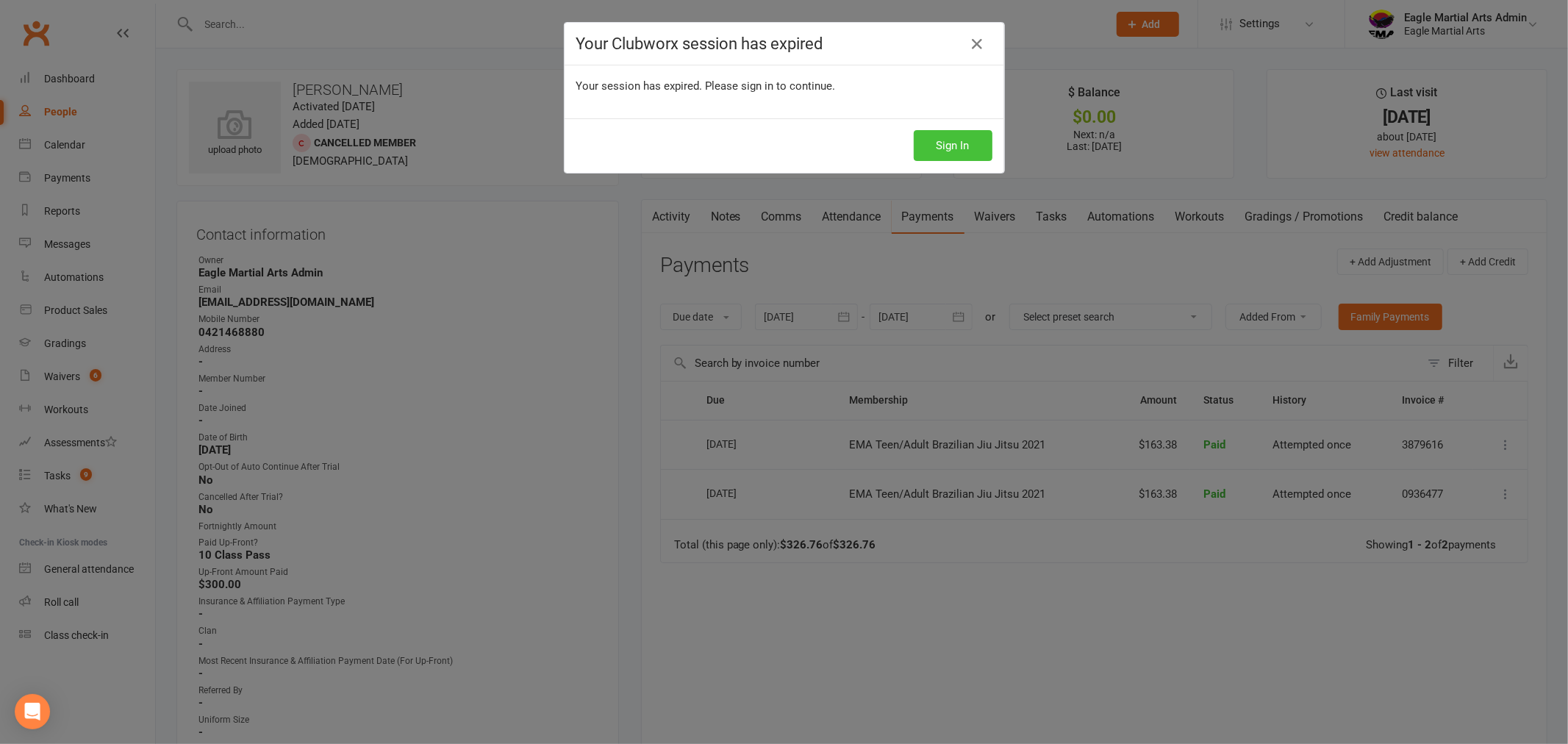
click at [954, 147] on button "Sign In" at bounding box center [954, 145] width 79 height 31
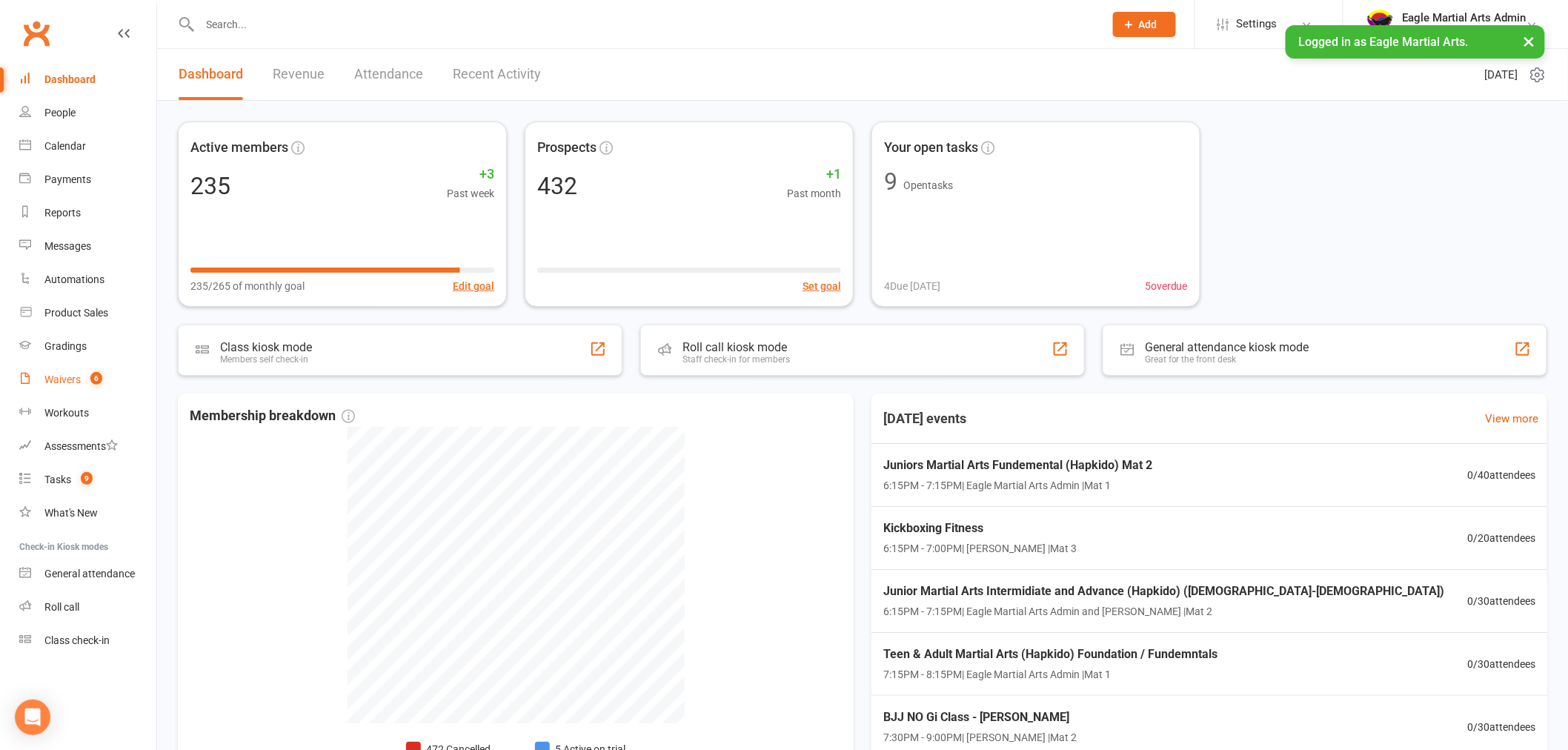
click at [64, 382] on div "Waivers" at bounding box center [62, 380] width 36 height 12
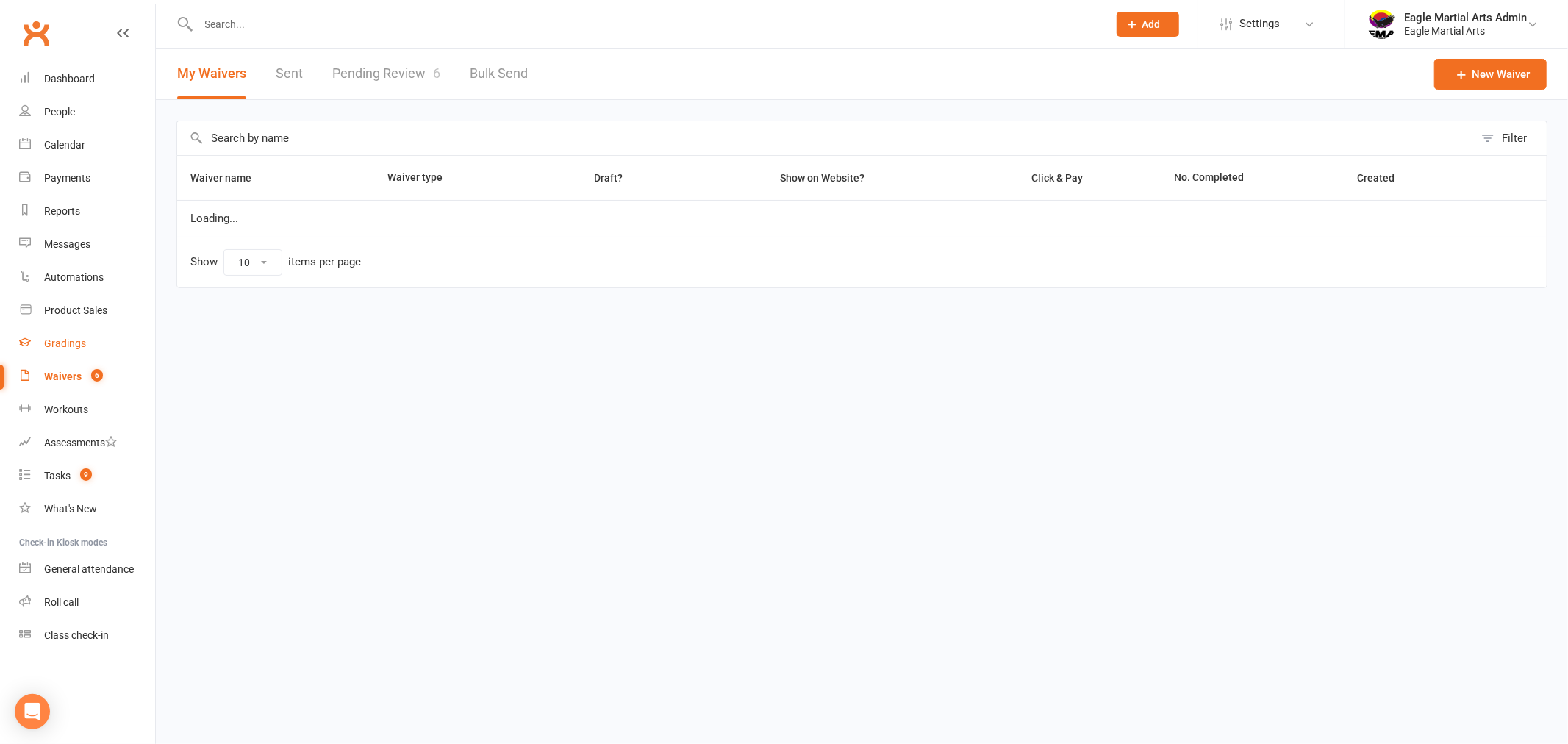
select select "100"
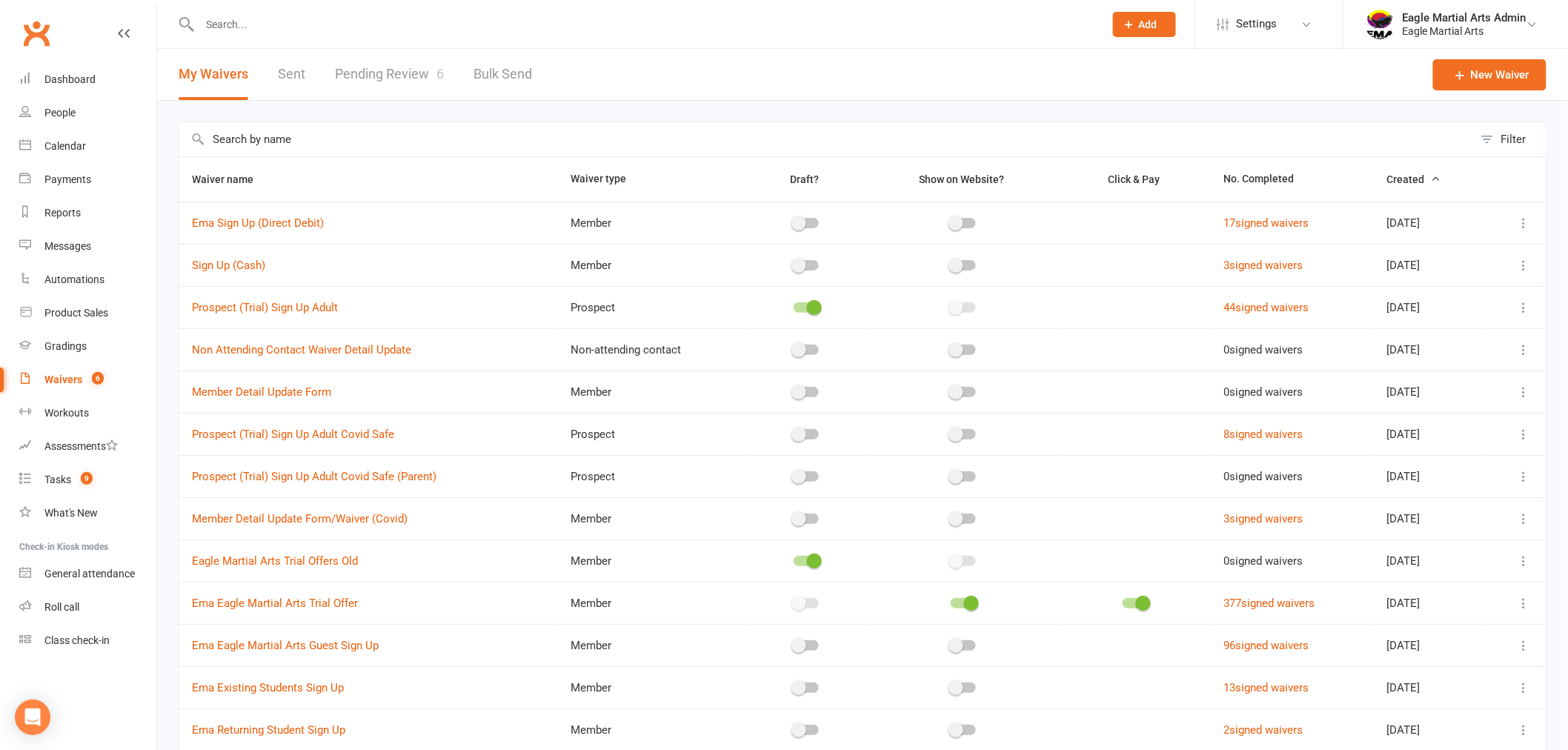
click at [418, 72] on link "Pending Review 6" at bounding box center [389, 75] width 109 height 51
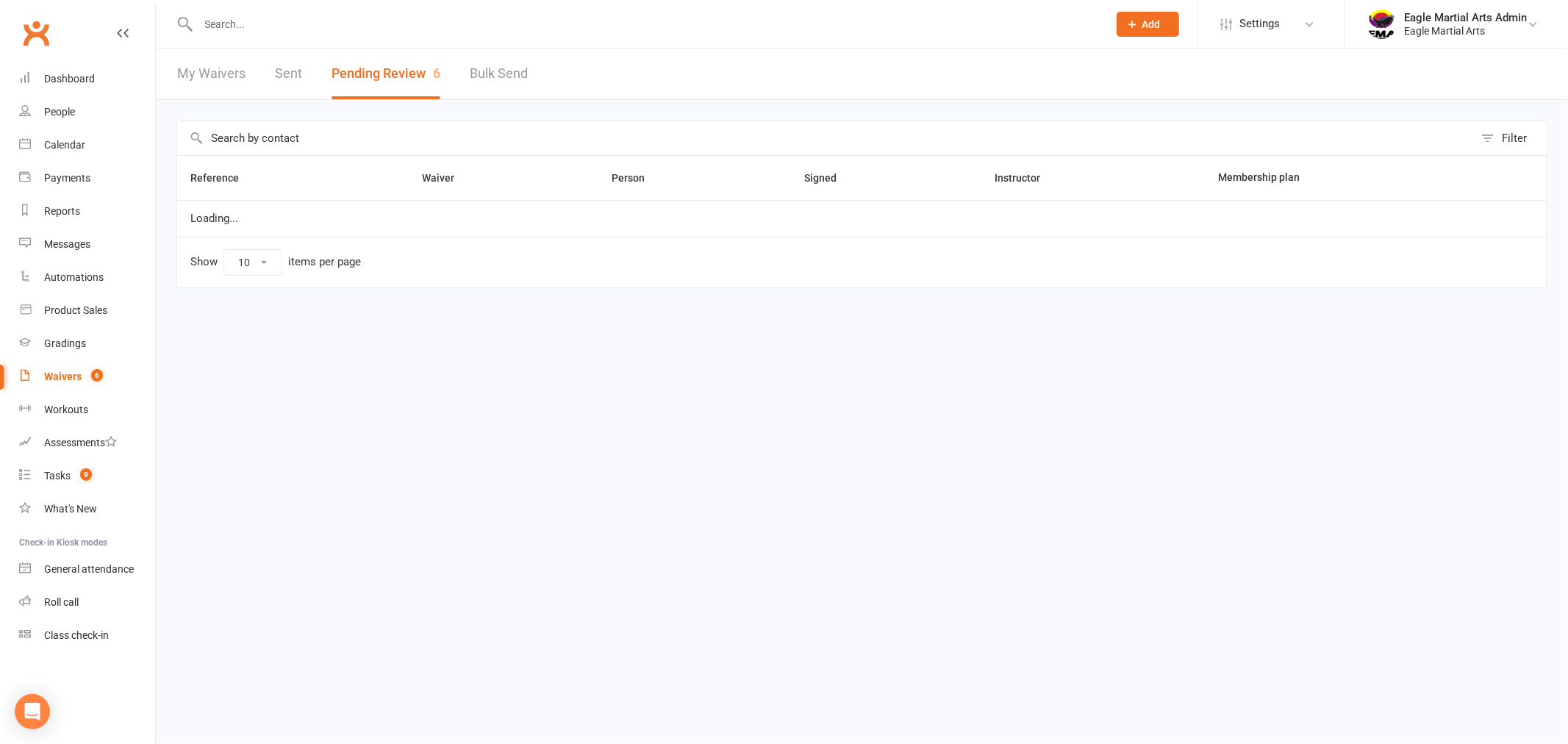
select select "25"
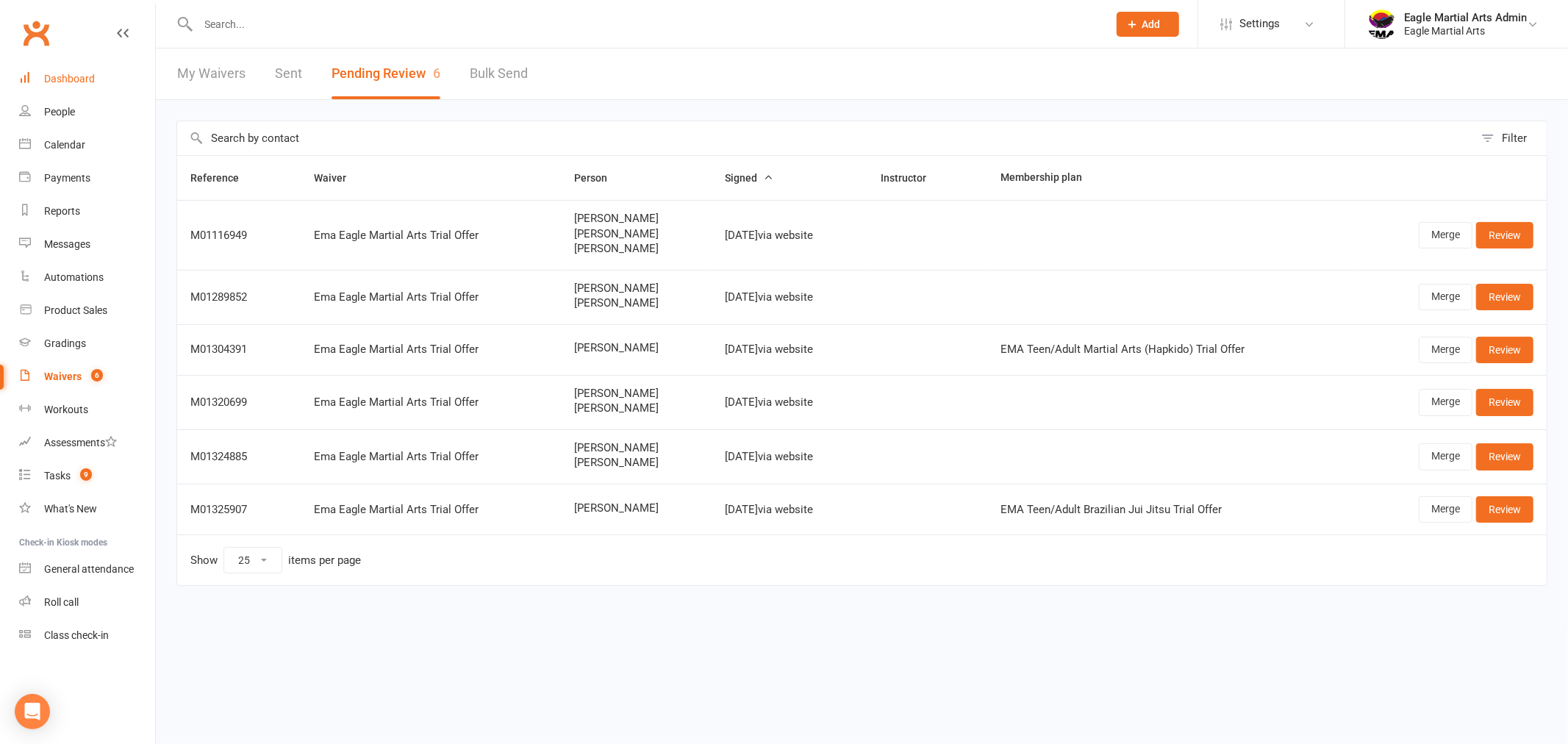
click at [85, 73] on div "Dashboard" at bounding box center [69, 79] width 50 height 12
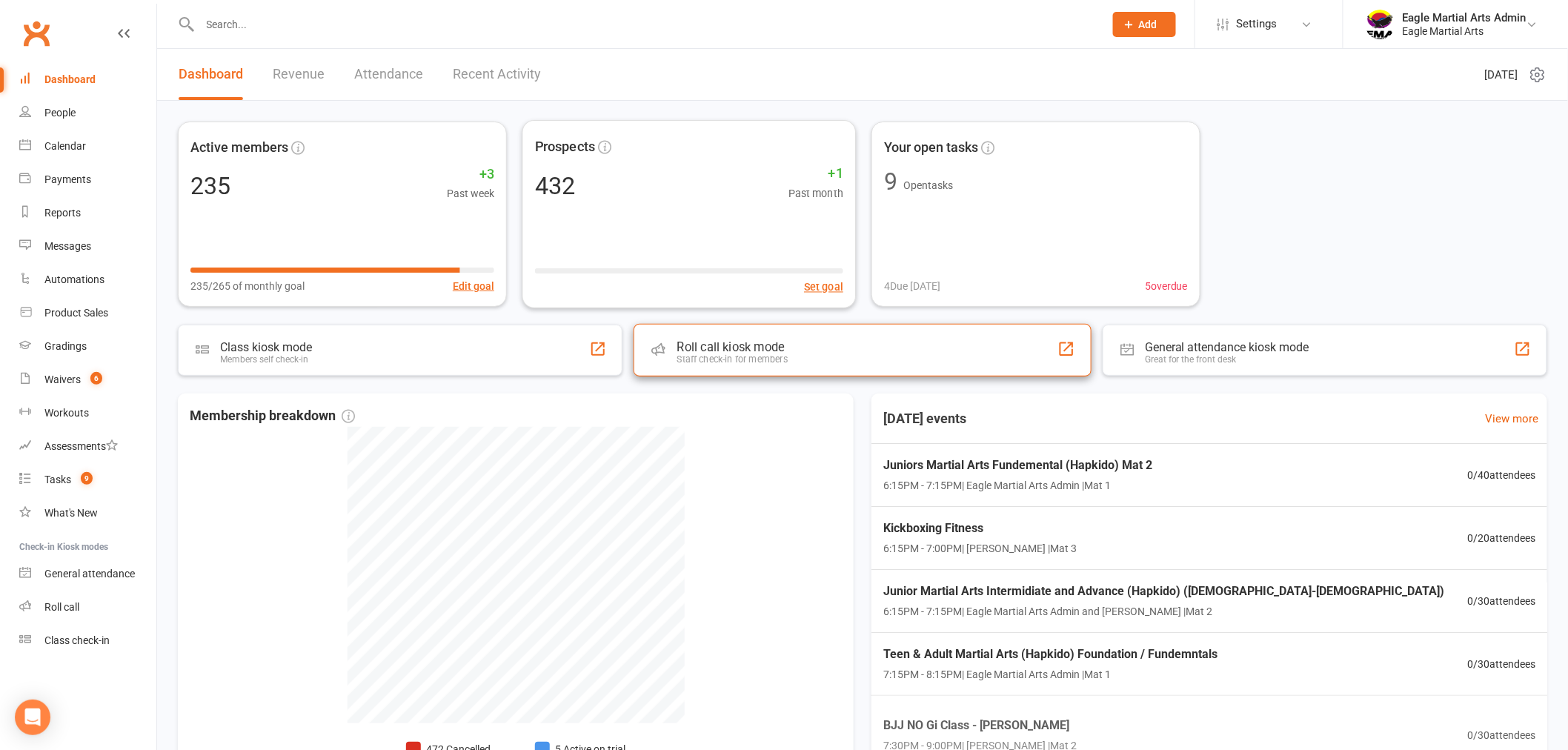
click at [732, 354] on div "Staff check-in for members" at bounding box center [733, 359] width 110 height 10
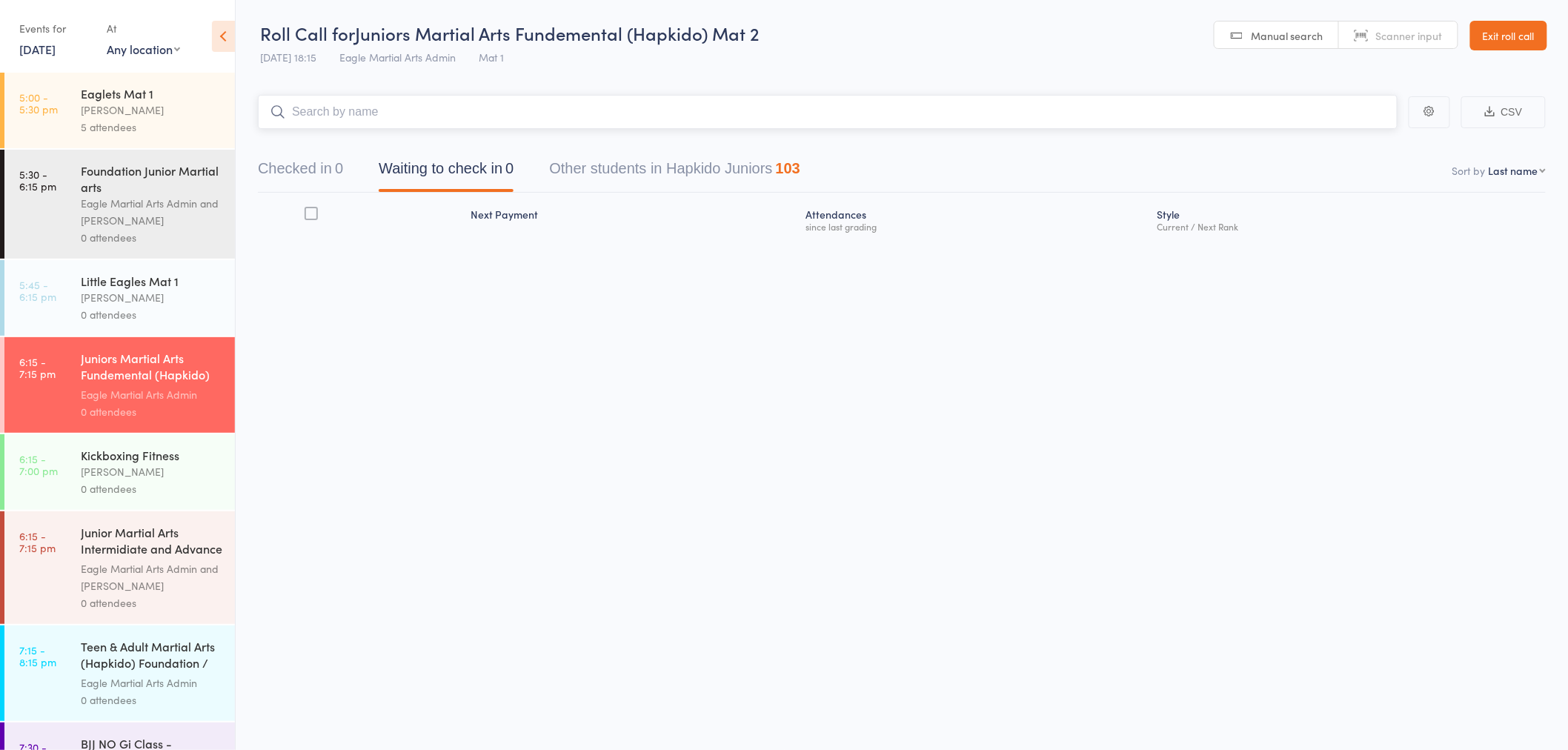
click at [302, 161] on button "Checked in 0" at bounding box center [300, 172] width 86 height 39
click at [418, 105] on input "search" at bounding box center [828, 112] width 1140 height 34
click at [168, 203] on div "Eagle Martial Arts Admin and Alex Tse" at bounding box center [151, 212] width 141 height 34
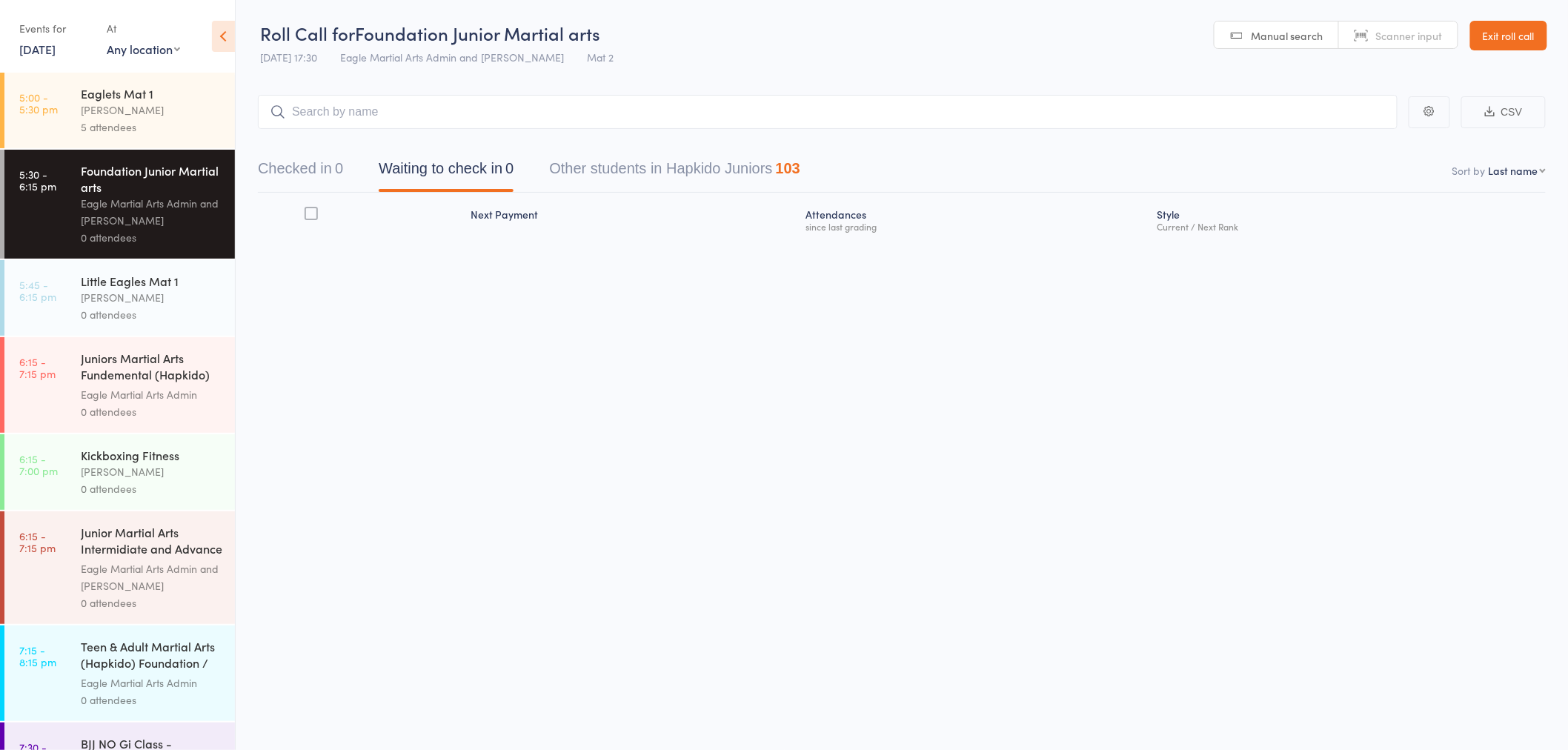
click at [384, 114] on input "search" at bounding box center [828, 112] width 1140 height 34
type input "eloise"
click at [379, 142] on div "Eloise Asef Asef Drop in" at bounding box center [828, 143] width 1139 height 34
click at [390, 113] on input "search" at bounding box center [828, 112] width 1140 height 34
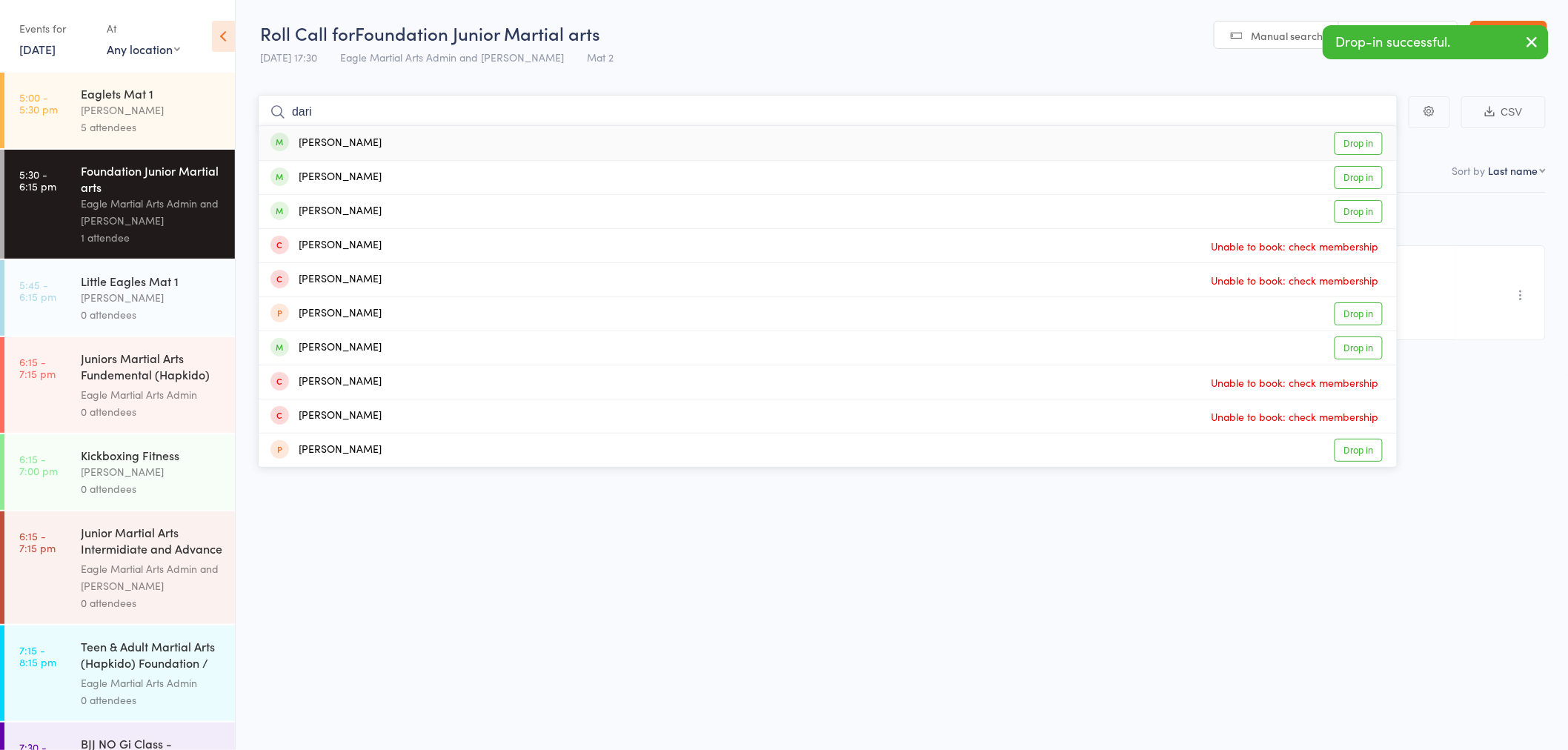
type input "dari"
click at [421, 138] on div "Darius Asef Drop in" at bounding box center [828, 143] width 1139 height 34
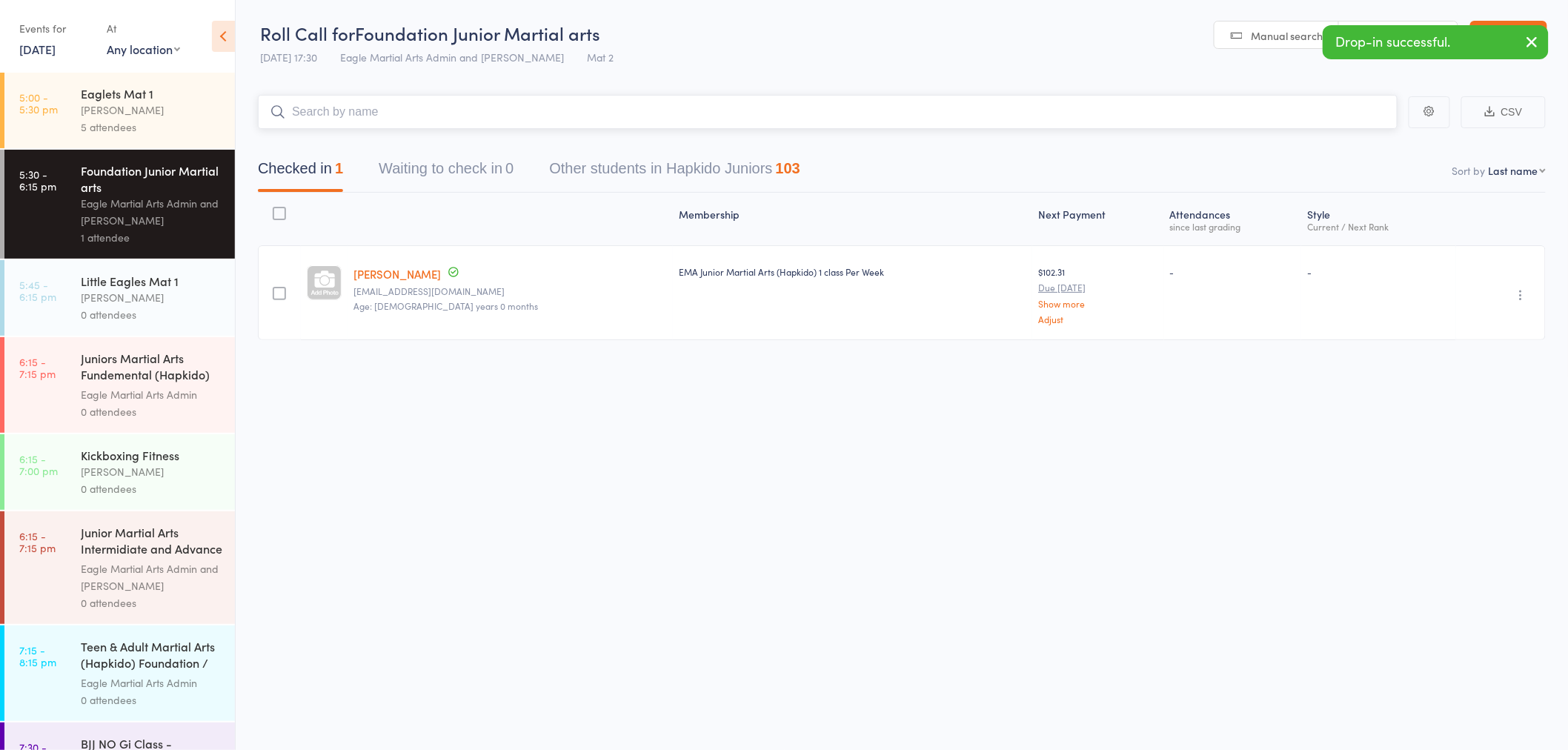
click at [399, 111] on input "search" at bounding box center [828, 112] width 1140 height 34
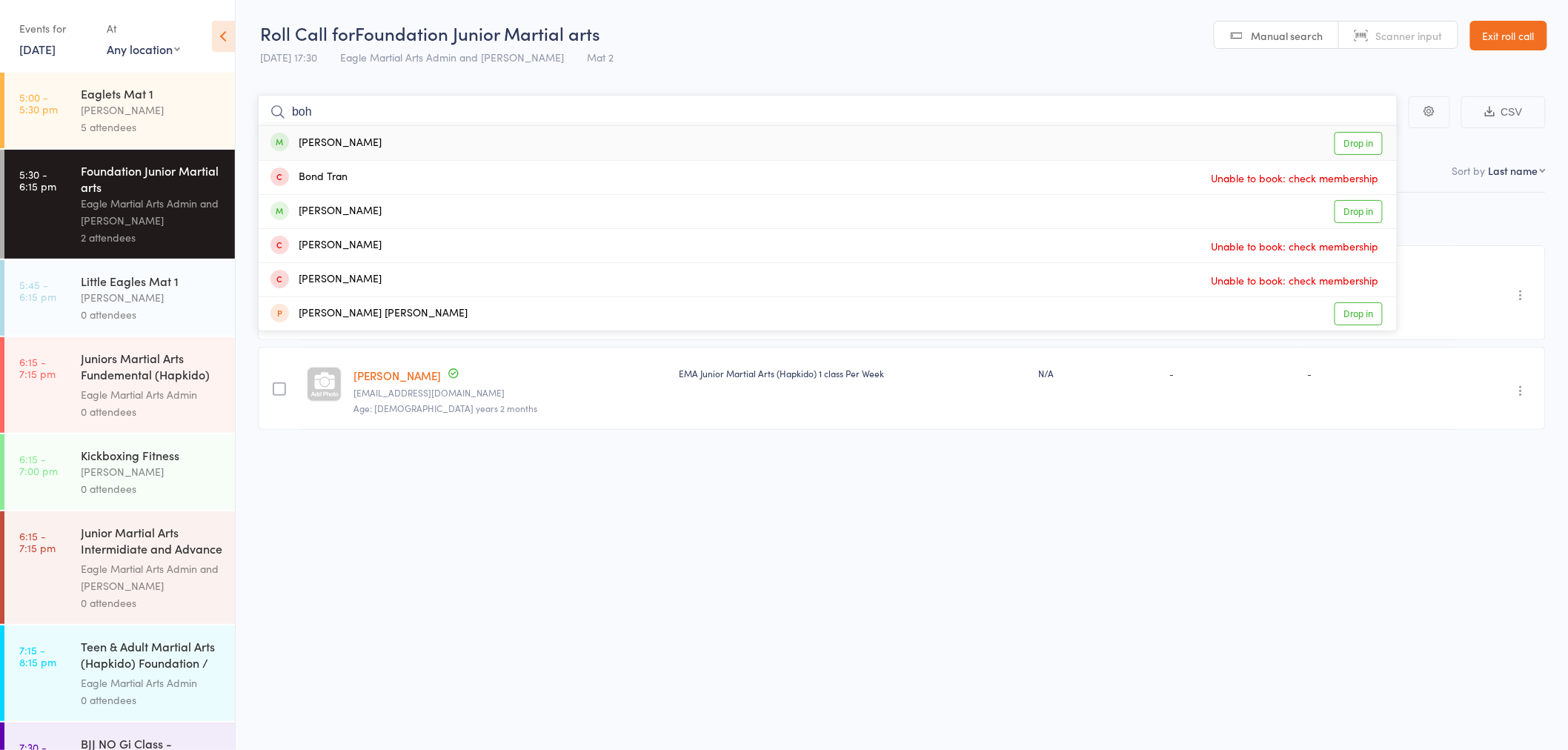
type input "boh"
click at [407, 143] on div "Bohong Yin Drop in" at bounding box center [828, 143] width 1139 height 34
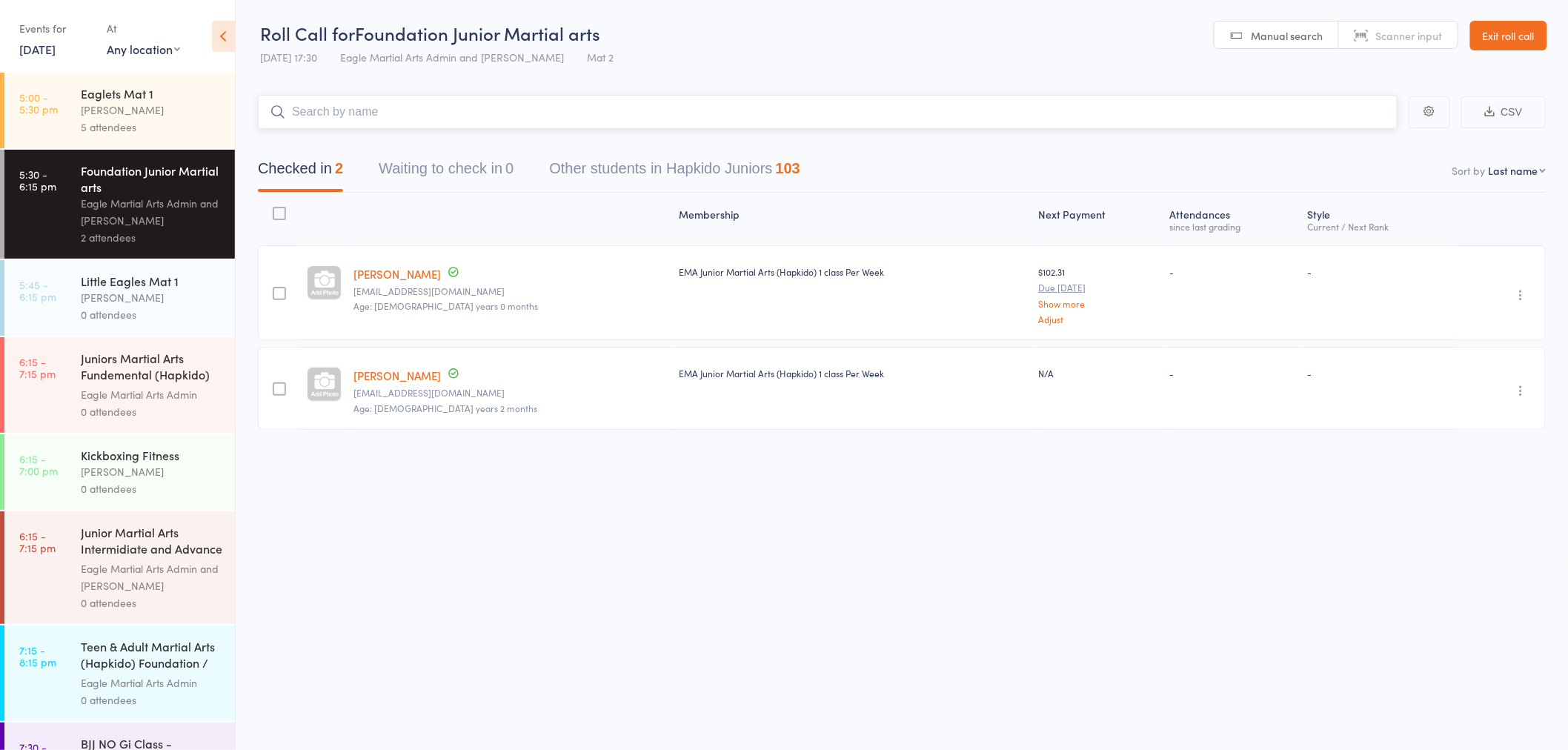
click at [413, 109] on input "search" at bounding box center [828, 112] width 1140 height 34
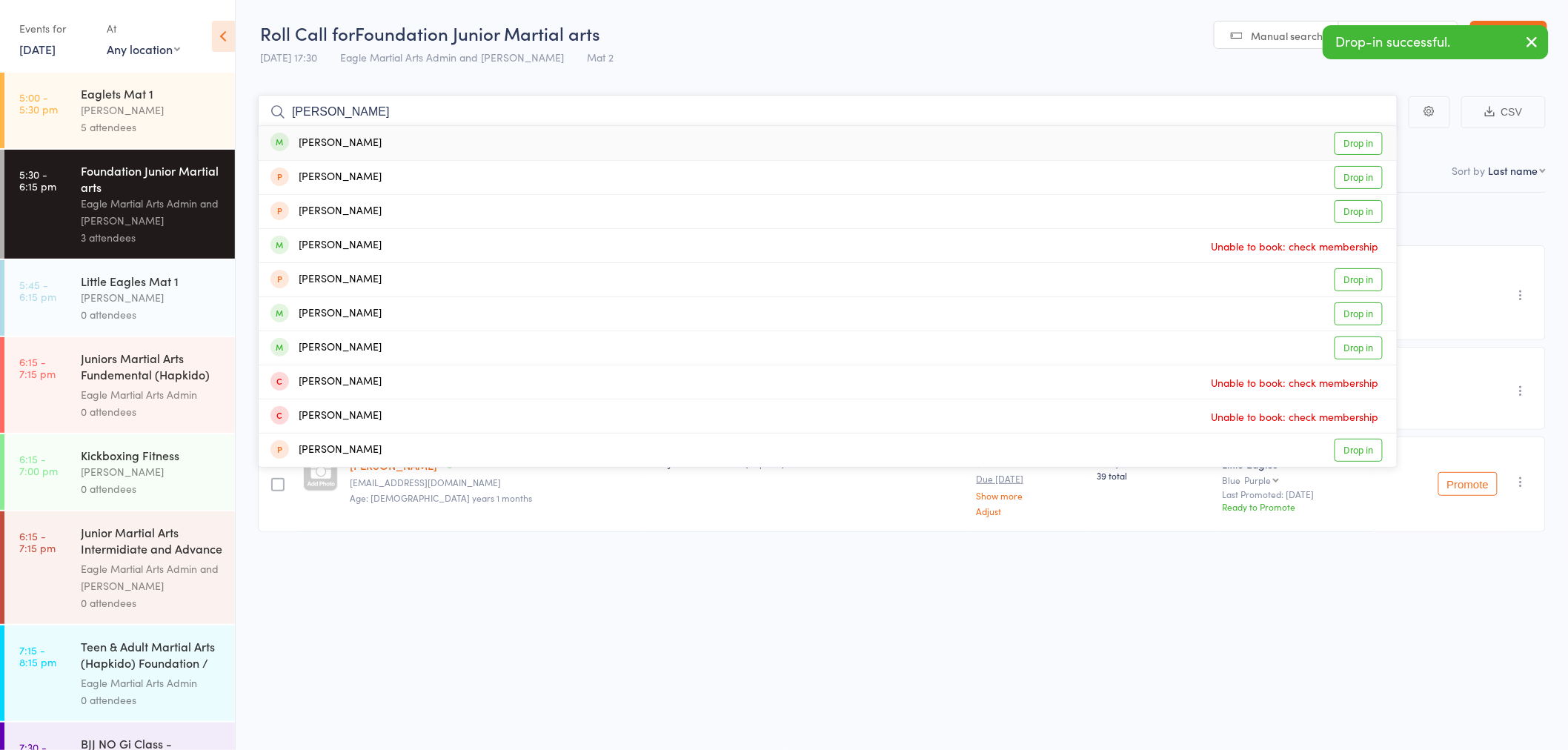
type input "ian"
click at [483, 136] on div "Ian Jin Drop in" at bounding box center [828, 143] width 1139 height 34
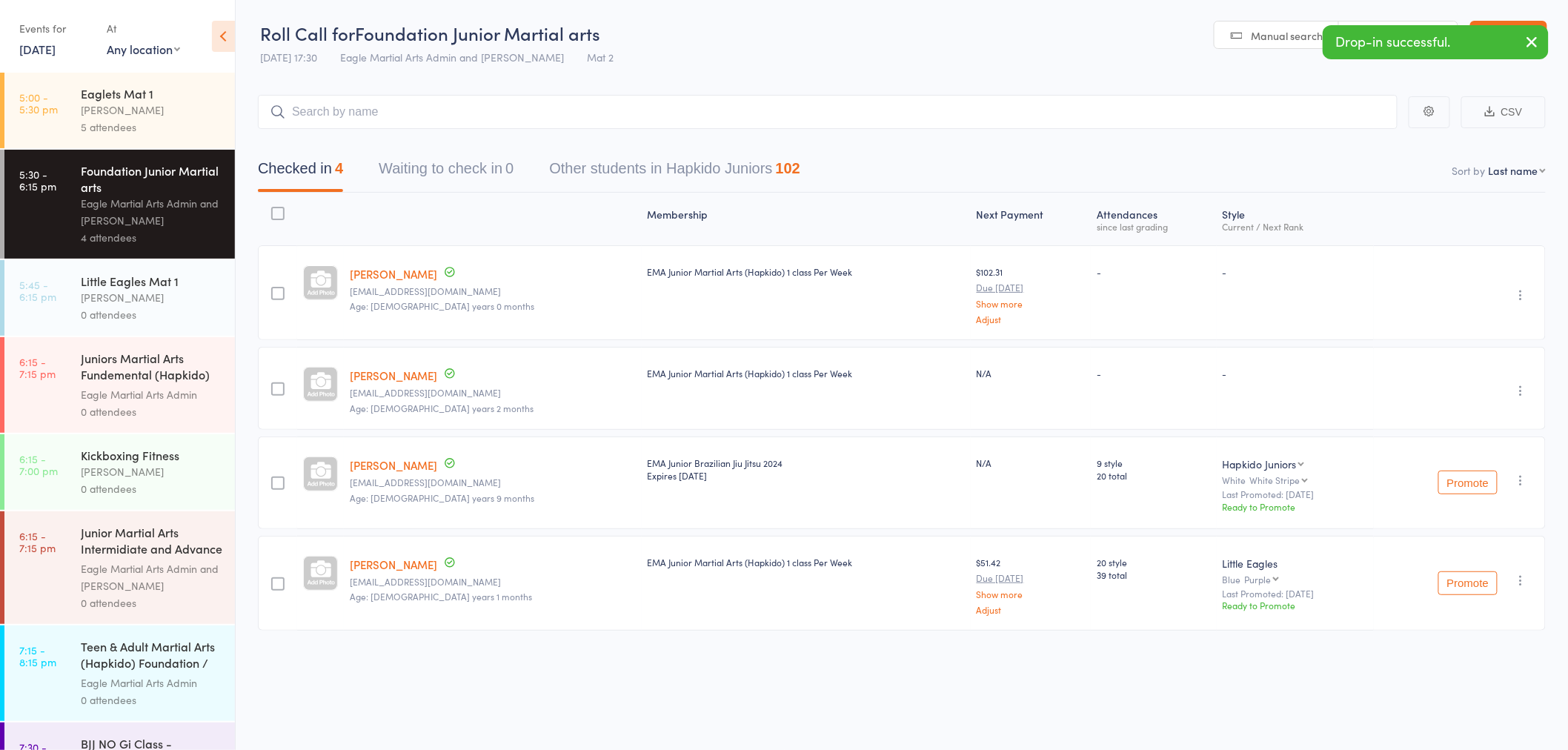
click at [1538, 42] on icon "button" at bounding box center [1532, 42] width 18 height 19
click at [1537, 38] on link "Exit roll call" at bounding box center [1509, 35] width 77 height 30
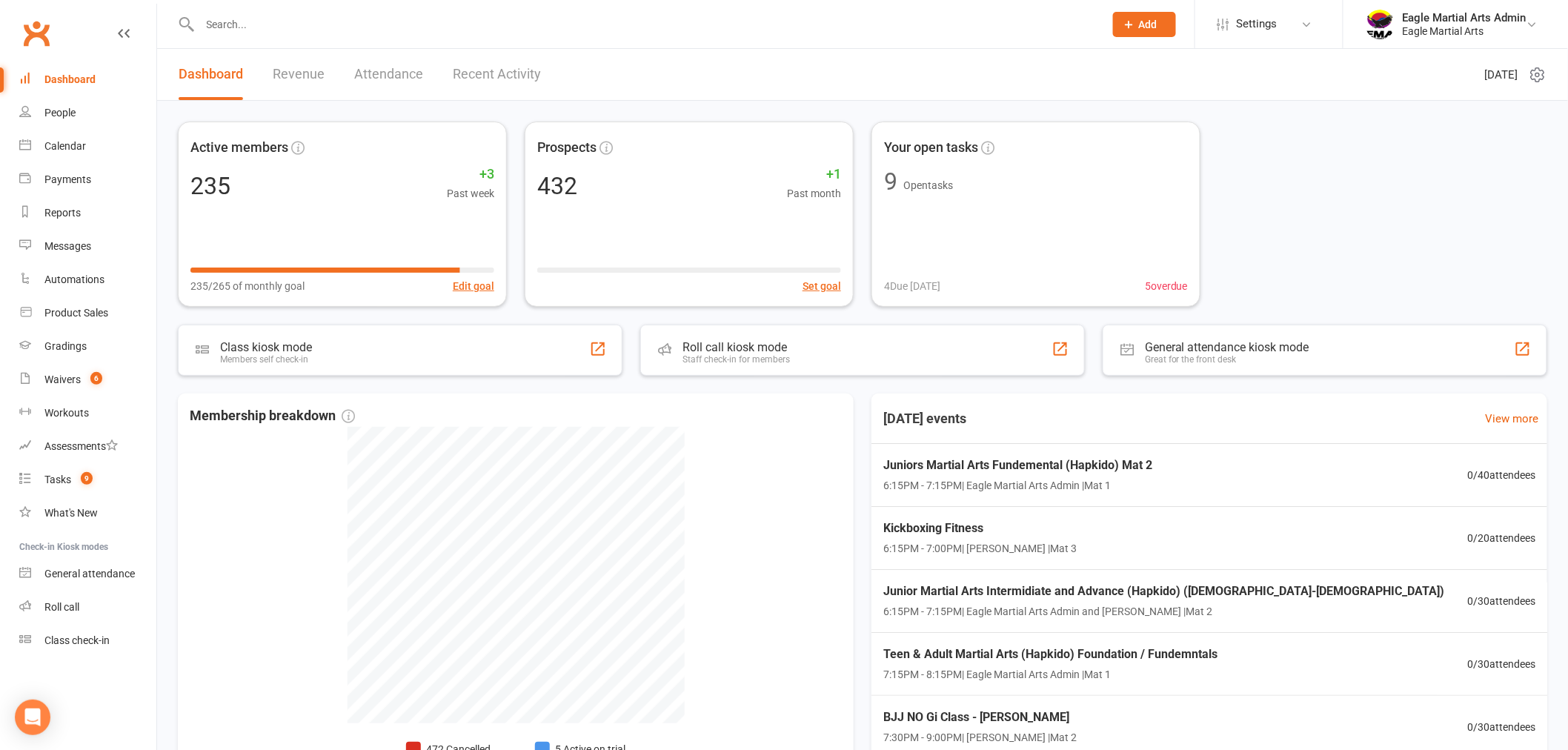
click at [839, 82] on header "Dashboard Revenue Attendance Recent Activity [DATE]" at bounding box center [862, 75] width 1411 height 52
click at [306, 68] on link "Revenue" at bounding box center [298, 75] width 52 height 51
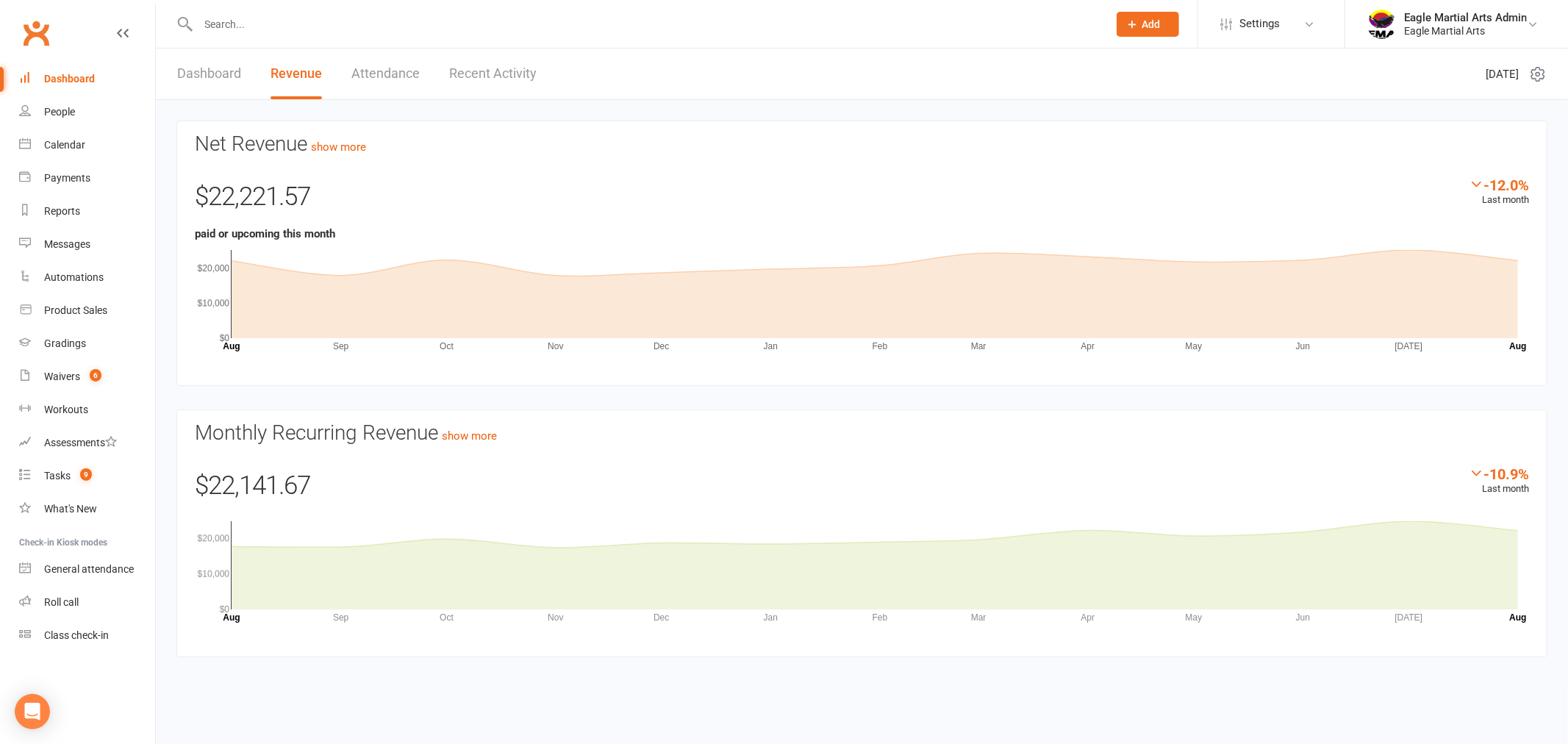
click at [379, 65] on link "Attendance" at bounding box center [385, 74] width 68 height 50
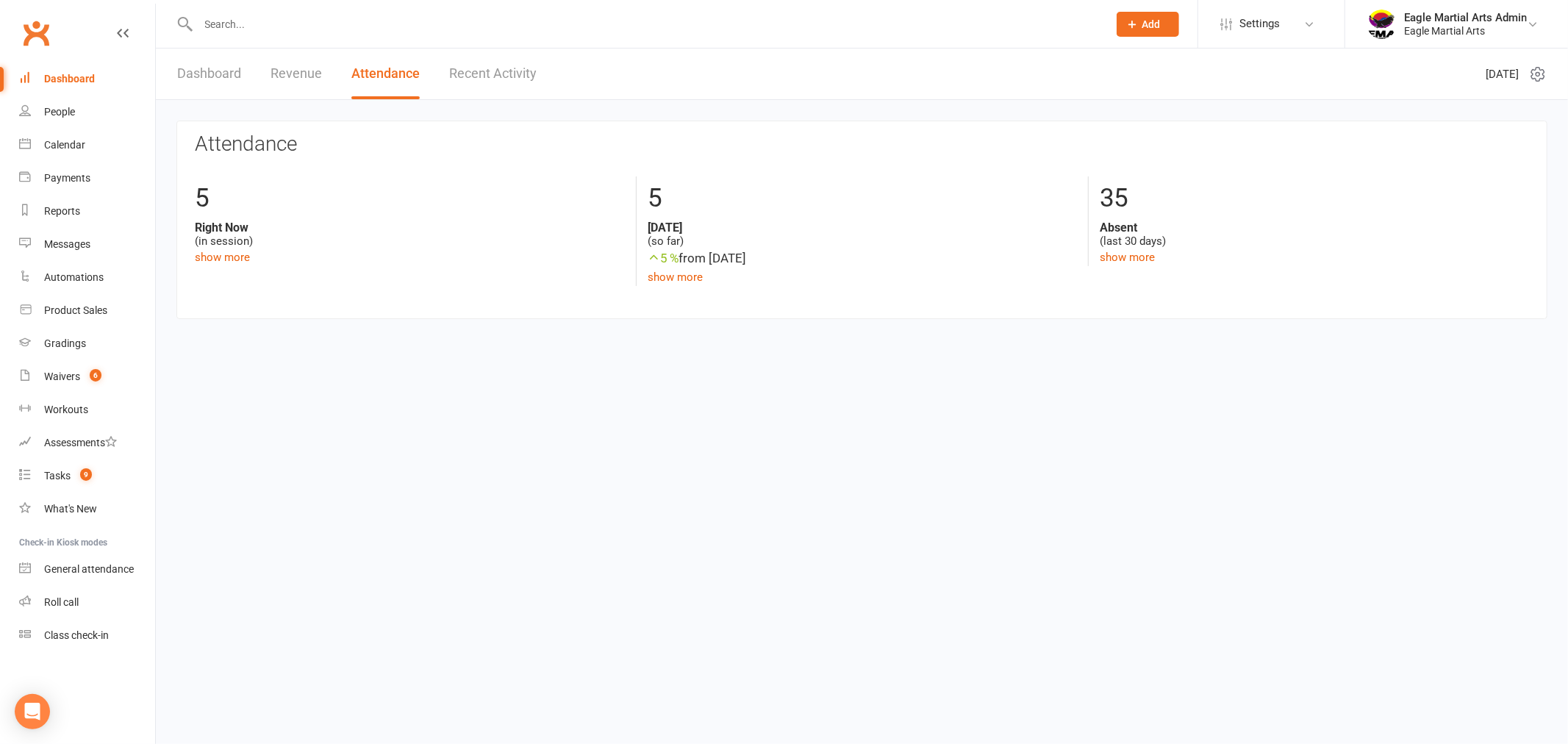
click at [218, 66] on link "Dashboard" at bounding box center [209, 74] width 64 height 50
